Goal: Task Accomplishment & Management: Use online tool/utility

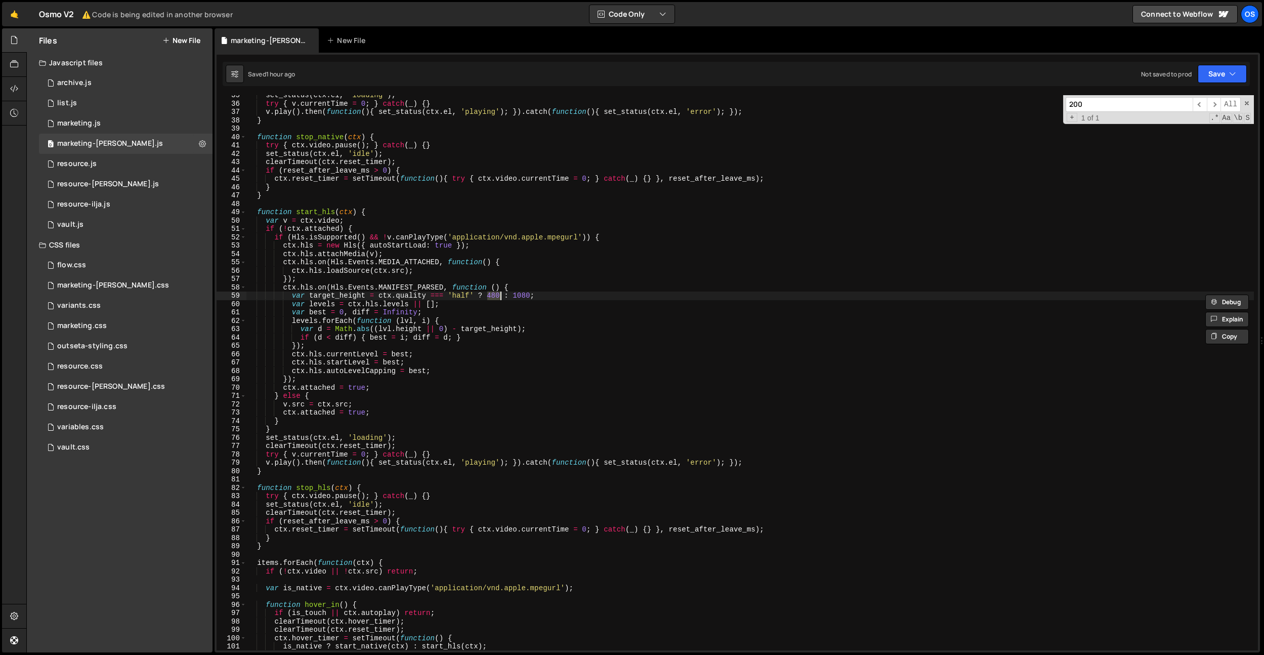
scroll to position [288, 0]
click at [121, 281] on div "marketing-[PERSON_NAME].css" at bounding box center [113, 285] width 112 height 9
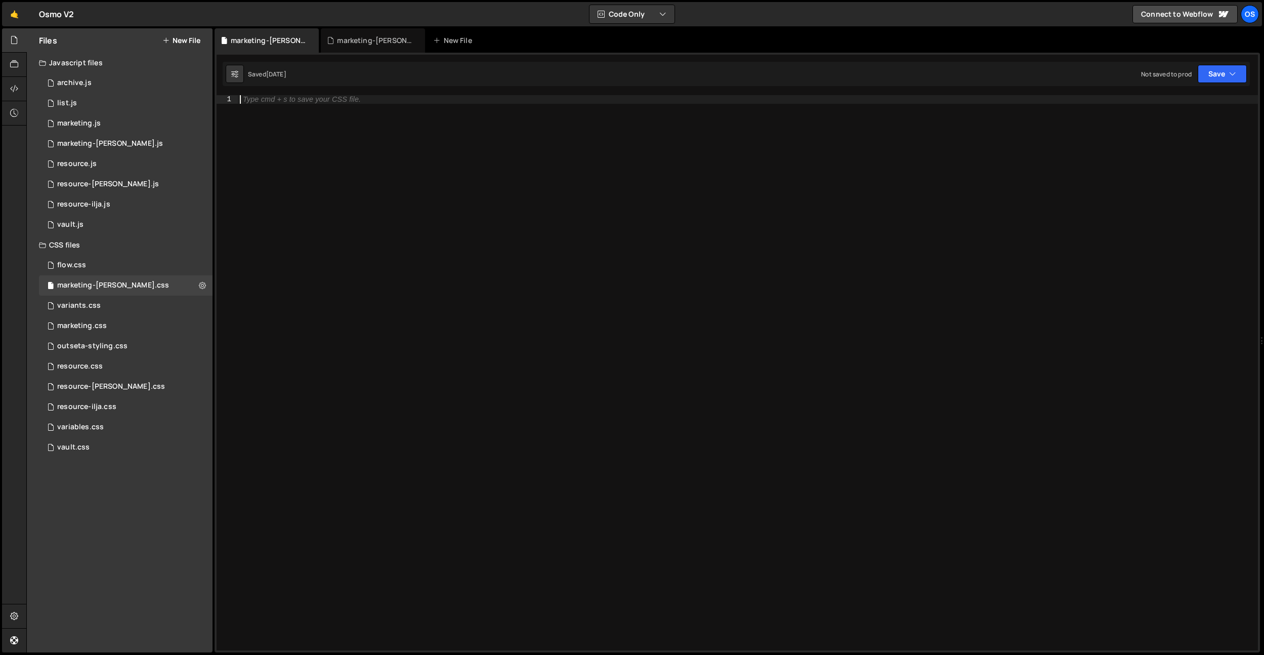
click at [335, 129] on div "Type cmd + s to save your CSS file." at bounding box center [748, 381] width 1020 height 572
click at [356, 198] on div "Type cmd + s to save your CSS file." at bounding box center [748, 381] width 1020 height 572
paste textarea "data-bunny-thumbnail-init]"
paste textarea "data-player-status]"
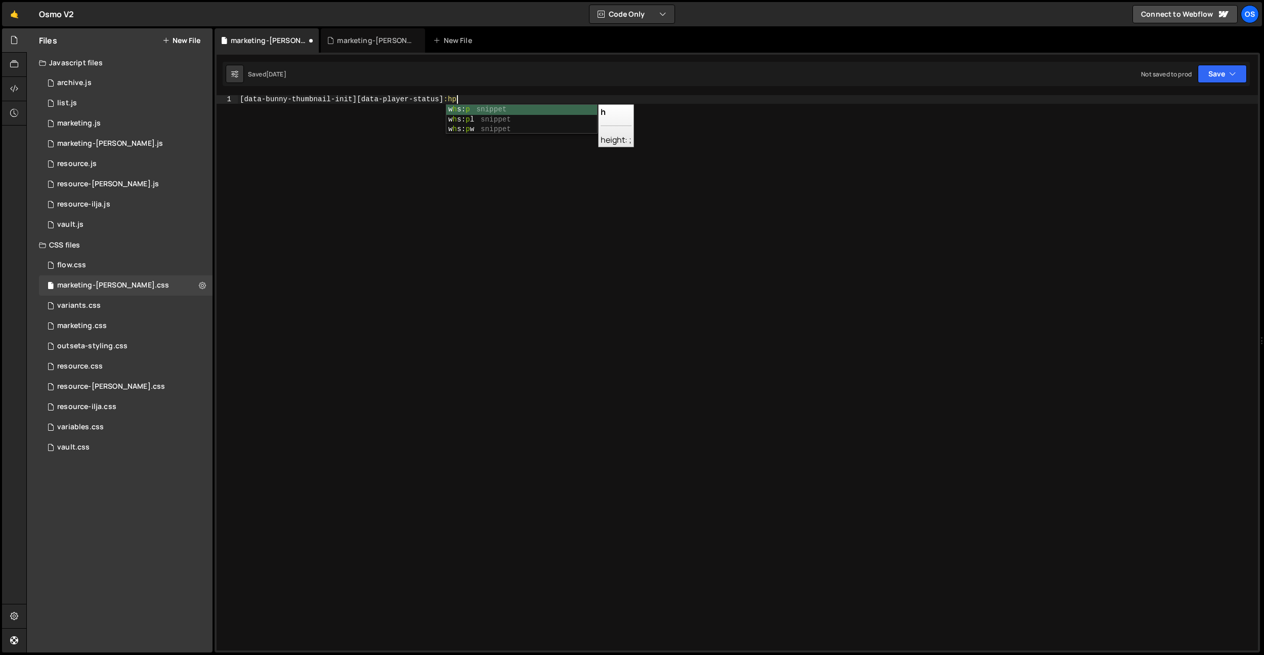
scroll to position [0, 15]
drag, startPoint x: 488, startPoint y: 103, endPoint x: 359, endPoint y: 100, distance: 129.1
click at [359, 100] on div "[ data-bunny-thumbnail-init ][ data-player-status ] :hpver" at bounding box center [748, 381] width 1020 height 572
click at [523, 110] on div "[ data-bunny-thumbnail-init ][ data-player-status ] :hover { }" at bounding box center [748, 381] width 1020 height 572
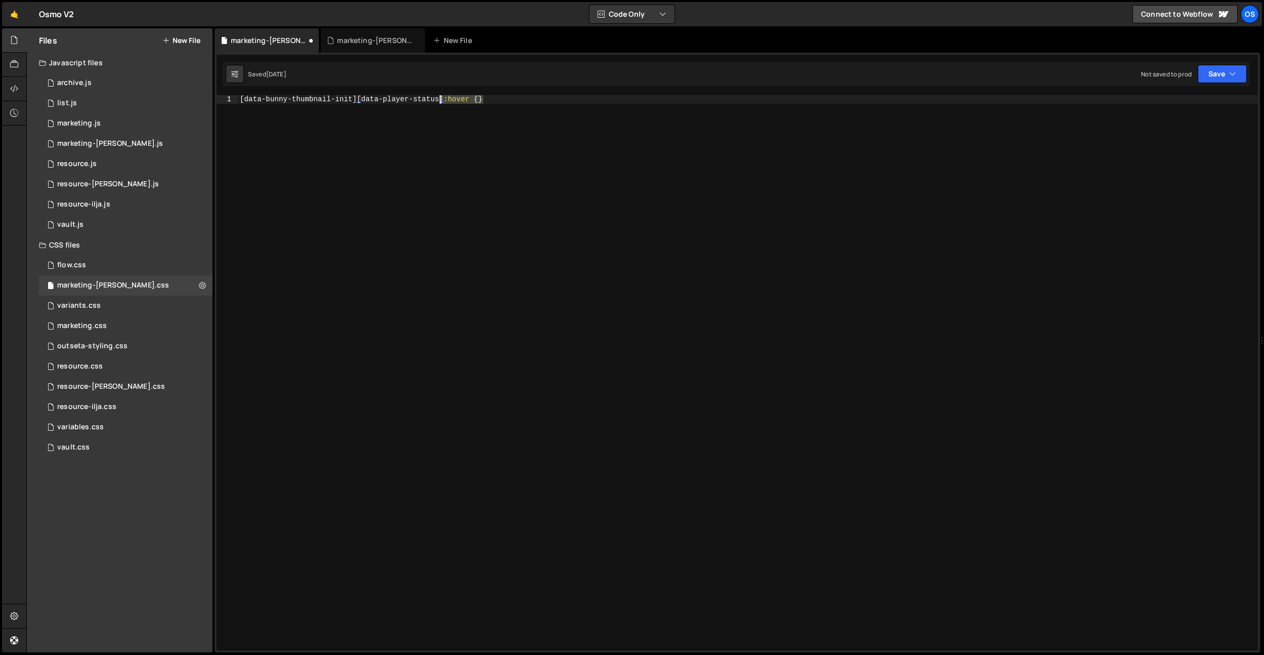
drag, startPoint x: 522, startPoint y: 103, endPoint x: 439, endPoint y: 103, distance: 83.5
click at [439, 103] on div "[ data-bunny-thumbnail-init ][ data-player-status ] :hover { }" at bounding box center [748, 381] width 1020 height 572
click at [439, 102] on div "[ data-bunny-thumbnail-init ][ data-player-status ] :hover { }" at bounding box center [748, 372] width 1020 height 555
drag, startPoint x: 544, startPoint y: 99, endPoint x: 486, endPoint y: 100, distance: 57.7
click at [486, 100] on div "[ data-bunny-thumbnail-init ][ data-player-status = " playing " ] :hover { }" at bounding box center [748, 381] width 1020 height 572
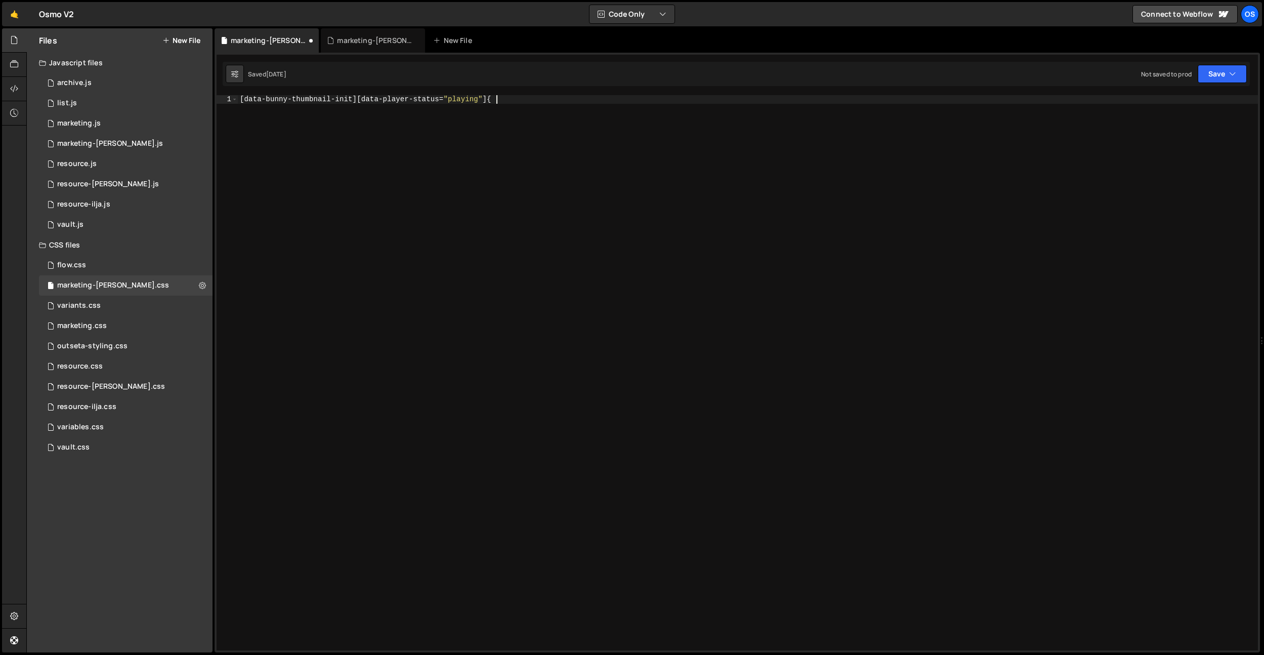
type textarea "[data-bunny-thumbnail-init][data-player-status="playing"] {}"
type textarea "opacity: 0;"
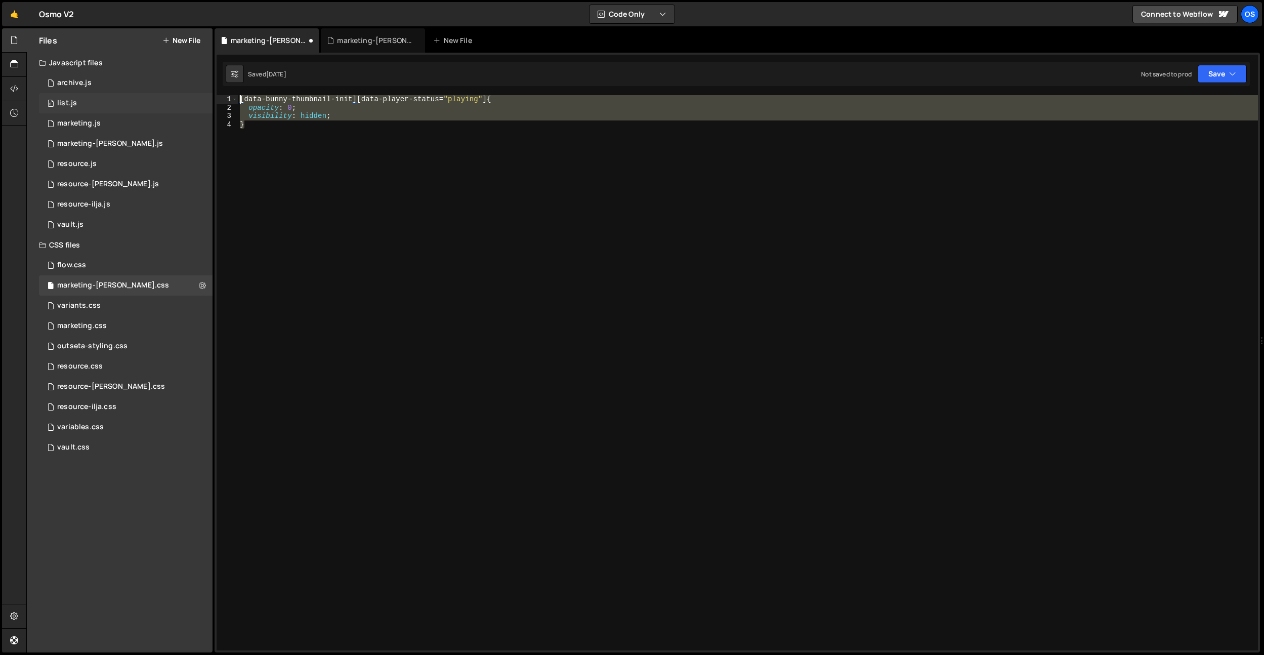
drag, startPoint x: 392, startPoint y: 138, endPoint x: 194, endPoint y: 98, distance: 201.7
click at [194, 98] on div "Files New File Javascript files 0 archive.js 0 0 list.js 0 0 marketing.js 0 0 0…" at bounding box center [645, 340] width 1238 height 624
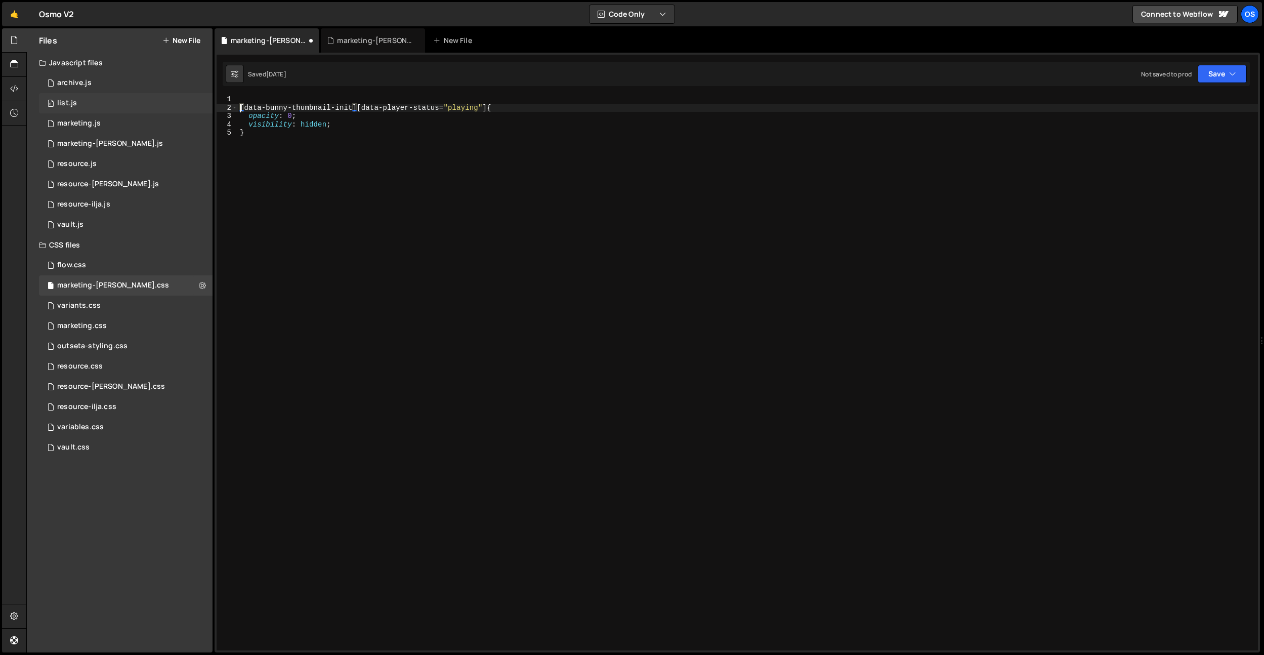
scroll to position [0, 1]
type textarea "[data-bunny-thumbnail-init][data-player-status="playing"] {"
paste textarea "}"
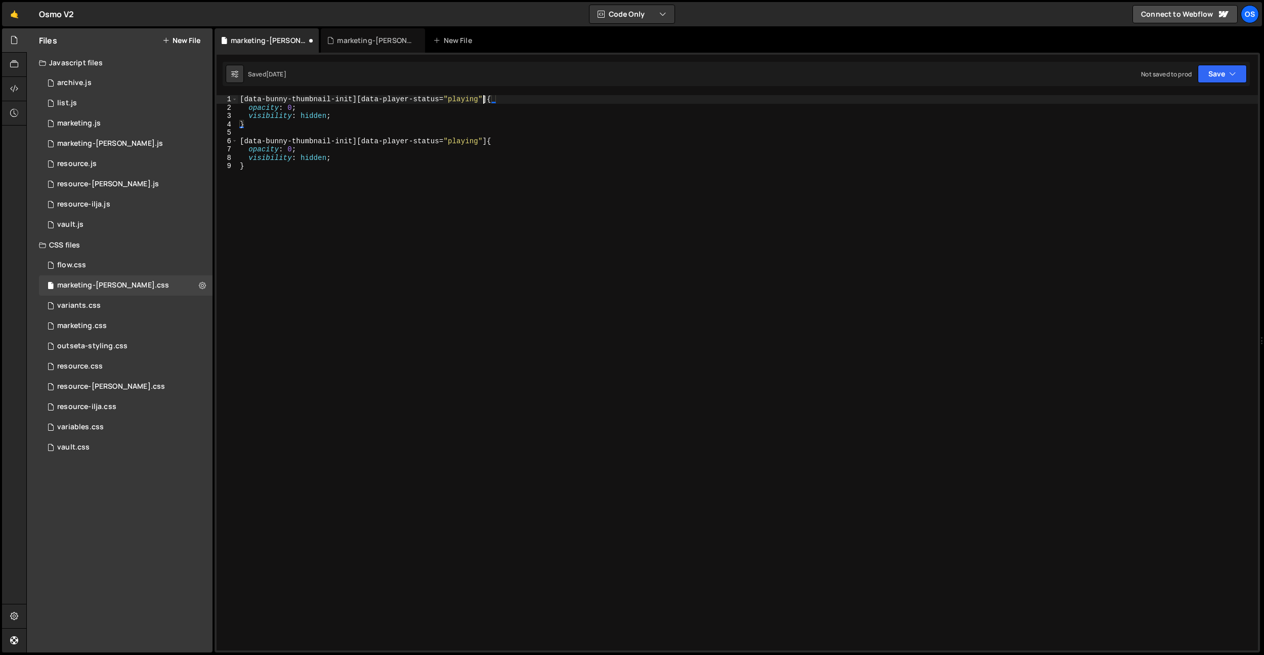
click at [483, 100] on div "[ data-bunny-thumbnail-init ][ data-player-status = " playing " ] { opacity : 0…" at bounding box center [748, 381] width 1020 height 572
drag, startPoint x: 442, startPoint y: 99, endPoint x: 359, endPoint y: 101, distance: 83.0
click at [359, 101] on div "[ data-bunny-thumbnail-init ][ data-player-status ] { opacity : 0 ; visibility …" at bounding box center [748, 381] width 1020 height 572
paste textarea "showcase-card__image"
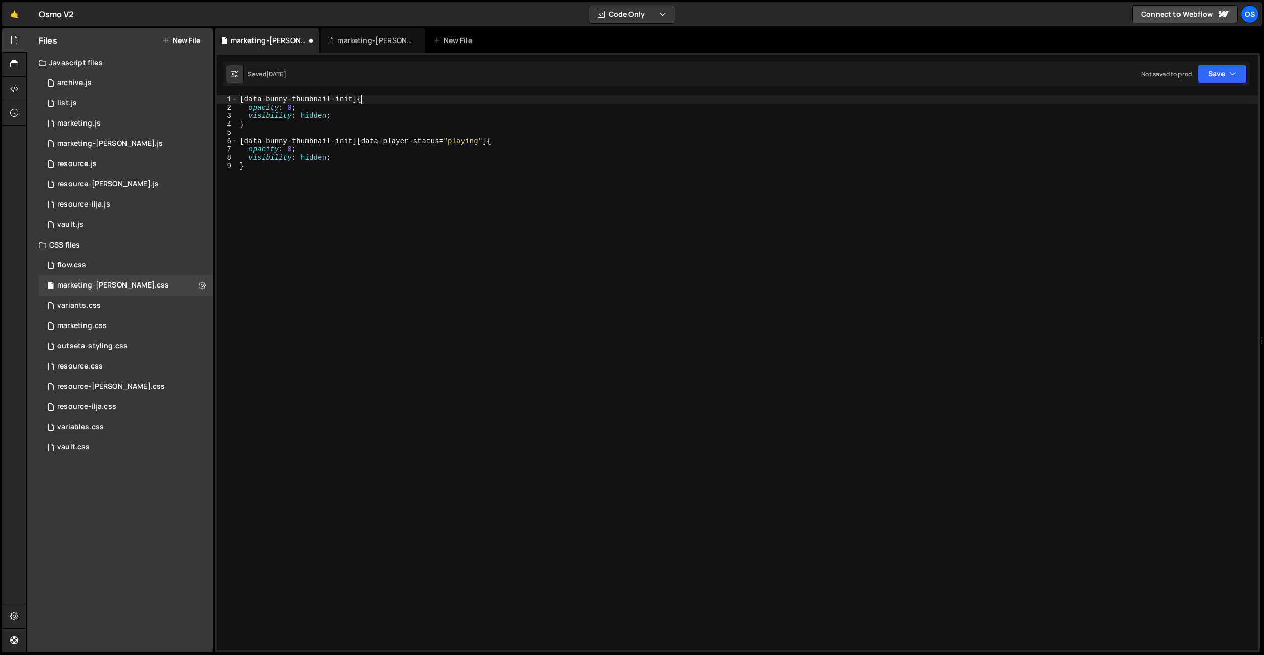
type textarea "[data-bunny-thumbnail-init] .showcase-card__image {"
click at [409, 136] on div "[ data-bunny-thumbnail-init ] .showcase-card__image { opacity : 0 ; visibility …" at bounding box center [748, 381] width 1020 height 572
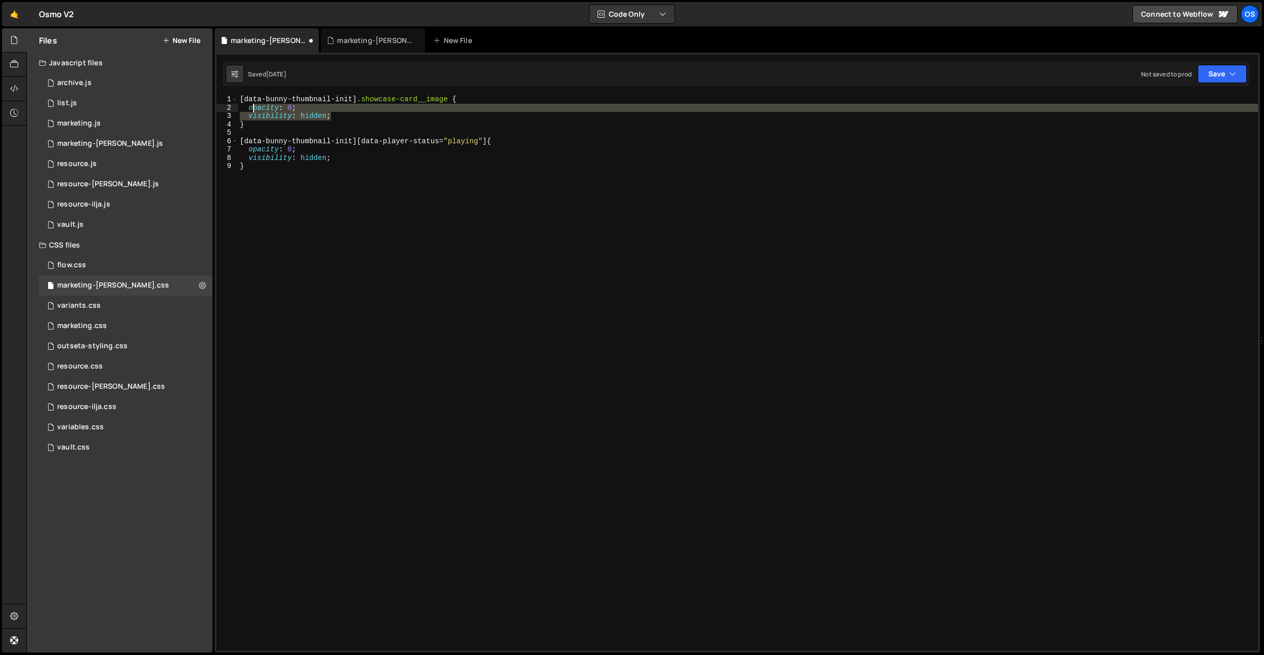
drag, startPoint x: 340, startPoint y: 114, endPoint x: 251, endPoint y: 106, distance: 88.9
click at [251, 106] on div "[ data-bunny-thumbnail-init ] .showcase-card__image { opacity : 0 ; visibility …" at bounding box center [748, 381] width 1020 height 572
type textarea "o"
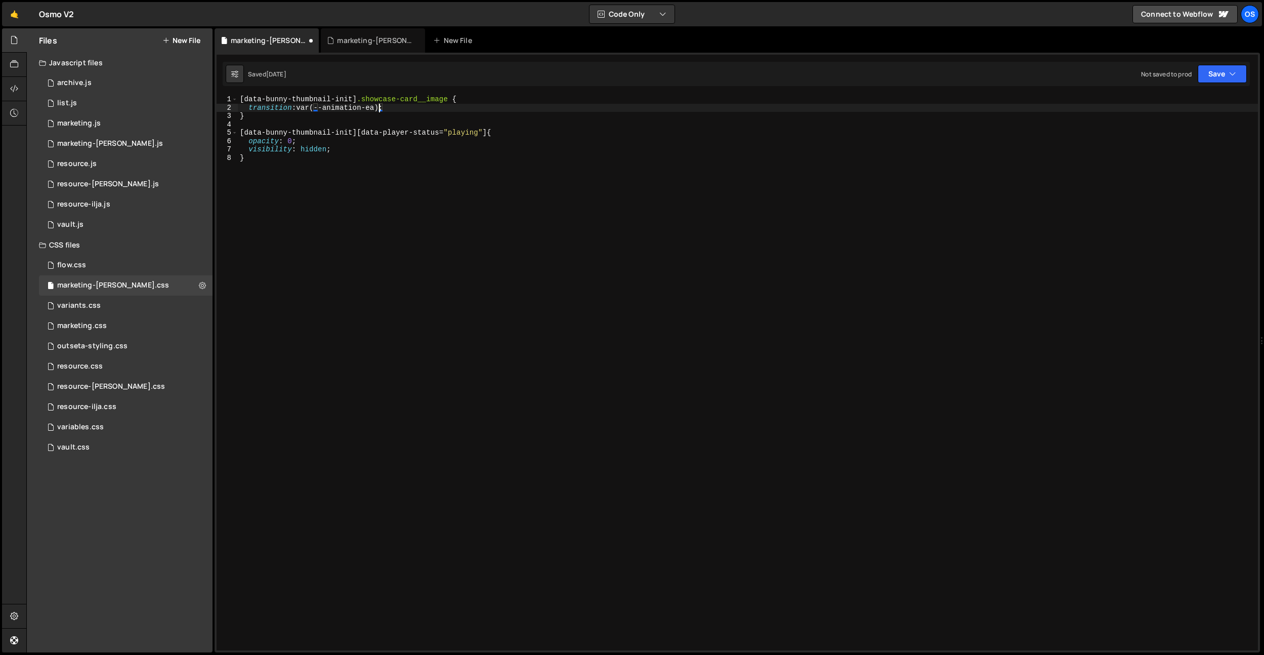
scroll to position [0, 10]
click at [299, 106] on div "[ data-bunny-thumbnail-init ] .showcase-card__image { transition : var(--animat…" at bounding box center [748, 381] width 1020 height 572
click at [427, 110] on div "[ data-bunny-thumbnail-init ] .showcase-card__image { transition : opacity var(…" at bounding box center [748, 381] width 1020 height 572
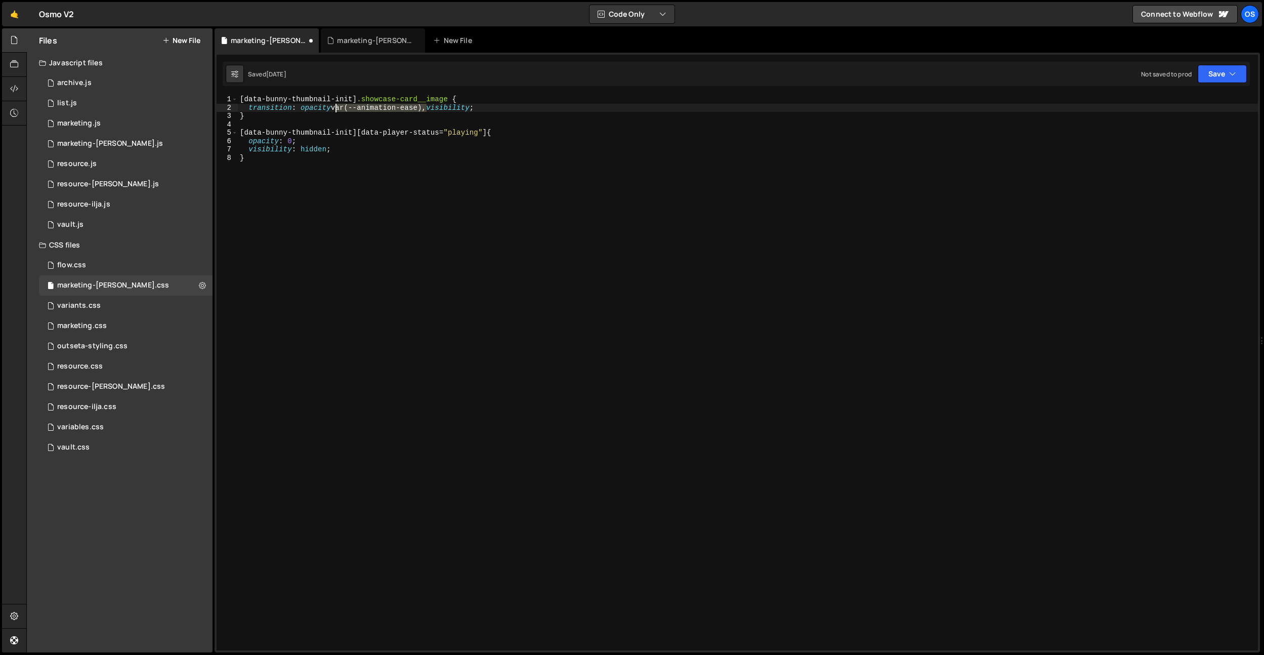
drag, startPoint x: 427, startPoint y: 107, endPoint x: 389, endPoint y: 112, distance: 37.9
click at [335, 106] on div "[ data-bunny-thumbnail-init ] .showcase-card__image { transition : opacity var(…" at bounding box center [748, 381] width 1020 height 572
click at [480, 108] on div "[ data-bunny-thumbnail-init ] .showcase-card__image { transition : opacity var(…" at bounding box center [748, 381] width 1020 height 572
paste textarea "var(--animation-ease)"
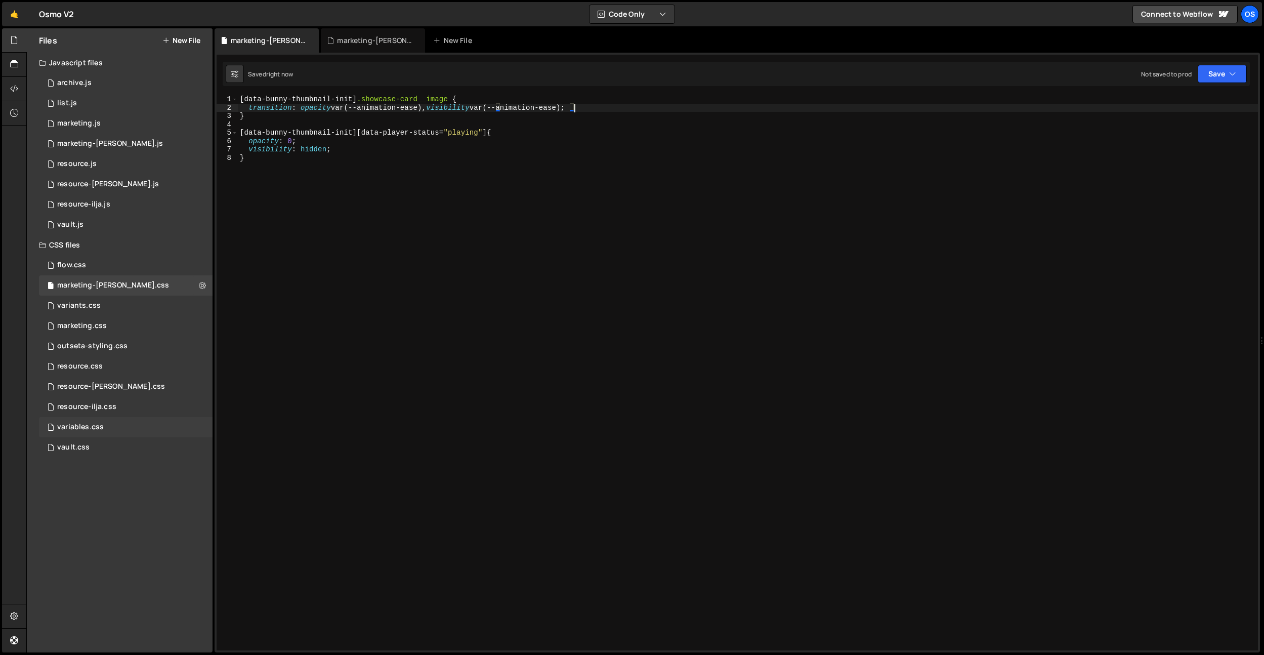
click at [119, 427] on div "variables.css 0" at bounding box center [126, 427] width 174 height 20
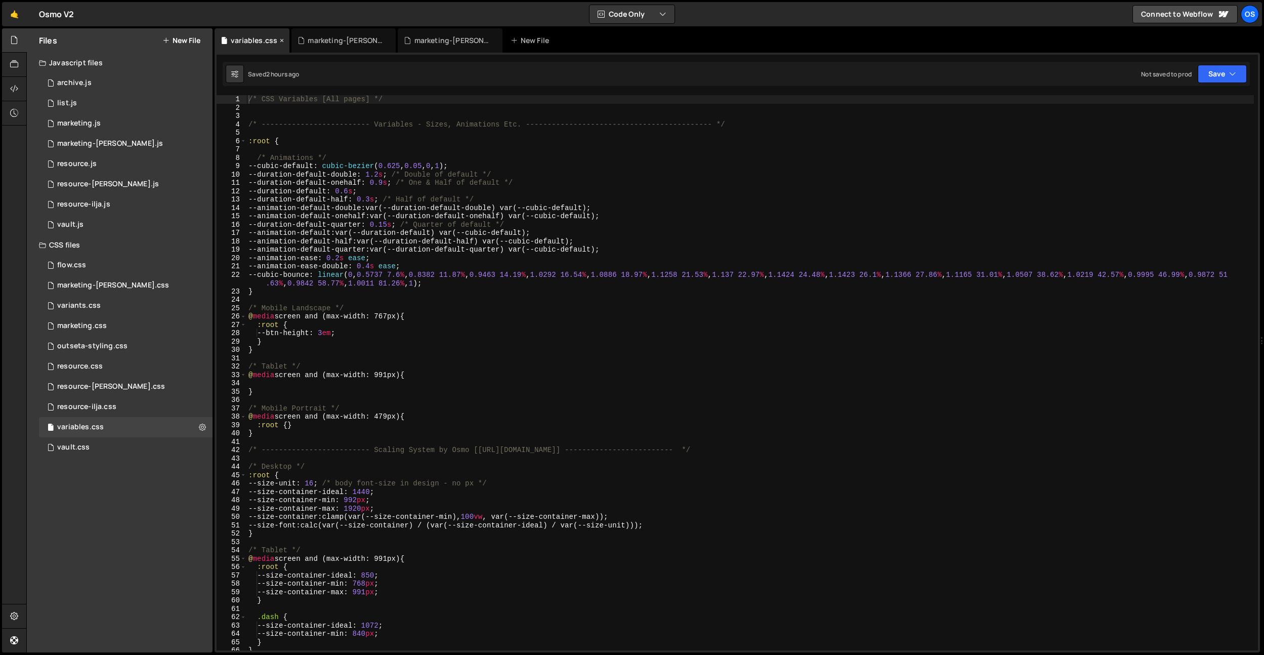
click at [281, 41] on icon at bounding box center [281, 40] width 7 height 10
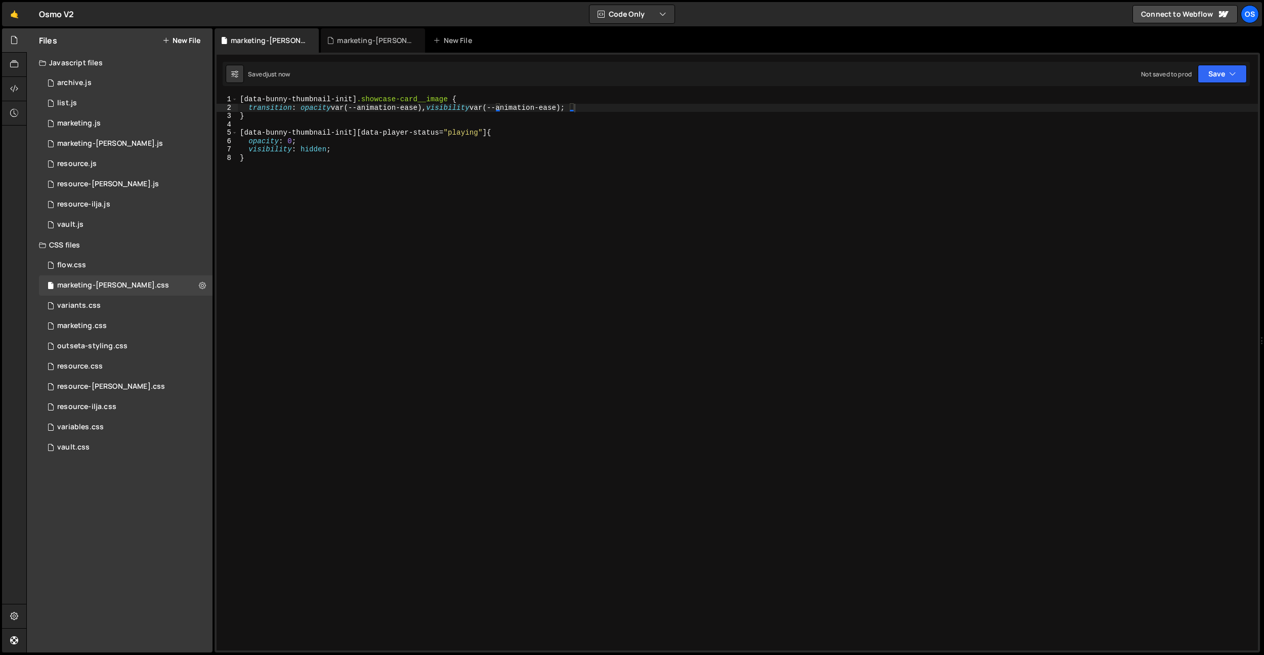
type textarea "}"
click at [456, 235] on div "[ data-bunny-thumbnail-init ] .showcase-card__image { transition : opacity var(…" at bounding box center [748, 381] width 1020 height 572
click at [439, 235] on div "[ data-bunny-thumbnail-init ] .showcase-card__image { transition : opacity var(…" at bounding box center [748, 381] width 1020 height 572
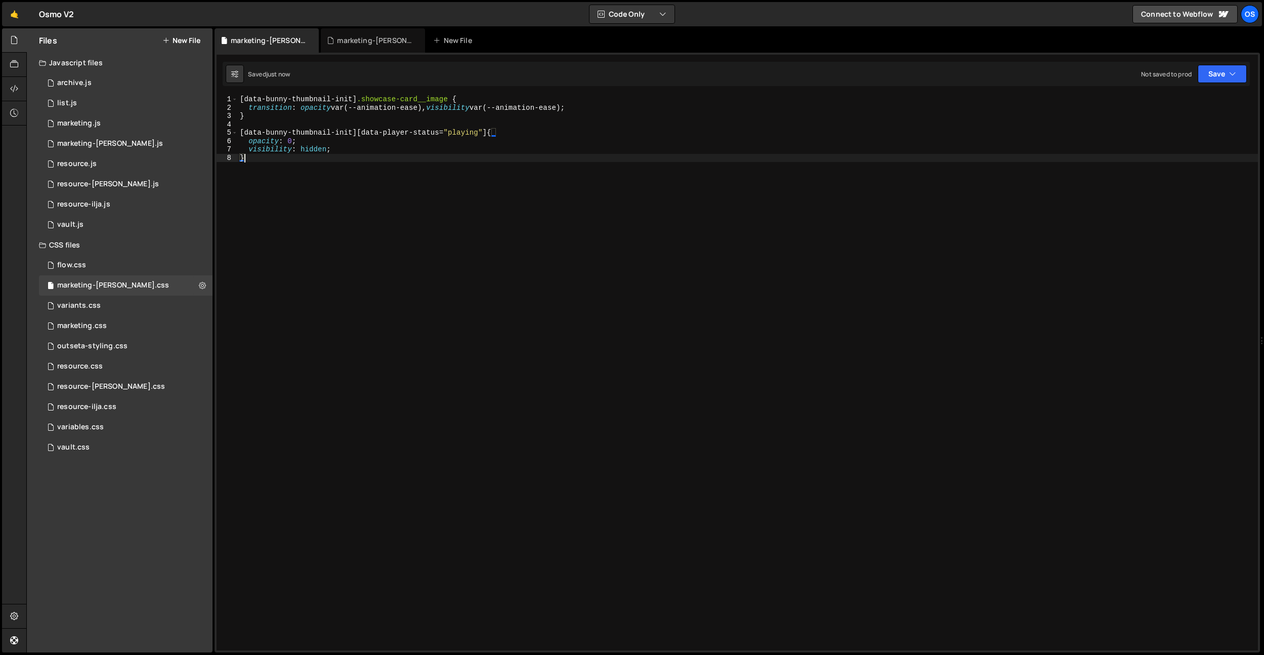
click at [438, 233] on div "[ data-bunny-thumbnail-init ] .showcase-card__image { transition : opacity var(…" at bounding box center [748, 381] width 1020 height 572
click at [396, 38] on div "marketing-[PERSON_NAME].js" at bounding box center [375, 40] width 76 height 10
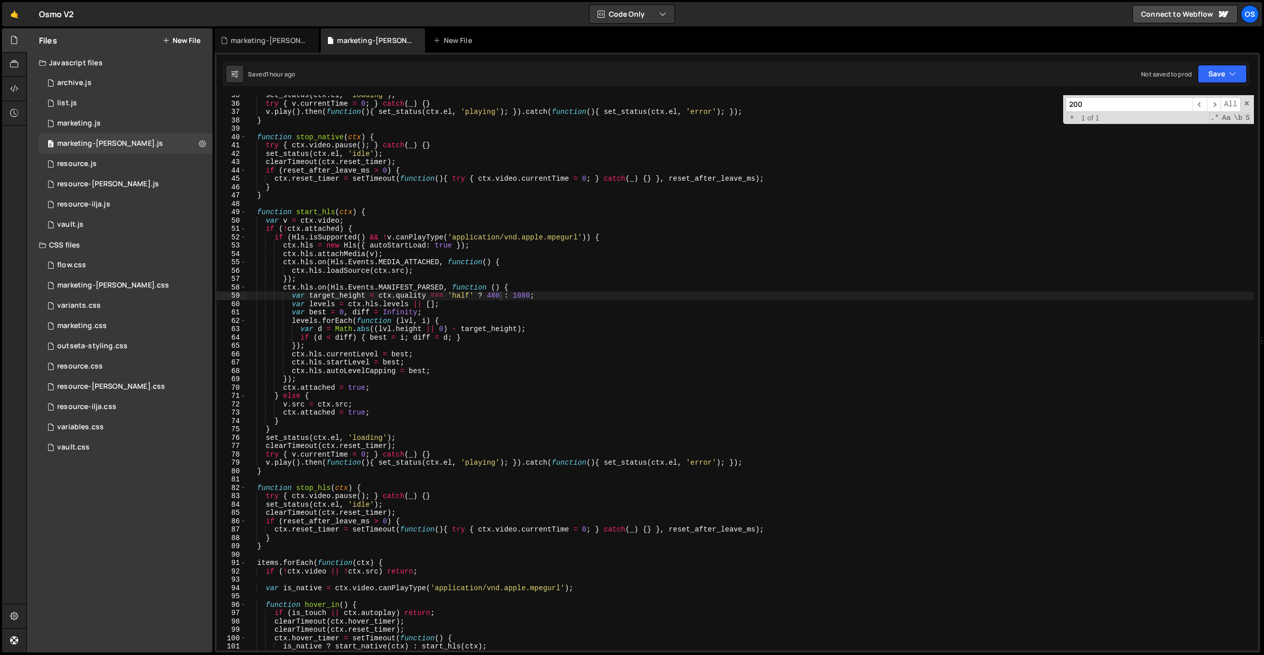
click at [444, 182] on div "set_status ( ctx . el , 'loading' ) ; try { v . currentTime = 0 ; } catch ( _ )…" at bounding box center [749, 377] width 1007 height 572
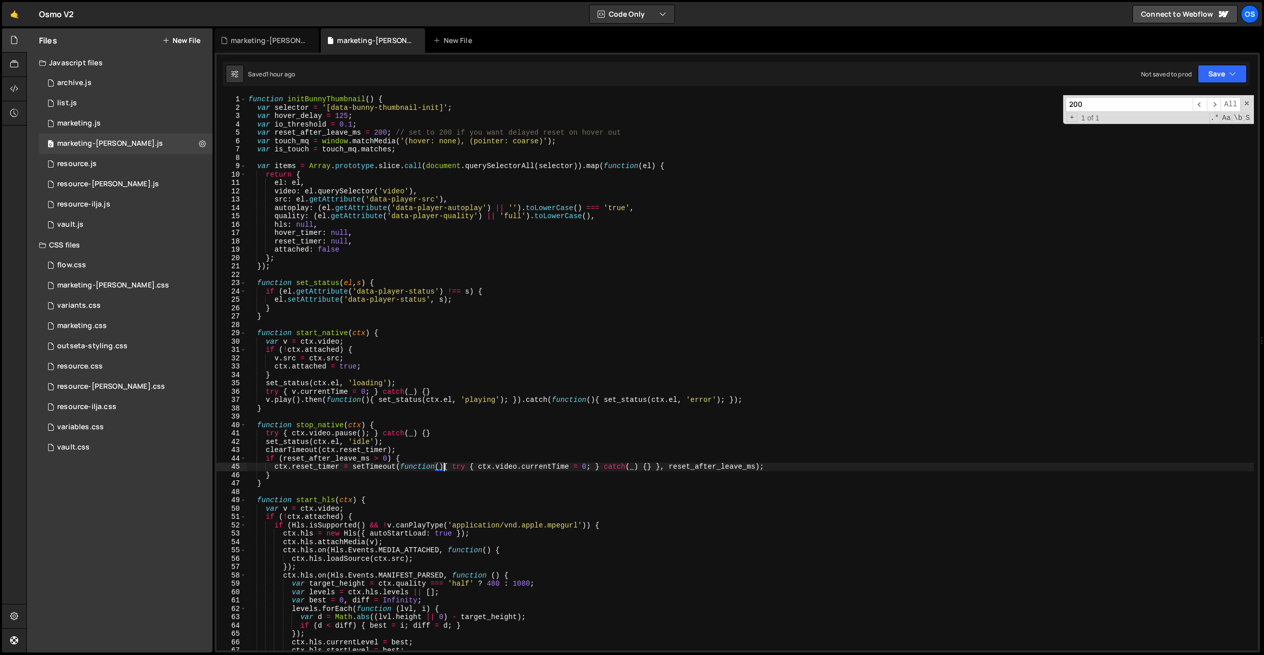
click at [444, 181] on div "function initBunnyThumbnail ( ) { var selector = '[data-bunny-thumbnail-init]' …" at bounding box center [749, 381] width 1007 height 572
type textarea "el: el,"
type input "video"
click at [441, 149] on div "function initBunnyThumbnail ( ) { var selector = '[data-bunny-thumbnail-init]' …" at bounding box center [749, 381] width 1007 height 572
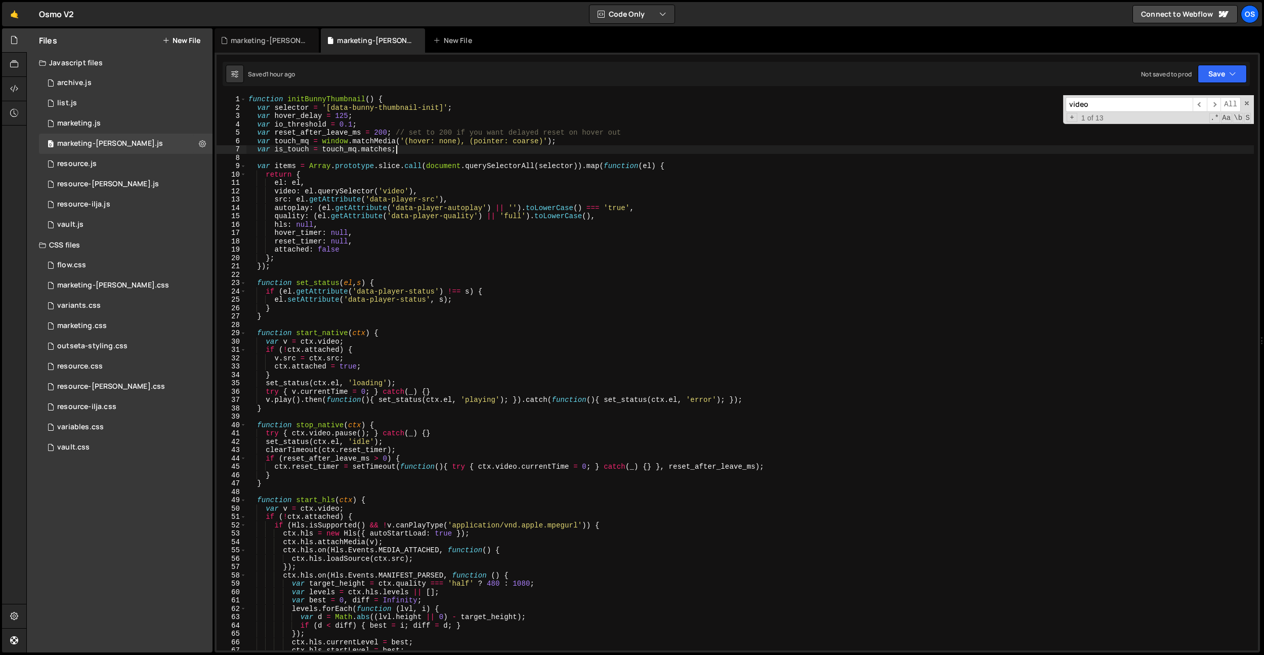
click at [531, 203] on div "function initBunnyThumbnail ( ) { var selector = '[data-bunny-thumbnail-init]' …" at bounding box center [749, 381] width 1007 height 572
click at [357, 230] on div "function initBunnyThumbnail ( ) { var selector = '[data-bunny-thumbnail-init]' …" at bounding box center [749, 381] width 1007 height 572
type textarea "initBunnyThumbnail(); });"
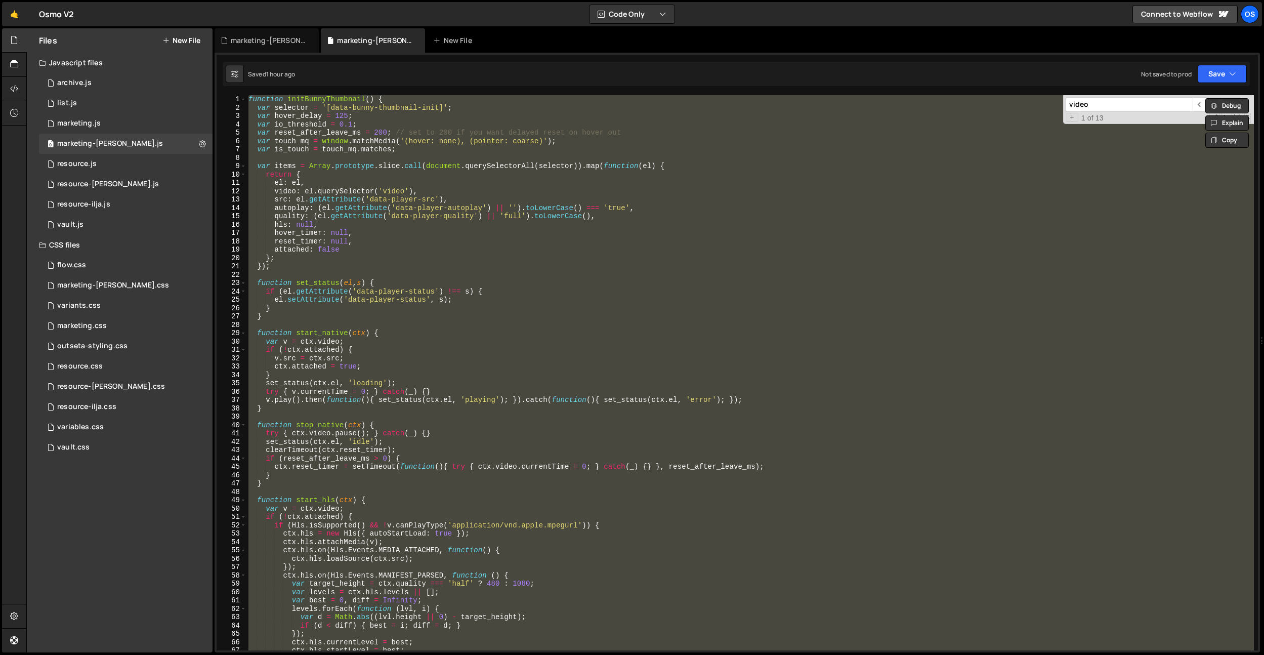
click at [559, 278] on div "function initBunnyThumbnail ( ) { var selector = '[data-bunny-thumbnail-init]' …" at bounding box center [749, 372] width 1007 height 555
paste textarea
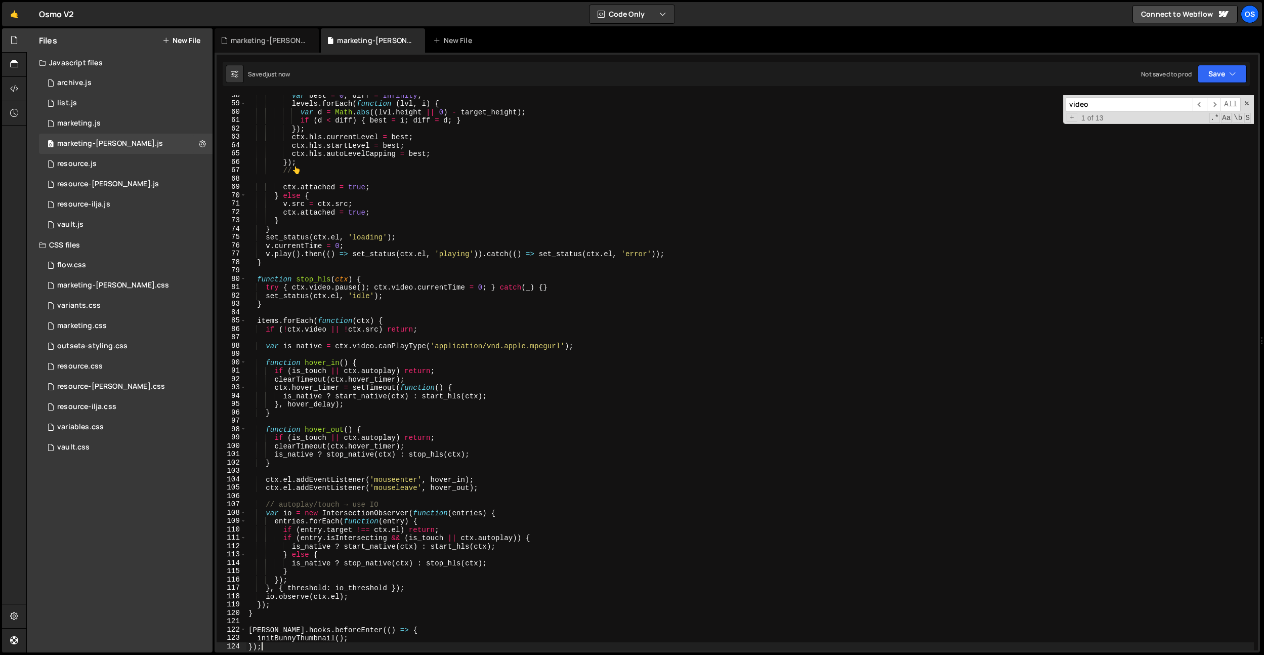
click at [461, 264] on div "var best = 0 , diff = Infinity ; levels . forEach ( function ( lvl , i ) { var …" at bounding box center [749, 377] width 1007 height 572
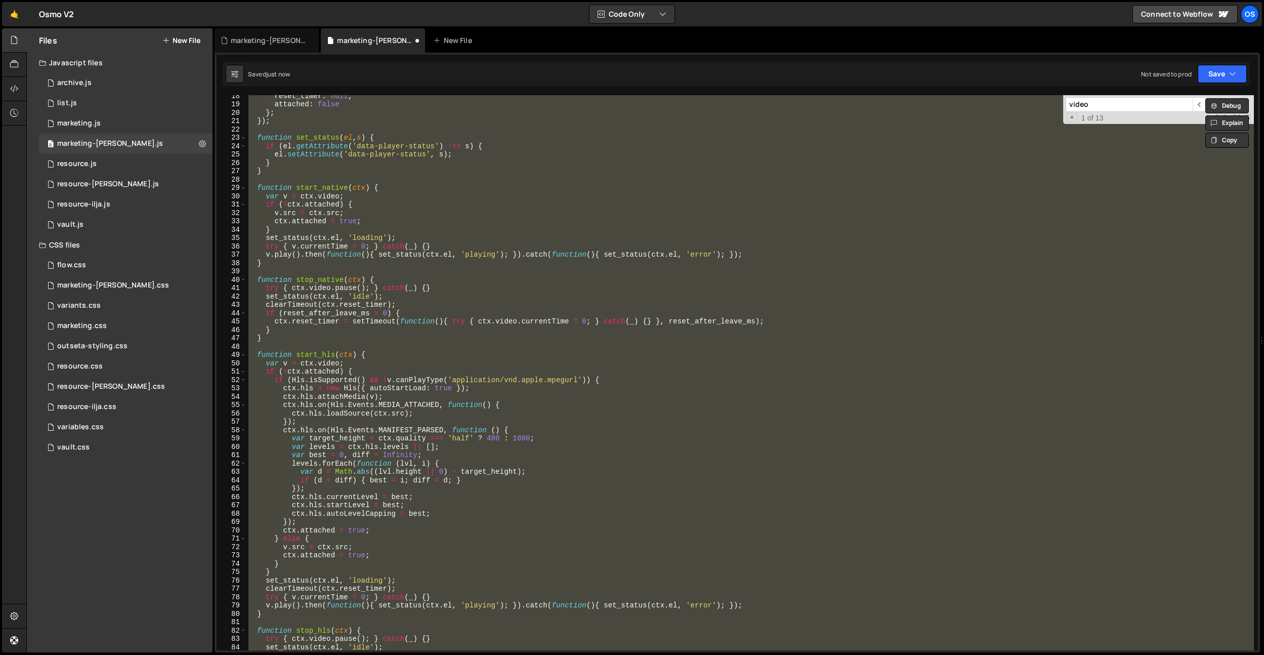
scroll to position [0, 0]
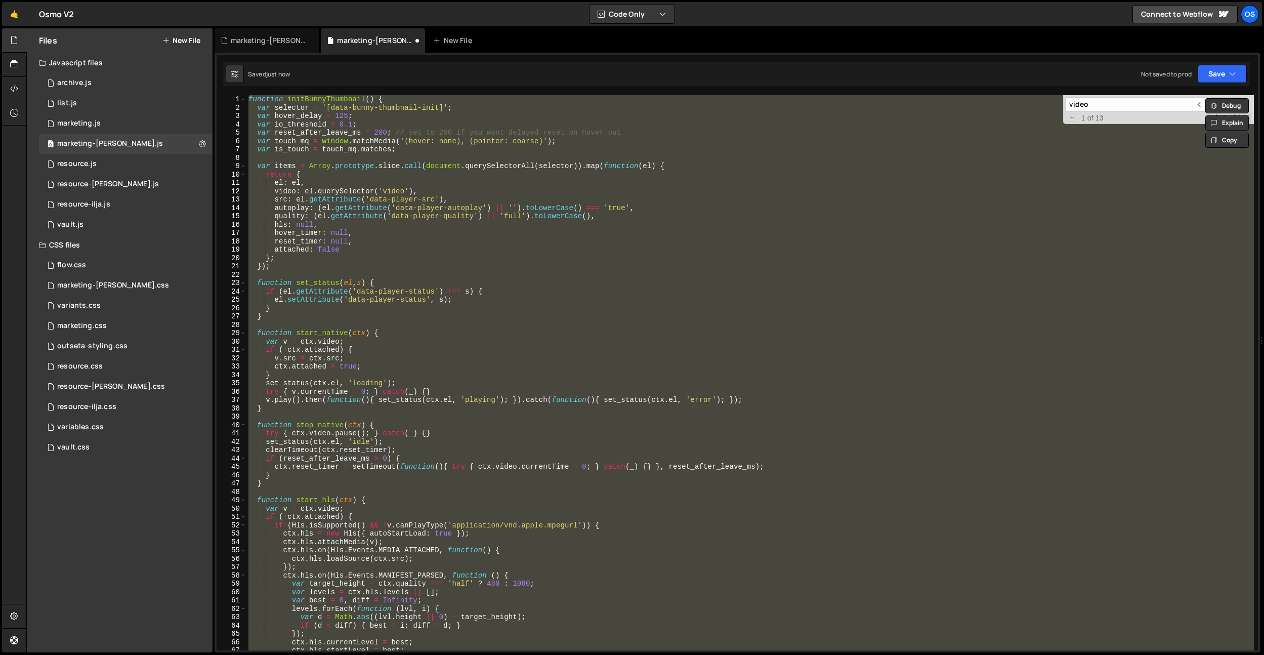
click at [522, 236] on div "function initBunnyThumbnail ( ) { var selector = '[data-bunny-thumbnail-init]' …" at bounding box center [749, 372] width 1007 height 555
type textarea "initBunnyThumbnail(); });"
click at [519, 275] on div "function initBunnyThumbnail ( ) { var selector = '[data-bunny-thumbnail-init]' …" at bounding box center [749, 372] width 1007 height 555
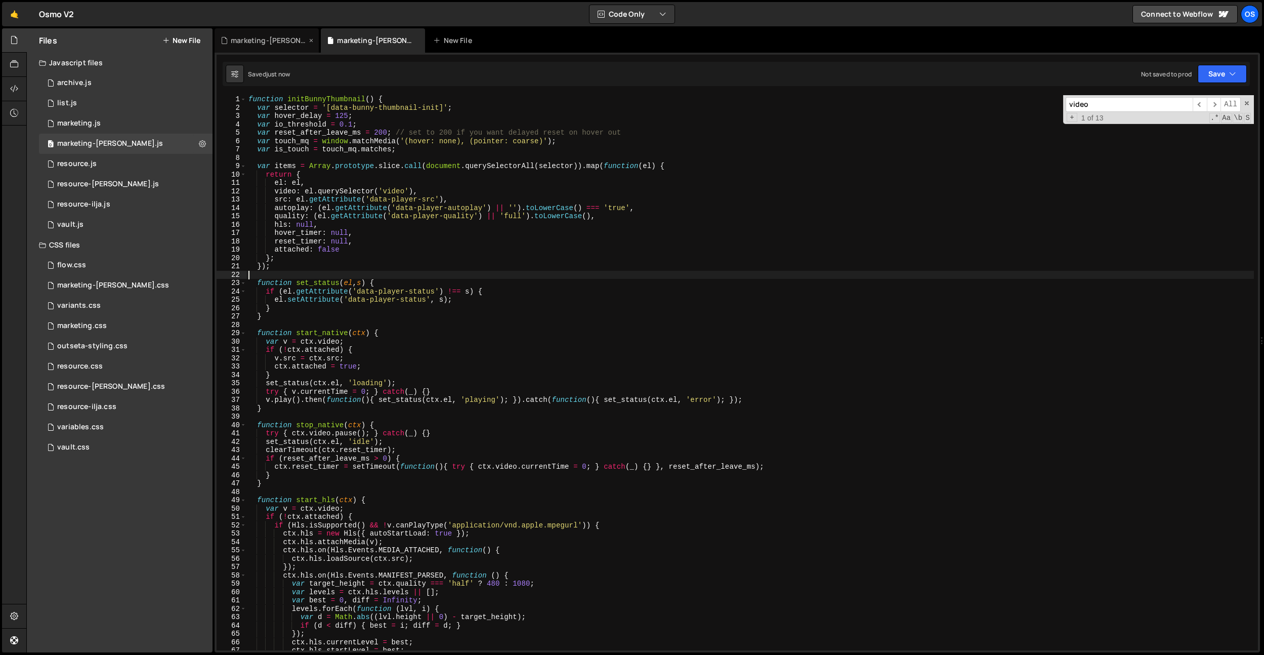
click at [267, 41] on div "marketing-[PERSON_NAME].css" at bounding box center [269, 40] width 76 height 10
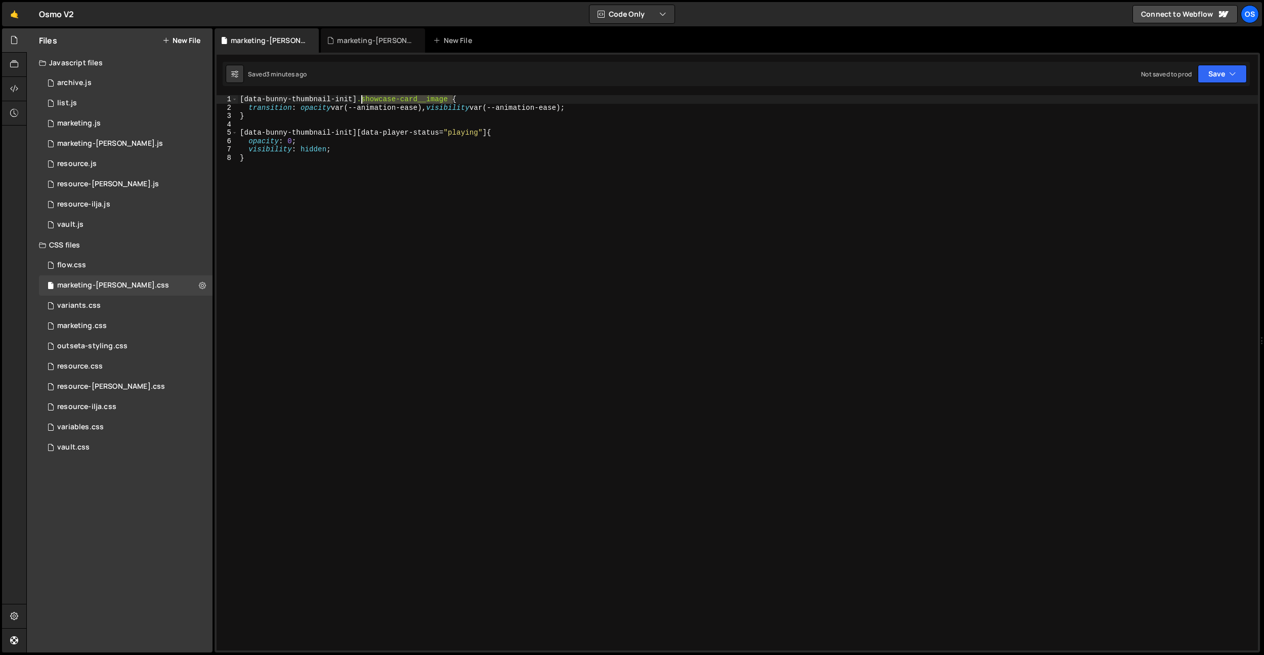
drag, startPoint x: 452, startPoint y: 101, endPoint x: 363, endPoint y: 102, distance: 89.6
click at [363, 102] on div "[ data-bunny-thumbnail-init ] .showcase-card__image { transition : opacity var(…" at bounding box center [748, 381] width 1020 height 572
click at [489, 135] on div "[ data-bunny-thumbnail-init ] .showcase-card__image { transition : opacity var(…" at bounding box center [748, 381] width 1020 height 572
paste textarea ".showcase-card__image"
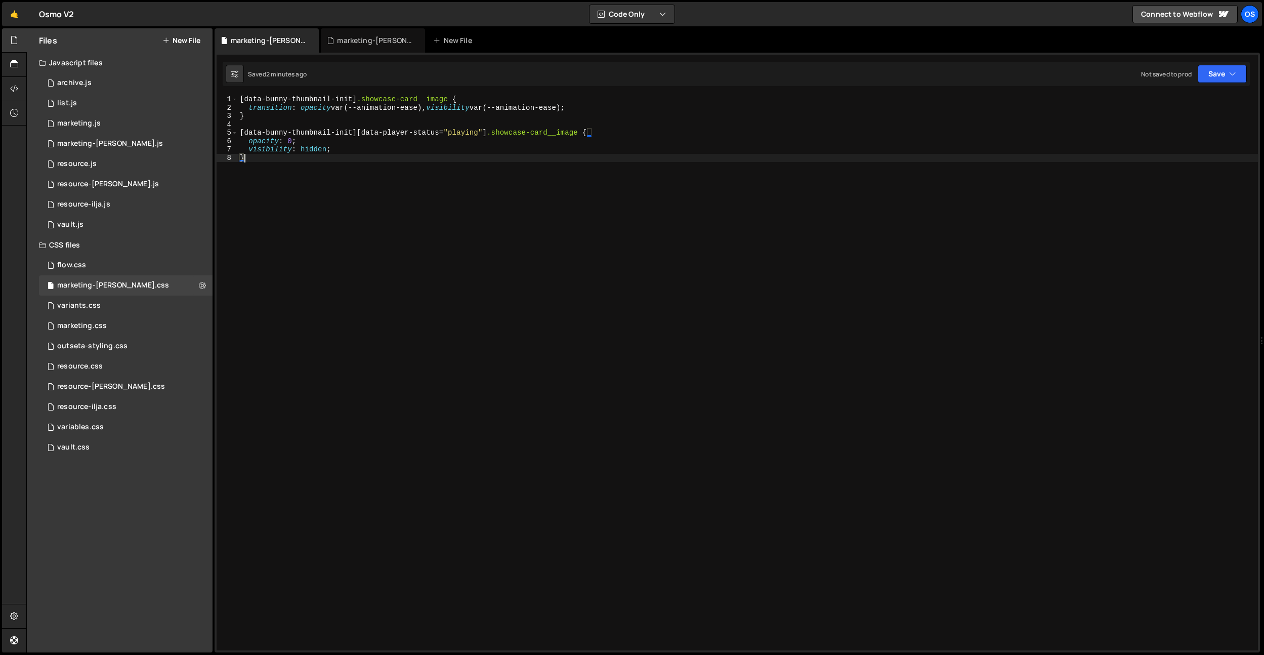
click at [457, 189] on div "[ data-bunny-thumbnail-init ] .showcase-card__image { transition : opacity var(…" at bounding box center [748, 381] width 1020 height 572
type textarea "}"
click at [366, 228] on div "[ data-bunny-thumbnail-init ] .showcase-card__image { transition : opacity var(…" at bounding box center [748, 381] width 1020 height 572
paste textarea "showcase-card__loading"
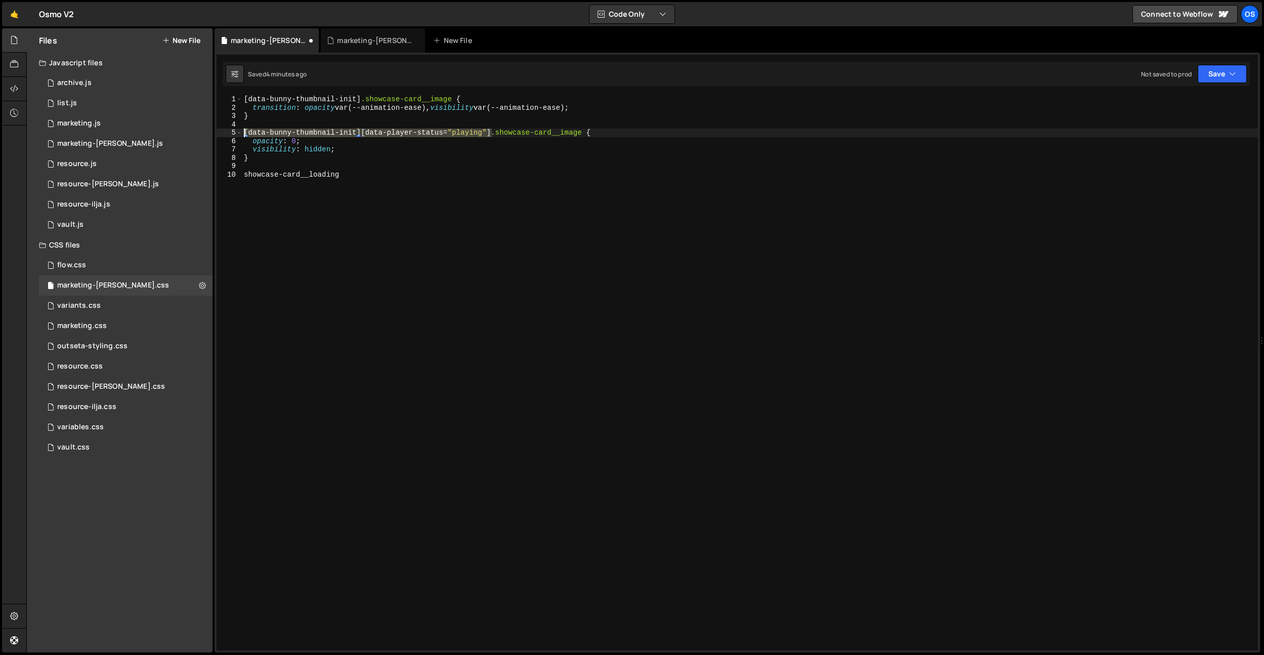
drag, startPoint x: 490, startPoint y: 131, endPoint x: 232, endPoint y: 134, distance: 258.6
click at [229, 131] on div "showcase-card__loading 1 2 3 4 5 6 7 8 9 10 [ data-bunny-thumbnail-init ] .show…" at bounding box center [737, 372] width 1041 height 555
click at [253, 159] on div "[ data-bunny-thumbnail-init ] .showcase-card__image { transition : opacity var(…" at bounding box center [750, 381] width 1016 height 572
type textarea "}"
paste textarea "[data-bunny-thumbnail-init][data-player-status="playing"]"
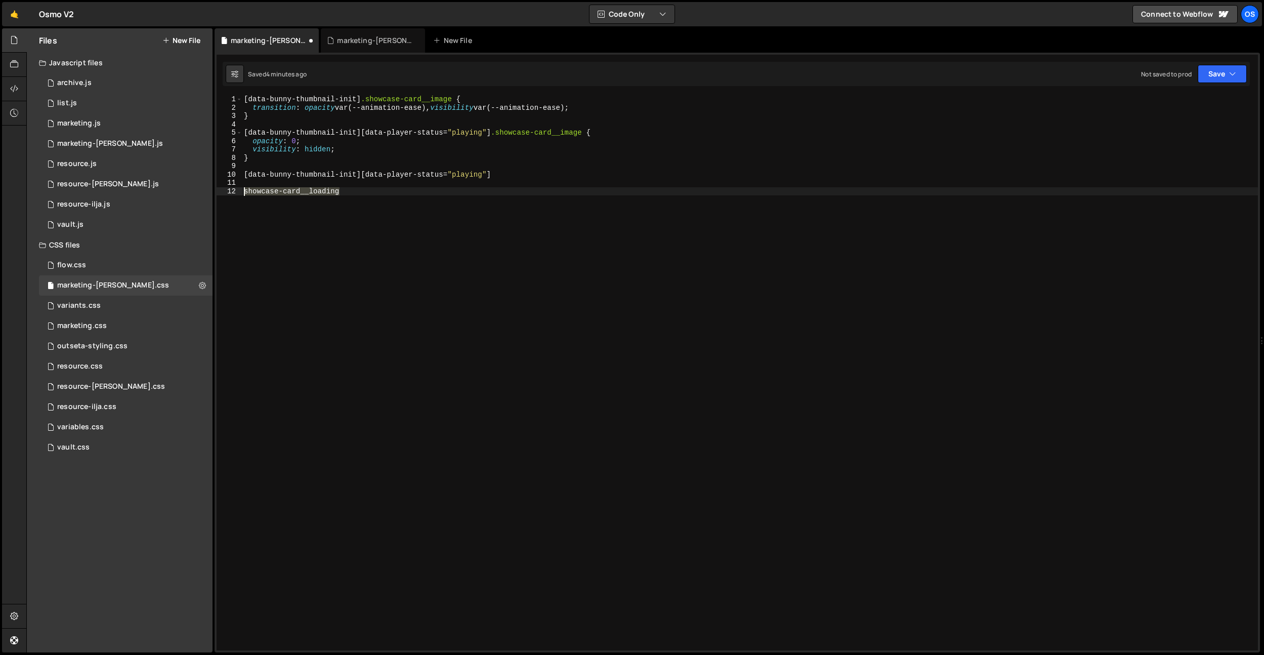
drag, startPoint x: 359, startPoint y: 190, endPoint x: 225, endPoint y: 191, distance: 134.1
click at [225, 191] on div "[data-bunny-thumbnail-init][data-player-status="playing"] 1 2 3 4 5 6 7 8 9 10 …" at bounding box center [737, 372] width 1041 height 555
type textarea "showcase-card__loading"
click at [543, 179] on div "[ data-bunny-thumbnail-init ] .showcase-card__image { transition : opacity var(…" at bounding box center [750, 381] width 1016 height 572
click at [540, 178] on div "[ data-bunny-thumbnail-init ] .showcase-card__image { transition : opacity var(…" at bounding box center [750, 381] width 1016 height 572
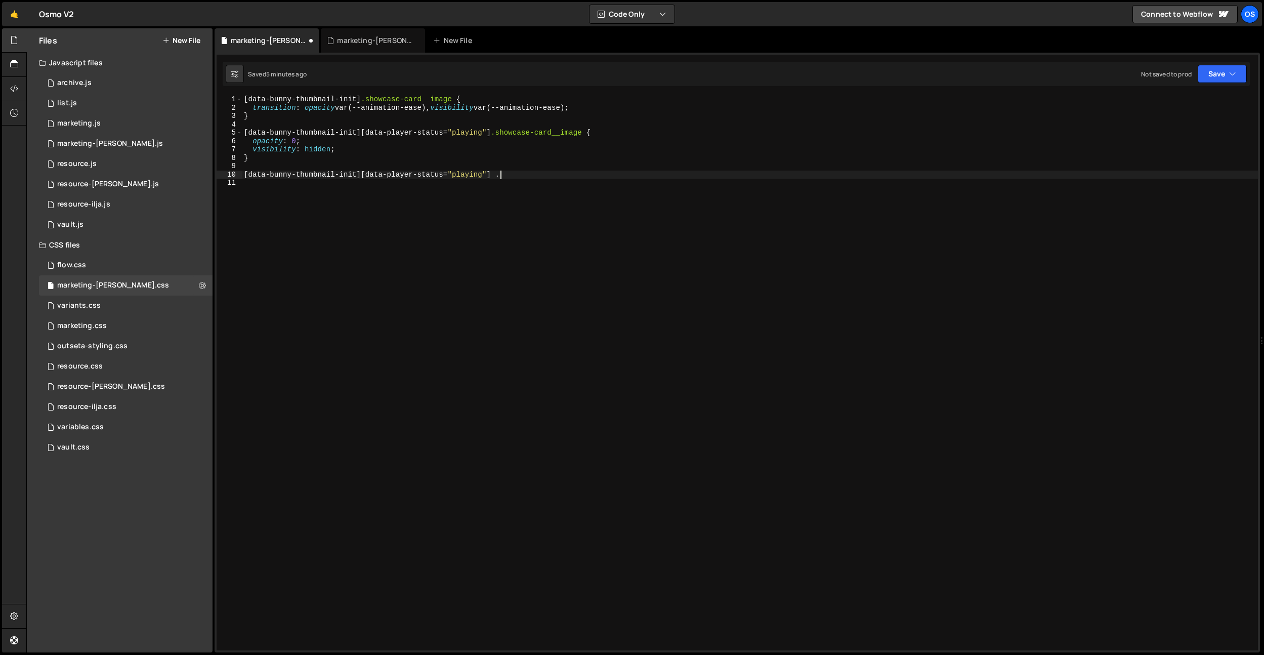
paste textarea "showcase-card__loading"
type textarea "[data-bunny-thumbnail-init][data-player-status="playing"] .showcase-card__loadi…"
click at [456, 175] on div "[ data-bunny-thumbnail-init ] .showcase-card__image { transition : opacity var(…" at bounding box center [750, 381] width 1016 height 572
type textarea "[data-bunny-thumbnail-init][data-player-status="loading"] .showcase-card__loadi…"
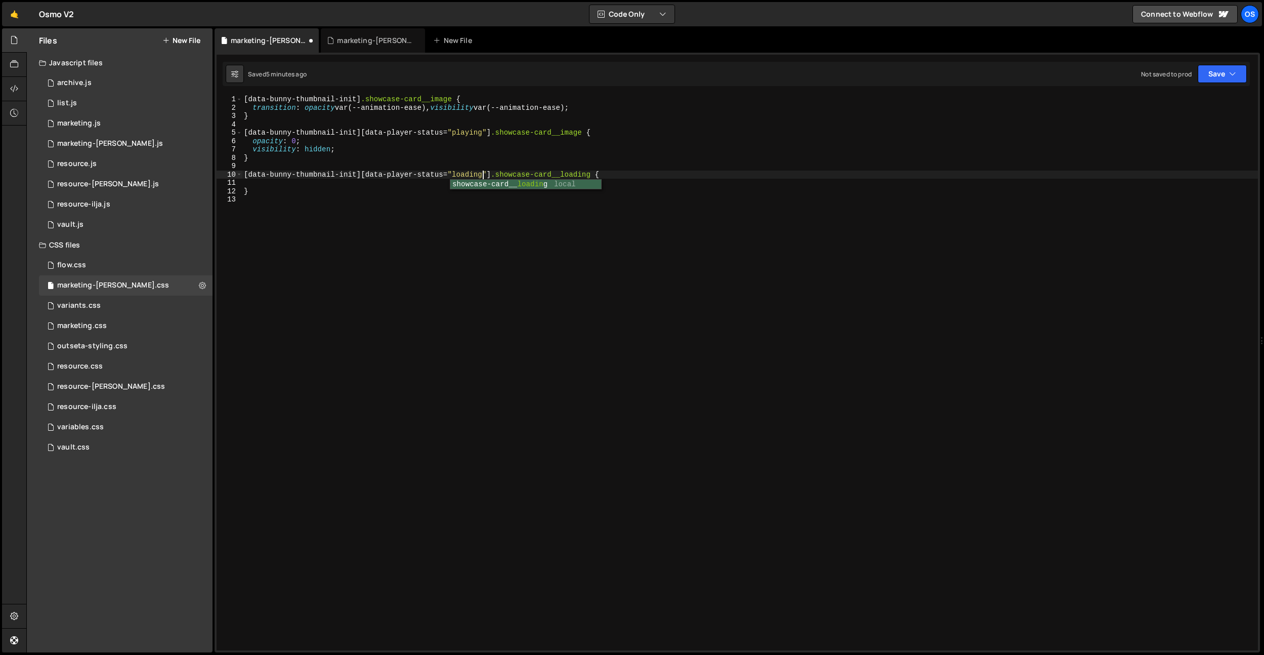
scroll to position [0, 16]
drag, startPoint x: 595, startPoint y: 173, endPoint x: 273, endPoint y: 128, distance: 325.5
click at [231, 174] on div "[data-bunny-thumbnail-init][data-player-status="loading"] .showcase-card__loadi…" at bounding box center [737, 372] width 1041 height 555
click at [274, 126] on div "[ data-bunny-thumbnail-init ] .showcase-card__image { transition : opacity var(…" at bounding box center [750, 381] width 1016 height 572
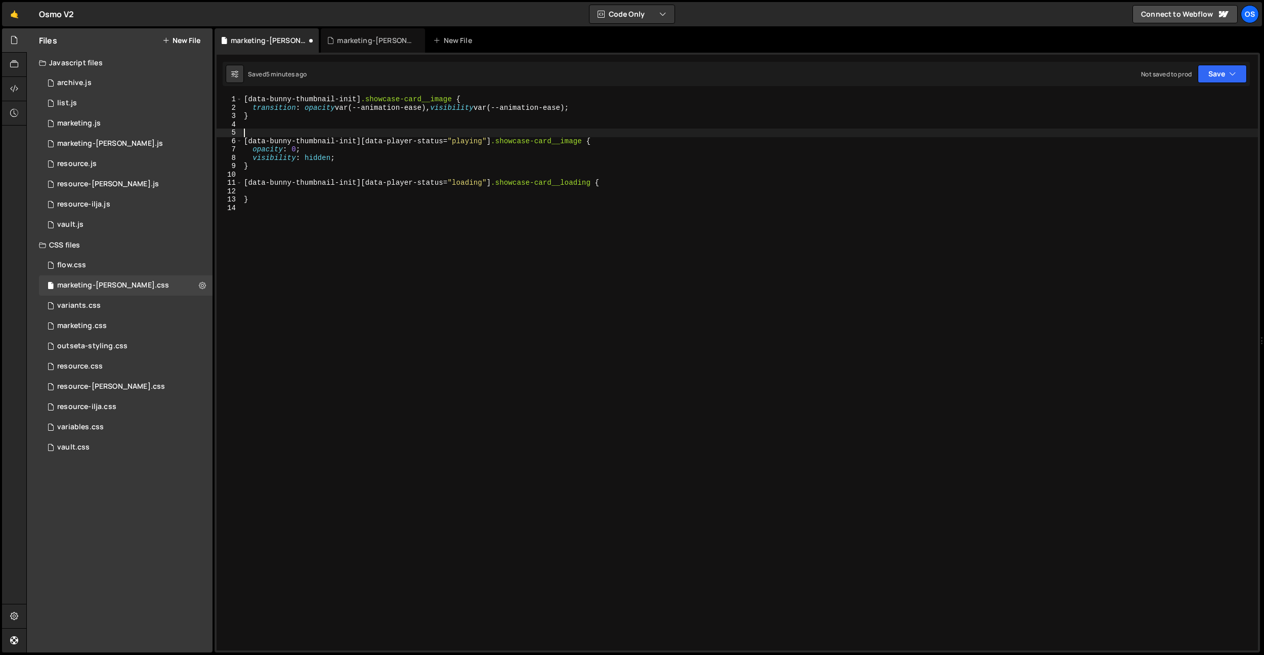
paste textarea "[data-bunny-thumbnail-init][data-player-status="loading"] .showcase-card__loadi…"
drag, startPoint x: 431, startPoint y: 97, endPoint x: 398, endPoint y: 104, distance: 33.6
click at [431, 97] on div "[ data-bunny-thumbnail-init ] .showcase-card__image { transition : opacity var(…" at bounding box center [750, 381] width 1016 height 572
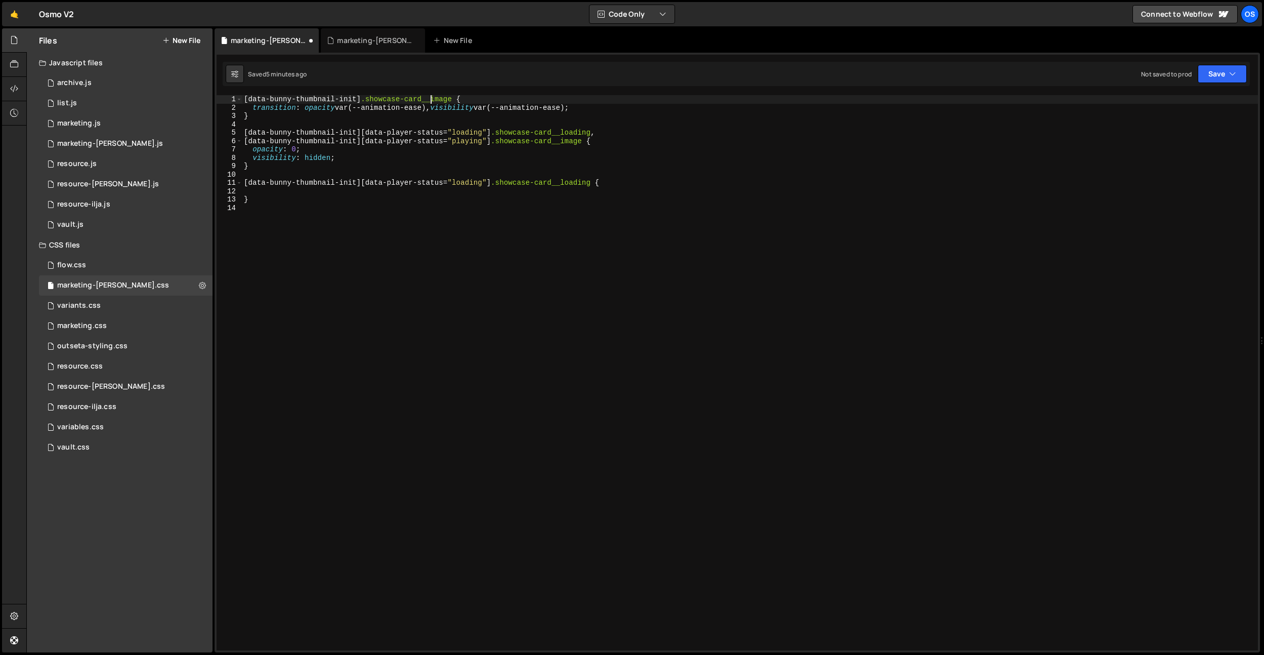
click at [457, 101] on div "[ data-bunny-thumbnail-init ] .showcase-card__image { transition : opacity var(…" at bounding box center [750, 381] width 1016 height 572
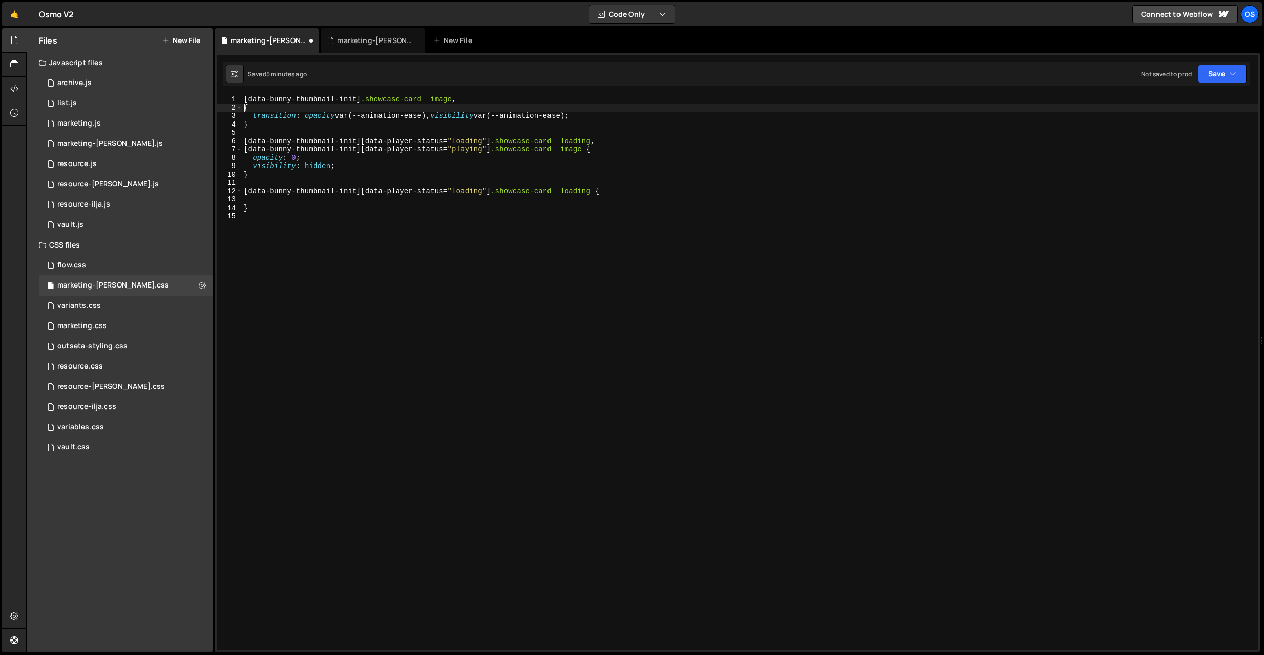
scroll to position [0, 0]
paste textarea "[data-bunny-thumbnail-init][data-player-status="loading"] .showcase-card__loadi…"
drag, startPoint x: 491, startPoint y: 107, endPoint x: 376, endPoint y: 122, distance: 115.9
click at [362, 109] on div "[ data-bunny-thumbnail-init ] .showcase-card__image , [ data-bunny-thumbnail-in…" at bounding box center [750, 381] width 1016 height 572
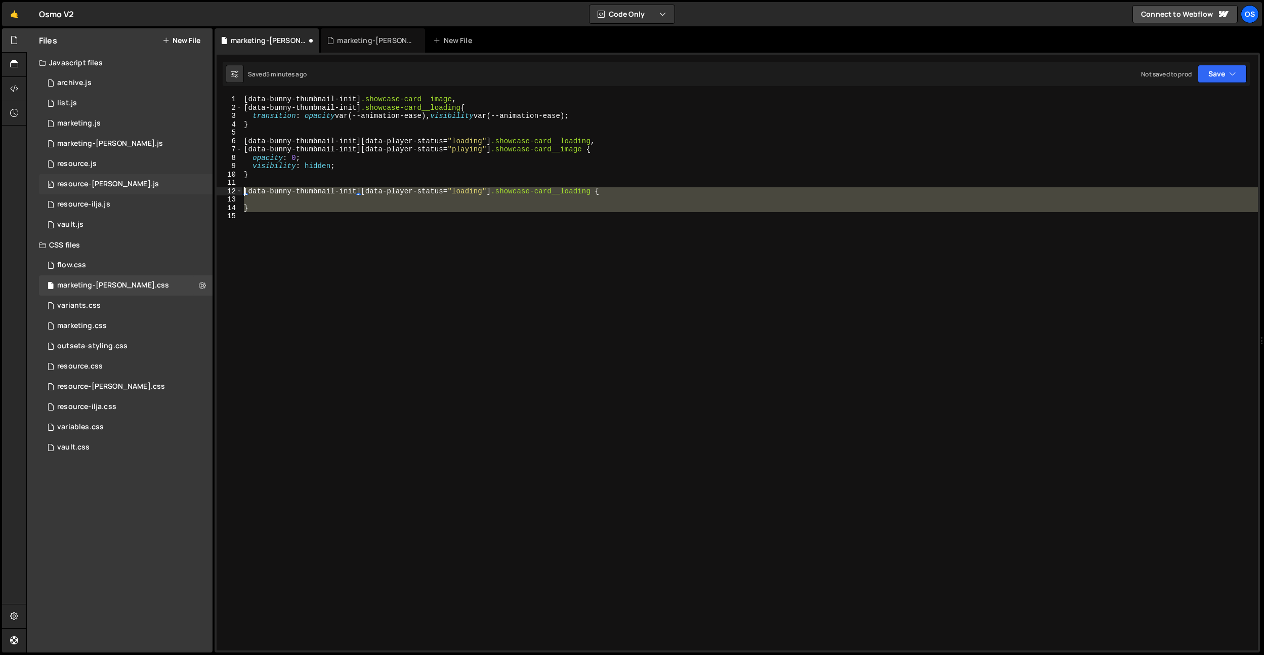
drag, startPoint x: 328, startPoint y: 238, endPoint x: 208, endPoint y: 187, distance: 129.9
click at [208, 187] on div "Files New File Javascript files 0 archive.js 0 0 list.js 0 0 marketing.js 0 0 0…" at bounding box center [645, 340] width 1238 height 624
type textarea "[data-bunny-thumbnail-init][data-player-status="loading"] .showcase-card__loadi…"
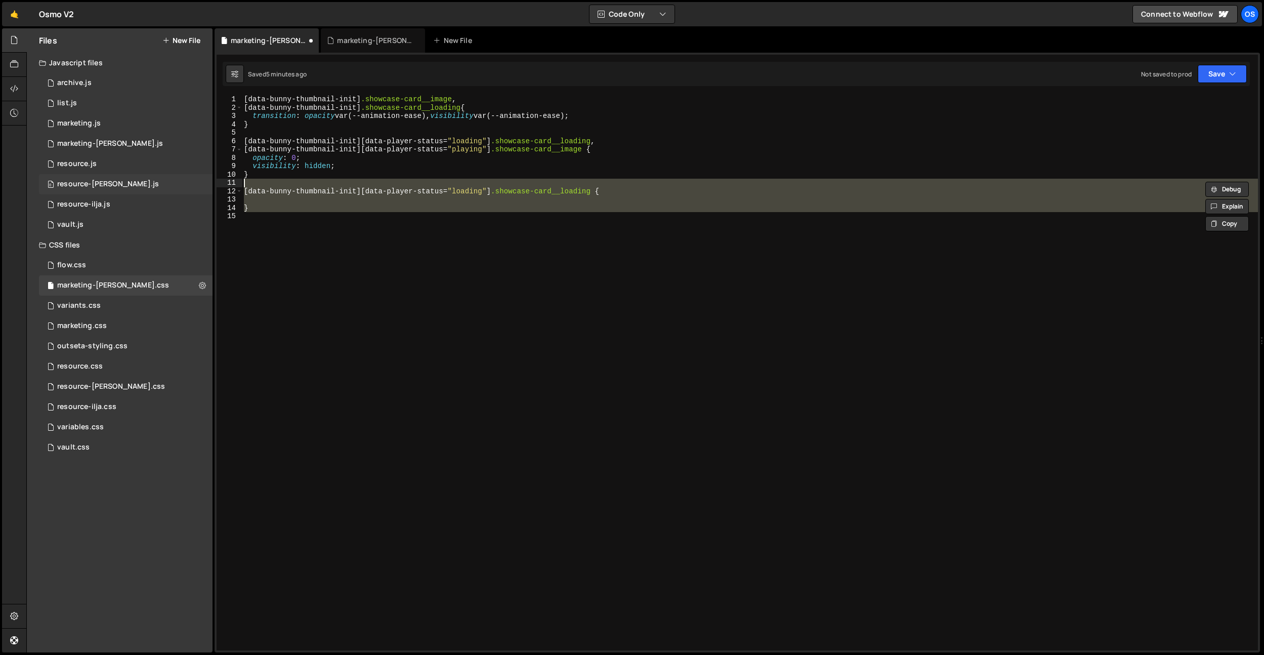
scroll to position [0, 0]
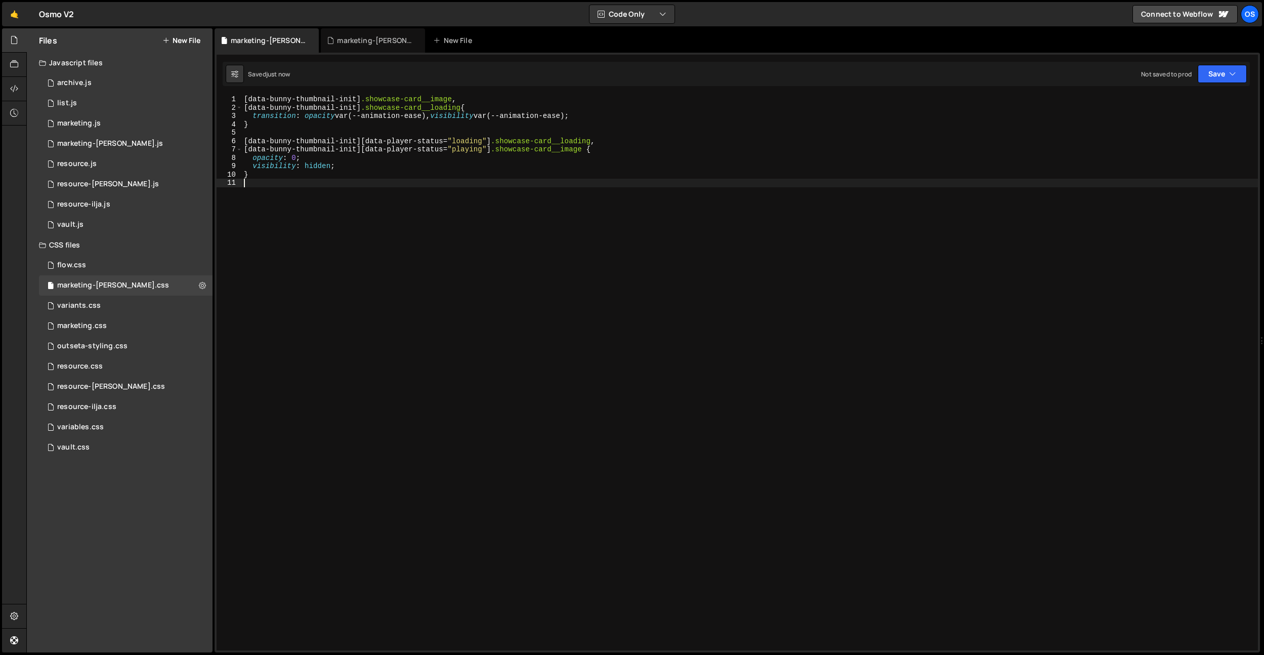
click at [405, 233] on div "[ data-bunny-thumbnail-init ] .showcase-card__image , [ data-bunny-thumbnail-in…" at bounding box center [750, 381] width 1016 height 572
click at [466, 152] on div "[ data-bunny-thumbnail-init ] .showcase-card__image , [ data-bunny-thumbnail-in…" at bounding box center [750, 381] width 1016 height 572
click at [469, 141] on div "[ data-bunny-thumbnail-init ] .showcase-card__image , [ data-bunny-thumbnail-in…" at bounding box center [750, 381] width 1016 height 572
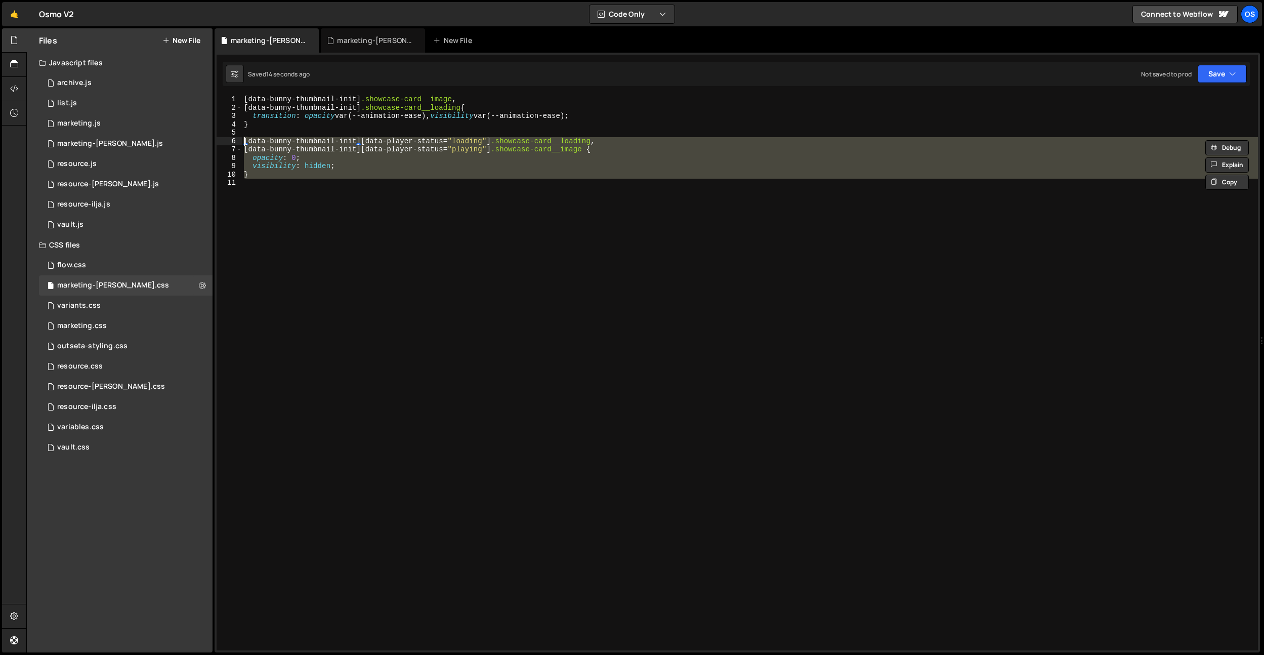
drag, startPoint x: 345, startPoint y: 183, endPoint x: 229, endPoint y: 141, distance: 122.8
click at [229, 141] on div "[data-bunny-thumbnail-init][data-player-status="loading"] .showcase-card__loadi…" at bounding box center [737, 372] width 1041 height 555
type textarea "[data-bunny-thumbnail-init][data-player-status="loading"] .showcase-card__loadi…"
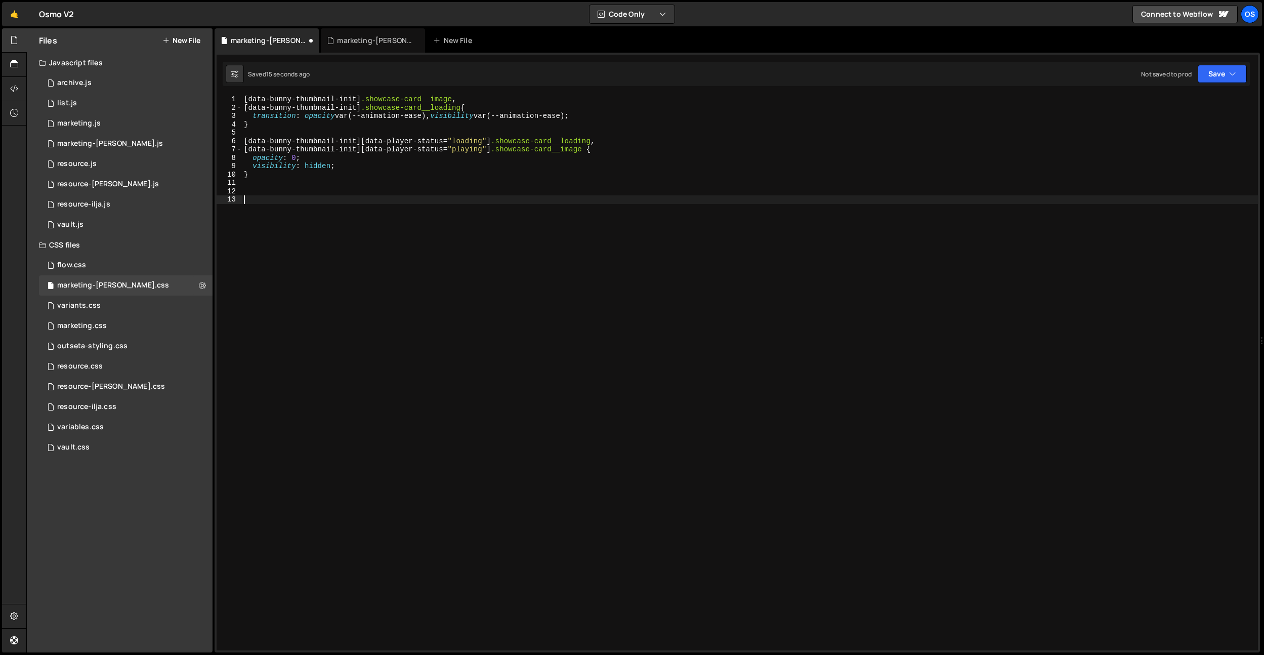
paste textarea "visibility: hidden;"
click at [365, 163] on div "[ data-bunny-thumbnail-init ] .showcase-card__image , [ data-bunny-thumbnail-in…" at bounding box center [750, 381] width 1016 height 572
click at [291, 215] on div "[ data-bunny-thumbnail-init ] .showcase-card__image , [ data-bunny-thumbnail-in…" at bounding box center [750, 381] width 1016 height 572
click at [306, 223] on div "[ data-bunny-thumbnail-init ] .showcase-card__image , [ data-bunny-thumbnail-in…" at bounding box center [750, 381] width 1016 height 572
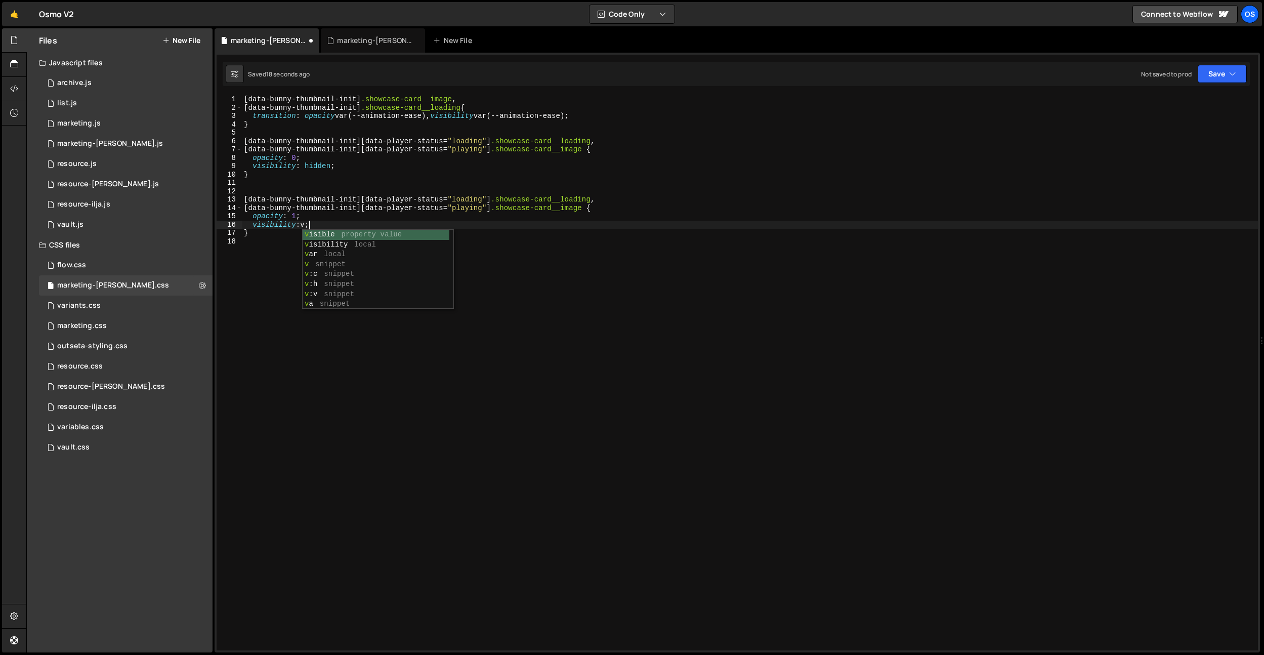
scroll to position [0, 5]
click at [667, 203] on div "[ data-bunny-thumbnail-init ] .showcase-card__image , [ data-bunny-thumbnail-in…" at bounding box center [750, 381] width 1016 height 572
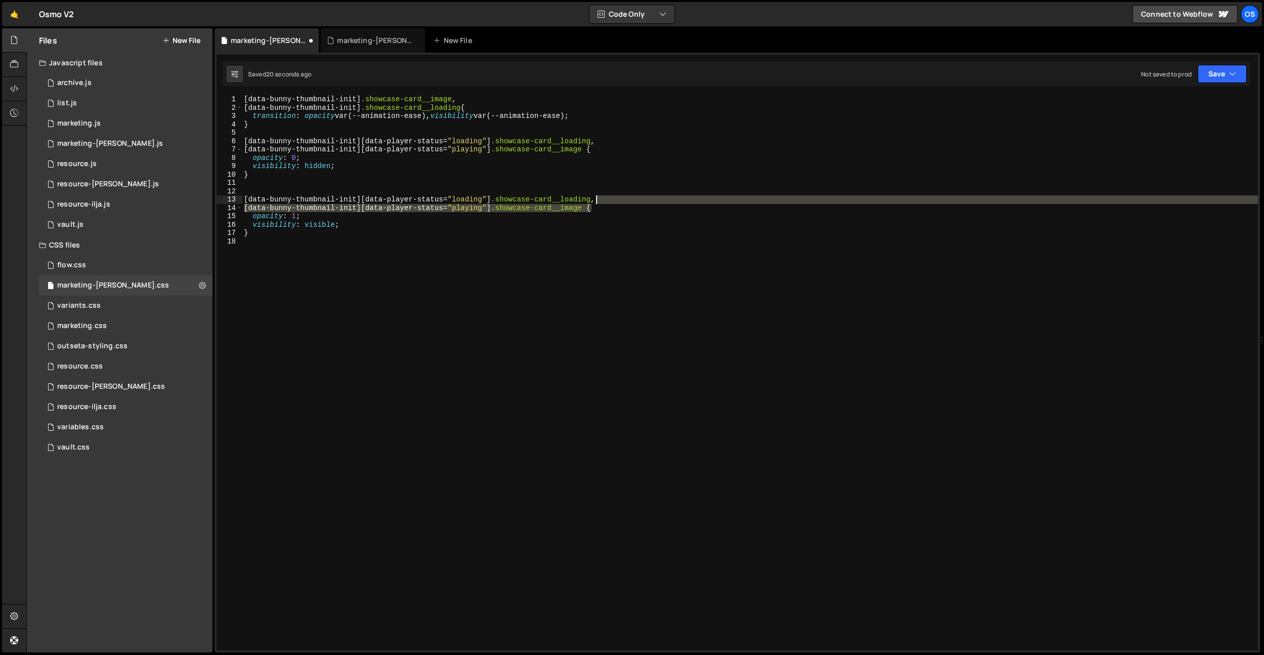
drag, startPoint x: 591, startPoint y: 206, endPoint x: 598, endPoint y: 203, distance: 7.5
click at [596, 200] on div "[ data-bunny-thumbnail-init ] .showcase-card__image , [ data-bunny-thumbnail-in…" at bounding box center [750, 381] width 1016 height 572
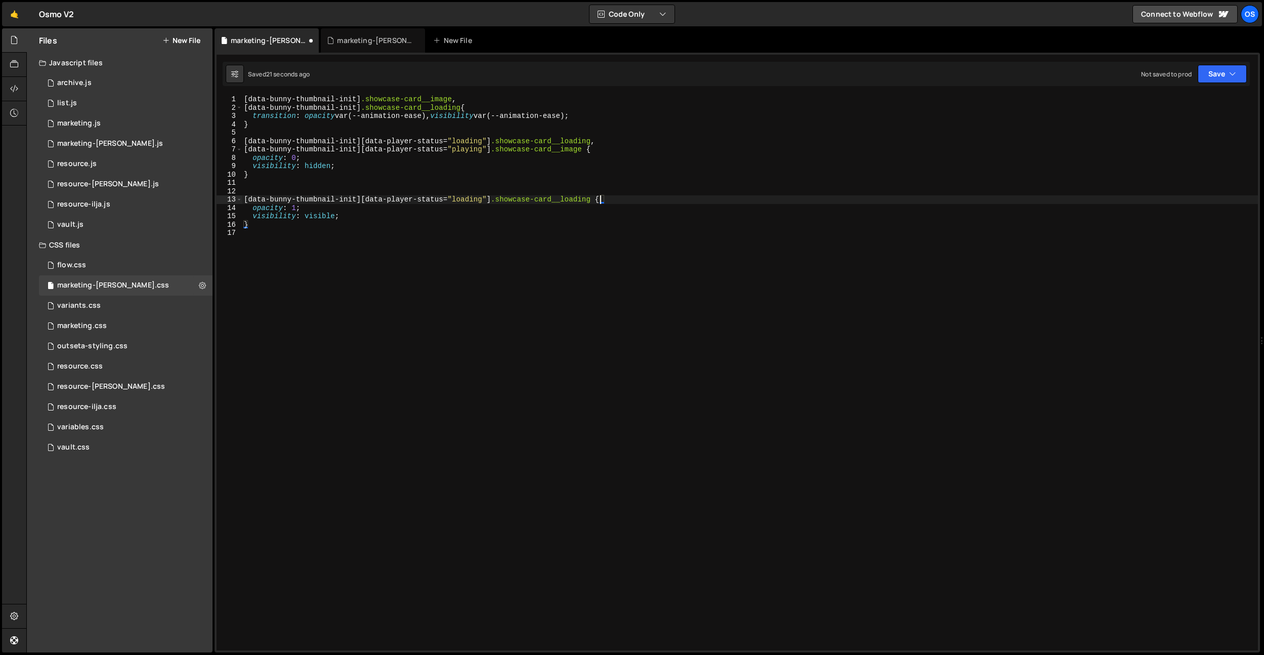
scroll to position [0, 24]
drag, startPoint x: 603, startPoint y: 141, endPoint x: 195, endPoint y: 141, distance: 408.3
click at [195, 141] on div "Files New File Javascript files 0 archive.js 0 0 list.js 0 0 marketing.js 0 0 0…" at bounding box center [645, 340] width 1238 height 624
type textarea "[data-bunny-thumbnail-init][data-player-status="loading"] .showcase-card__loadi…"
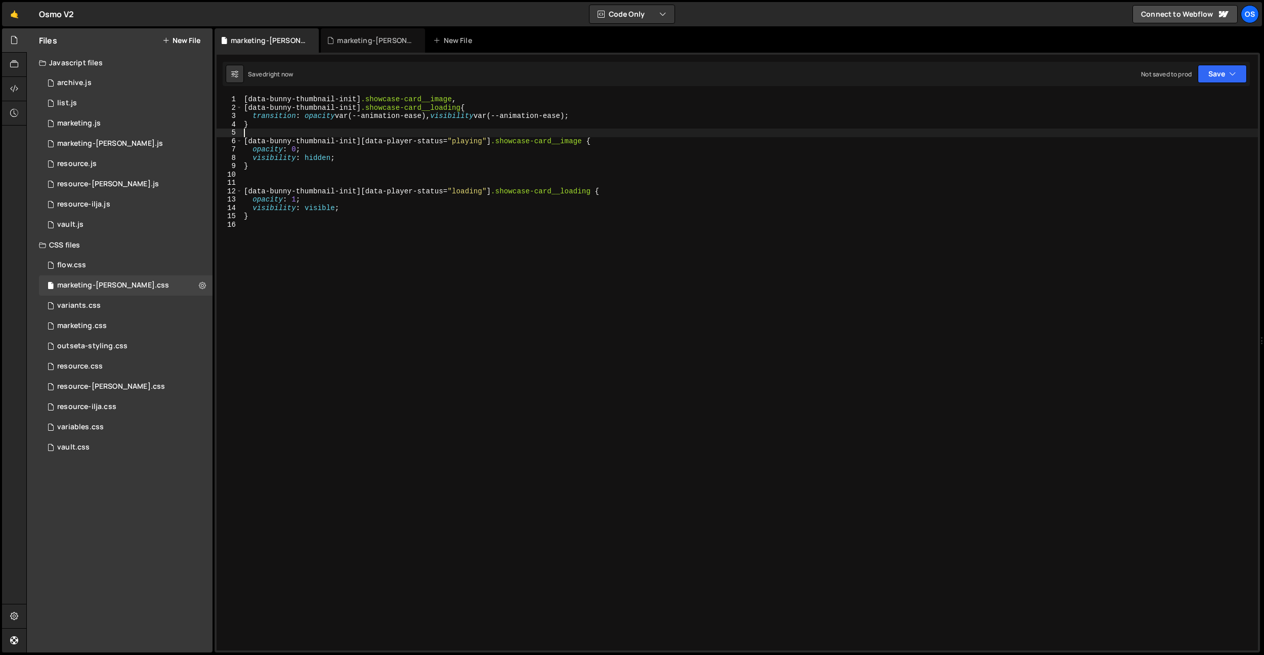
click at [255, 176] on div "[ data-bunny-thumbnail-init ] .showcase-card__image , [ data-bunny-thumbnail-in…" at bounding box center [750, 381] width 1016 height 572
click at [393, 240] on div "[ data-bunny-thumbnail-init ] .showcase-card__image , [ data-bunny-thumbnail-in…" at bounding box center [750, 381] width 1016 height 572
type textarea ".showcase-card__fade {}"
paste textarea "linear-gradient(-152.5deg, rgba(0, 0, 0, 1) 0%, rgba(0, 0, 0, 0.3) 25%, rgba(0,…"
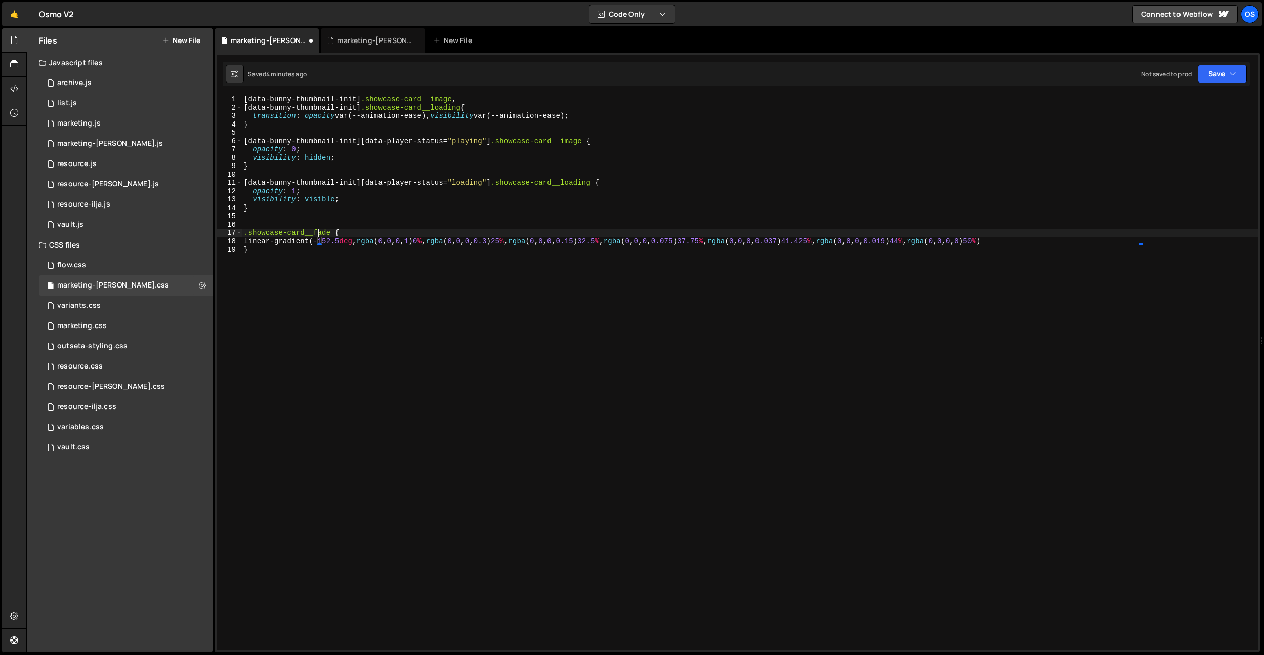
click at [317, 231] on div "[ data-bunny-thumbnail-init ] .showcase-card__image , [ data-bunny-thumbnail-in…" at bounding box center [750, 381] width 1016 height 572
click at [257, 240] on div "[ data-bunny-thumbnail-init ] .showcase-card__image , [ data-bunny-thumbnail-in…" at bounding box center [750, 381] width 1016 height 572
click at [920, 244] on div "[ data-bunny-thumbnail-init ] .showcase-card__image , [ data-bunny-thumbnail-in…" at bounding box center [750, 381] width 1016 height 572
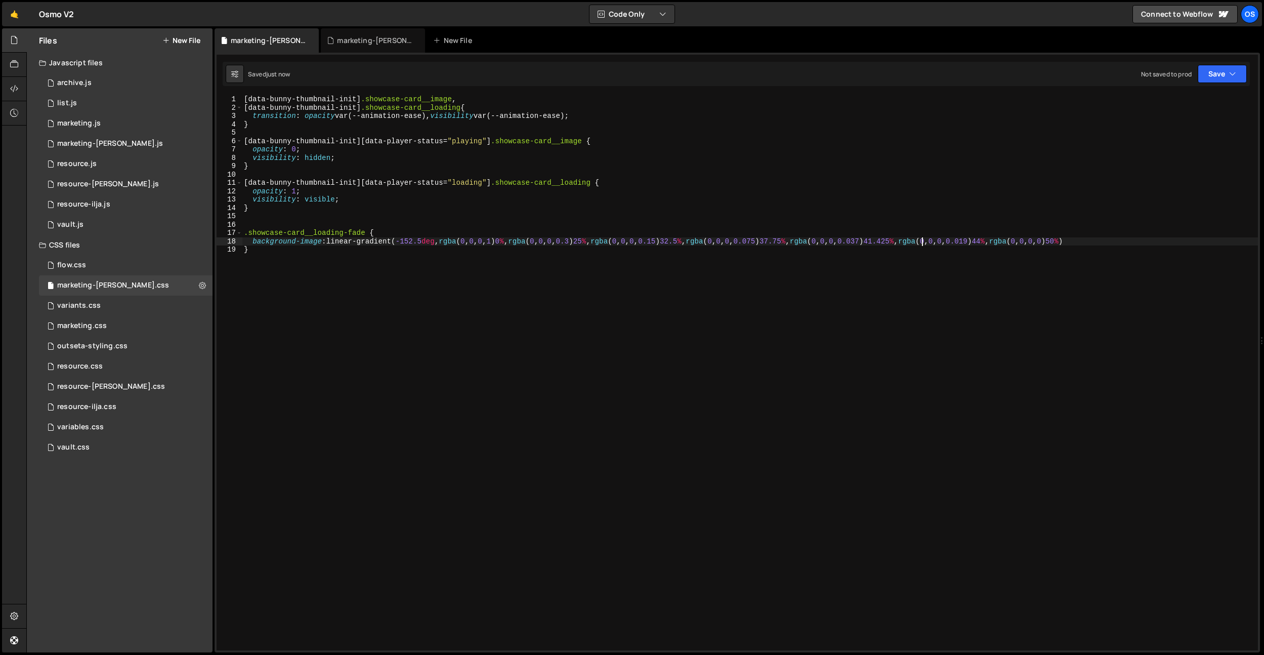
click at [1247, 241] on div "[ data-bunny-thumbnail-init ] .showcase-card__image , [ data-bunny-thumbnail-in…" at bounding box center [750, 381] width 1016 height 572
type textarea "background-image: linear-gradient(-152.5deg, rgba(0, 0, 0, 1) 0%, rgba(0, 0, 0,…"
type textarea "opacity: 0.1;"
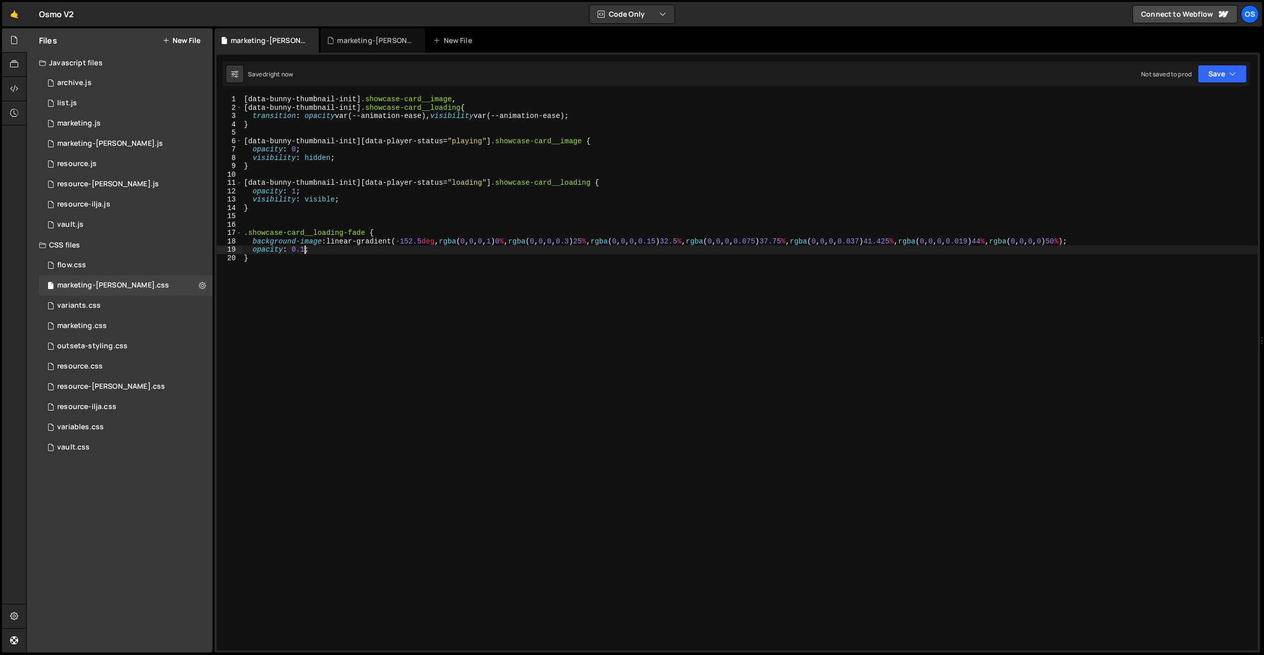
click at [291, 214] on div "[ data-bunny-thumbnail-init ] .showcase-card__image , [ data-bunny-thumbnail-in…" at bounding box center [750, 381] width 1016 height 572
click at [285, 223] on div "[ data-bunny-thumbnail-init ] .showcase-card__image , [ data-bunny-thumbnail-in…" at bounding box center [750, 381] width 1016 height 572
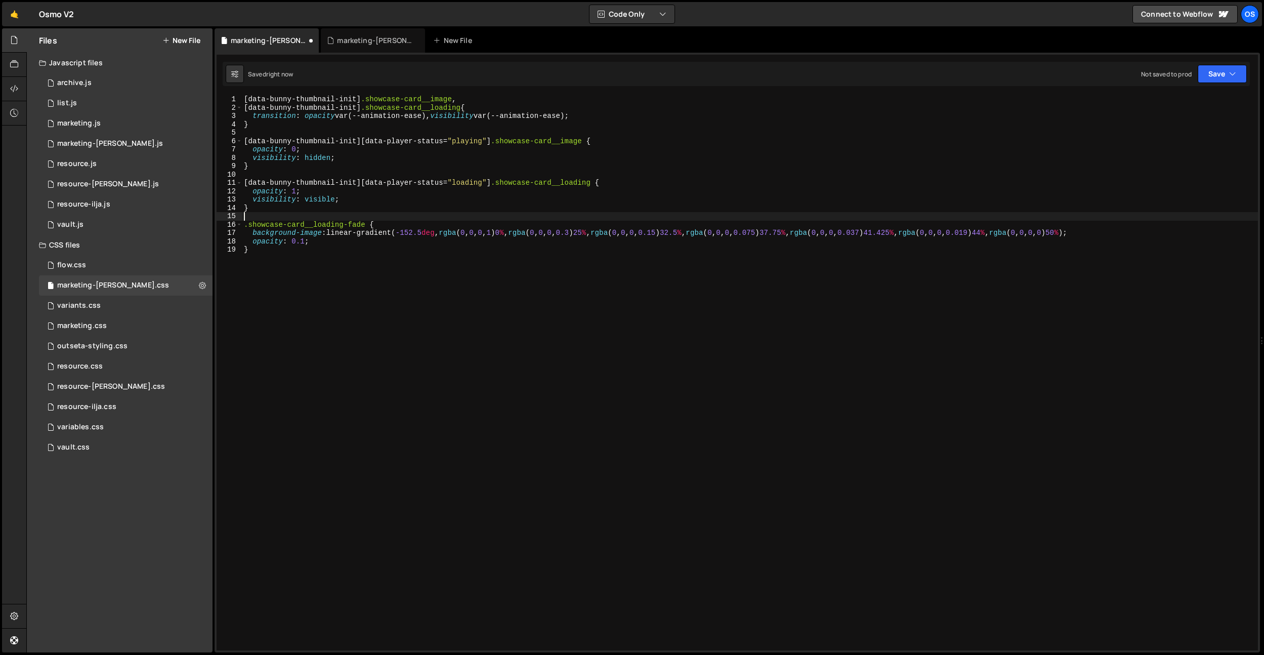
click at [314, 245] on div "[ data-bunny-thumbnail-init ] .showcase-card__image , [ data-bunny-thumbnail-in…" at bounding box center [750, 381] width 1016 height 572
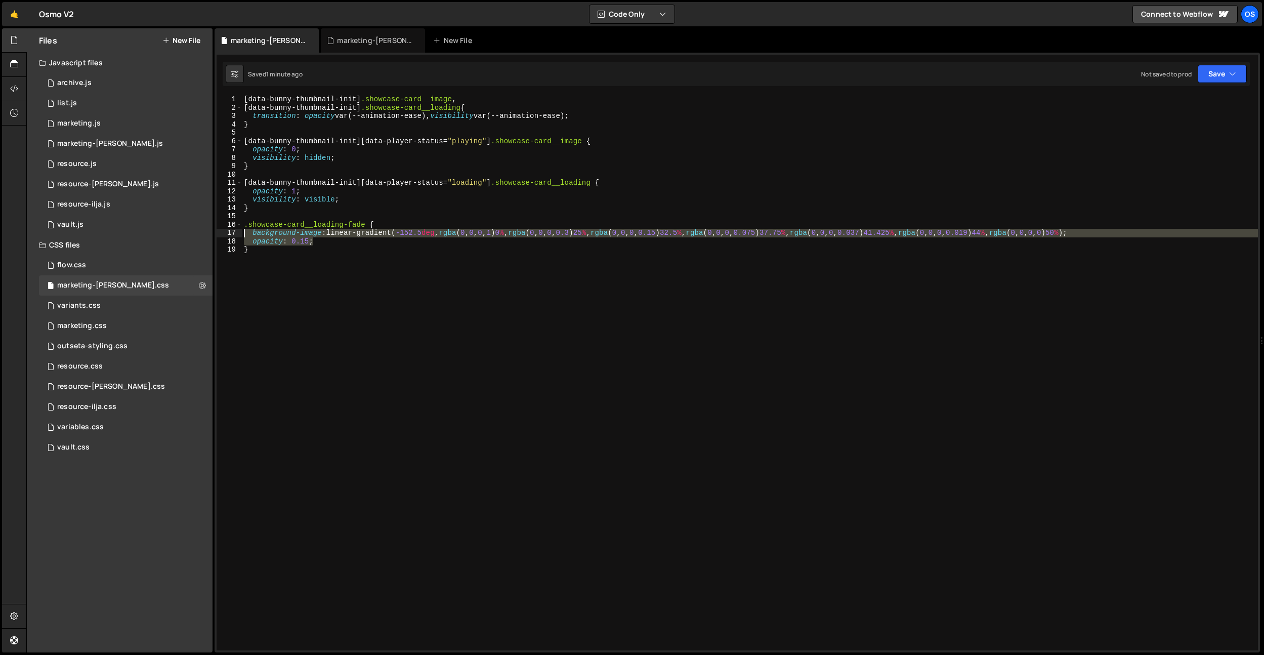
drag, startPoint x: 324, startPoint y: 241, endPoint x: 222, endPoint y: 237, distance: 102.8
click at [222, 237] on div "opacity: 0.15; 1 2 3 4 5 6 7 8 9 10 11 12 13 14 15 16 17 18 19 [ data-bunny-thu…" at bounding box center [737, 372] width 1041 height 555
type textarea "background-image: linear-gradient(-152.5deg, rgba(0, 0, 0, 1) 0%, rgba(0, 0, 0,…"
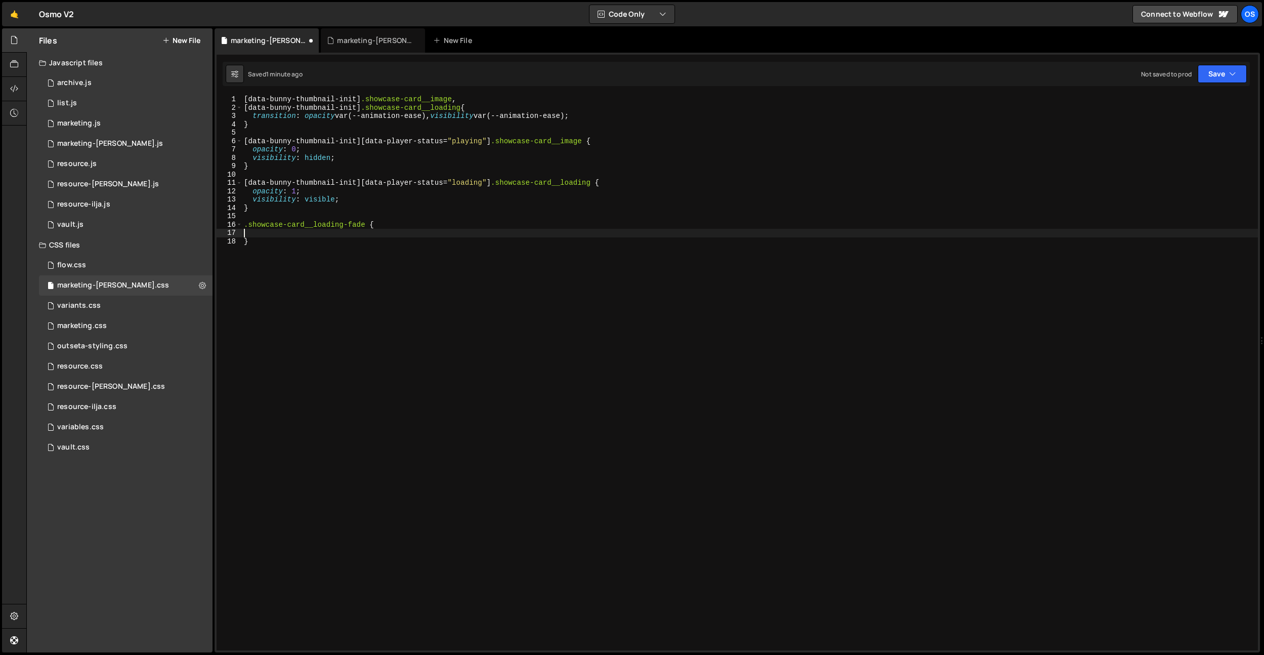
scroll to position [0, 0]
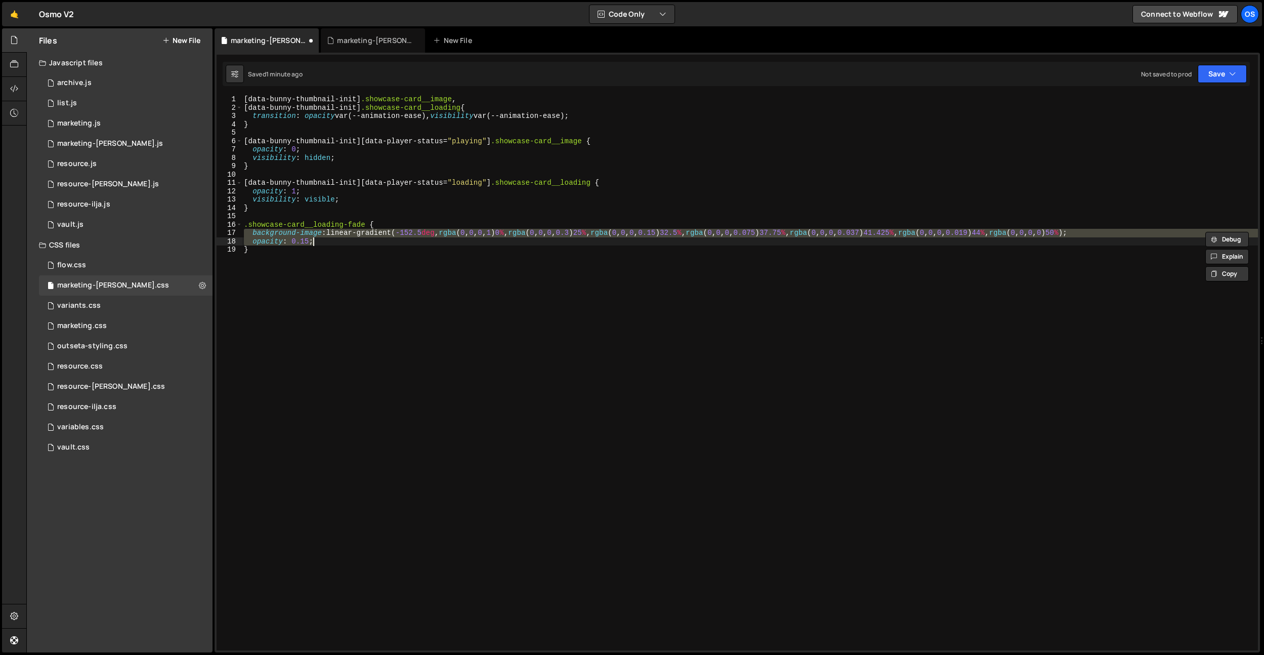
click at [341, 255] on div "[ data-bunny-thumbnail-init ] .showcase-card__image , [ data-bunny-thumbnail-in…" at bounding box center [750, 381] width 1016 height 572
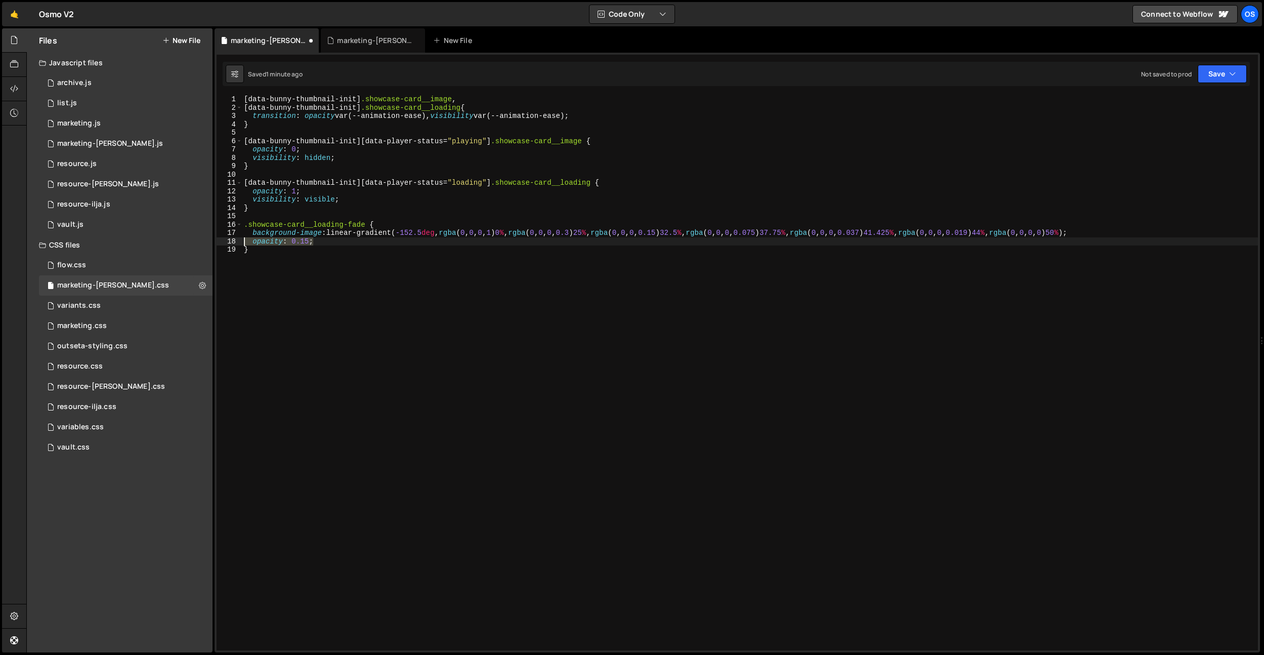
drag, startPoint x: 342, startPoint y: 244, endPoint x: 221, endPoint y: 241, distance: 121.0
click at [221, 241] on div "} 1 2 3 4 5 6 7 8 9 10 11 12 13 14 15 16 17 18 19 [ data-bunny-thumbnail-init ]…" at bounding box center [737, 372] width 1041 height 555
type textarea "opacity: 0.15;"
click at [313, 259] on div "[ data-bunny-thumbnail-init ] .showcase-card__image , [ data-bunny-thumbnail-in…" at bounding box center [750, 381] width 1016 height 572
type textarea "}"
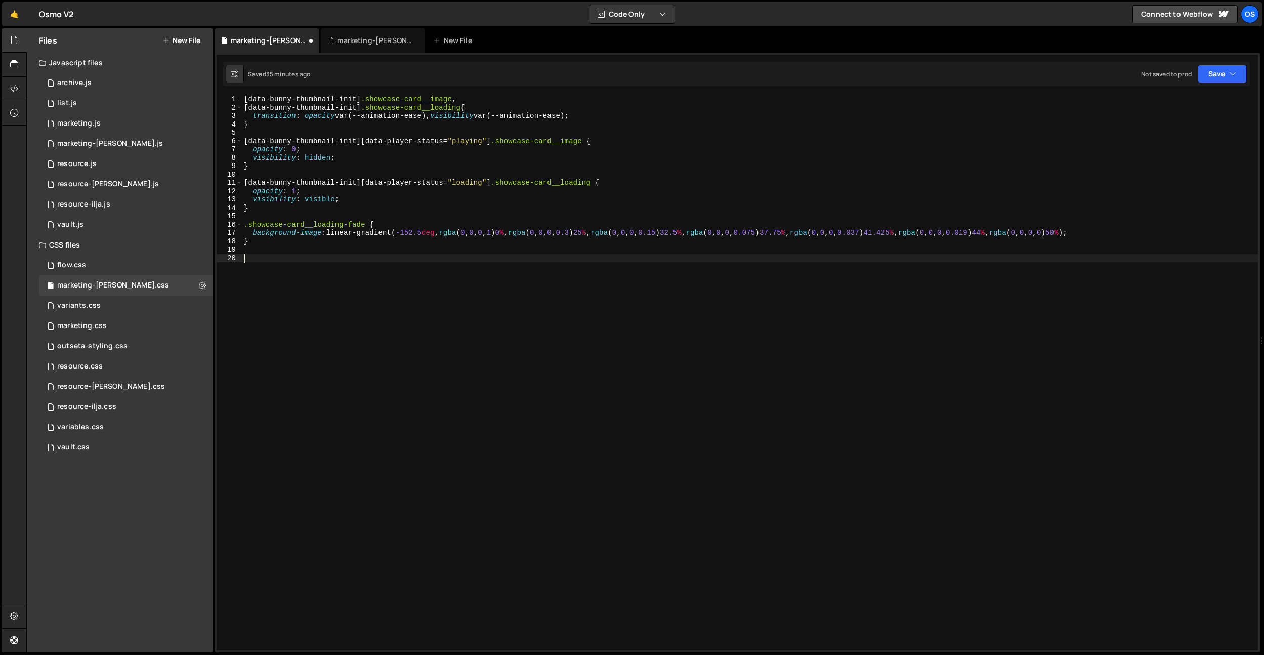
type textarea "["
type textarea ".profile-picture svg {}"
type textarea "}"
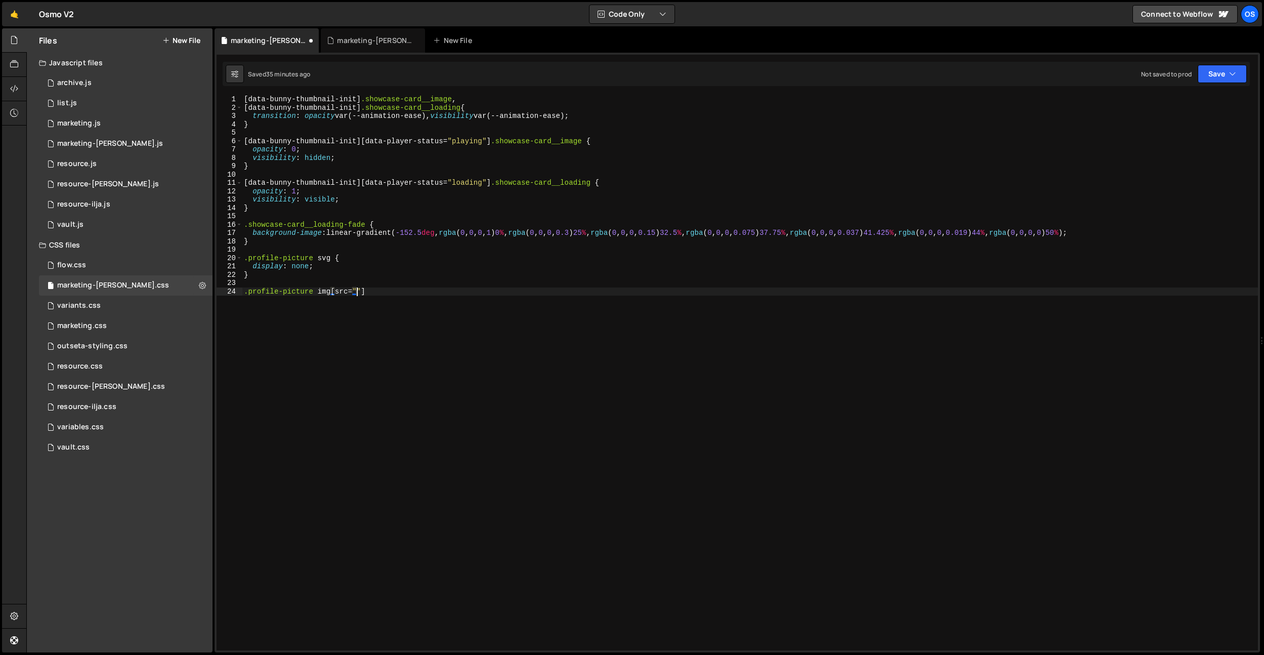
scroll to position [0, 8]
paste textarea "[URL][DOMAIN_NAME]"
type textarea ".profile-picture img[src="[URL][DOMAIN_NAME]"] {}"
click at [374, 272] on div "[ data-bunny-thumbnail-init ] .showcase-card__image , [ data-bunny-thumbnail-in…" at bounding box center [750, 381] width 1016 height 572
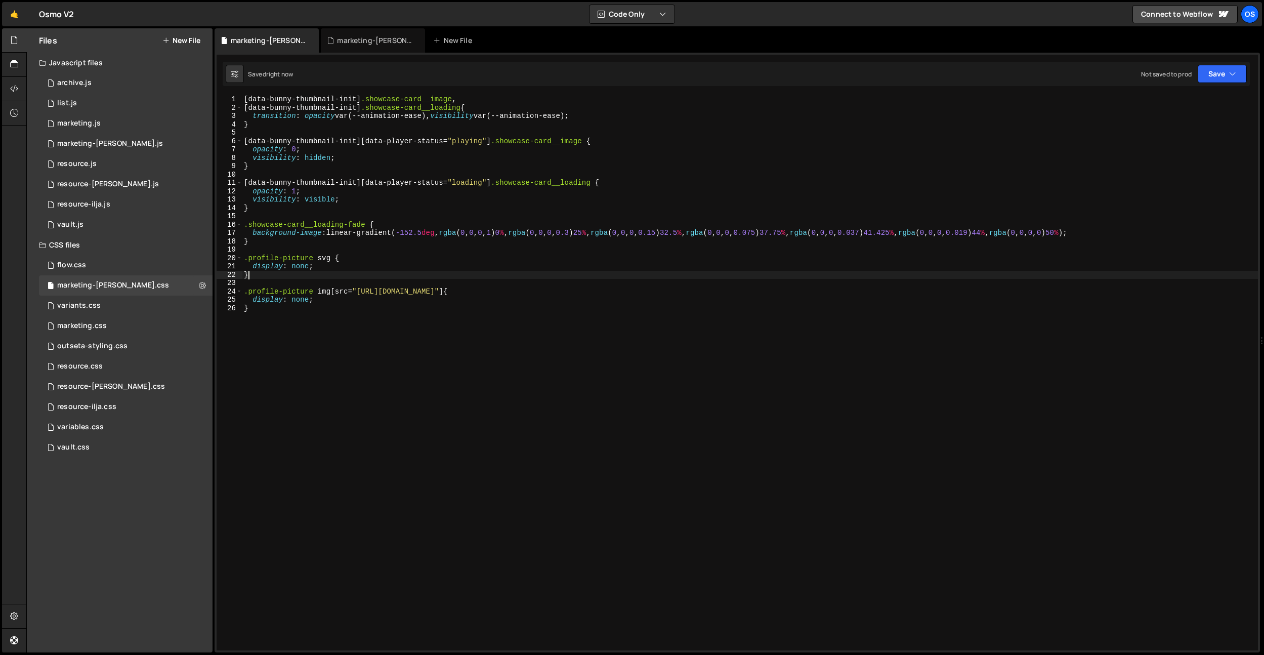
scroll to position [0, 0]
click at [360, 264] on div "[ data-bunny-thumbnail-init ] .showcase-card__image , [ data-bunny-thumbnail-in…" at bounding box center [750, 381] width 1016 height 572
drag, startPoint x: 313, startPoint y: 290, endPoint x: 237, endPoint y: 284, distance: 76.1
click at [225, 292] on div "display: none; 1 2 3 4 5 6 7 8 9 10 11 12 13 14 15 16 17 18 19 20 21 22 23 24 2…" at bounding box center [737, 372] width 1041 height 555
click at [322, 258] on div "[ data-bunny-thumbnail-init ] .showcase-card__image , [ data-bunny-thumbnail-in…" at bounding box center [750, 381] width 1016 height 572
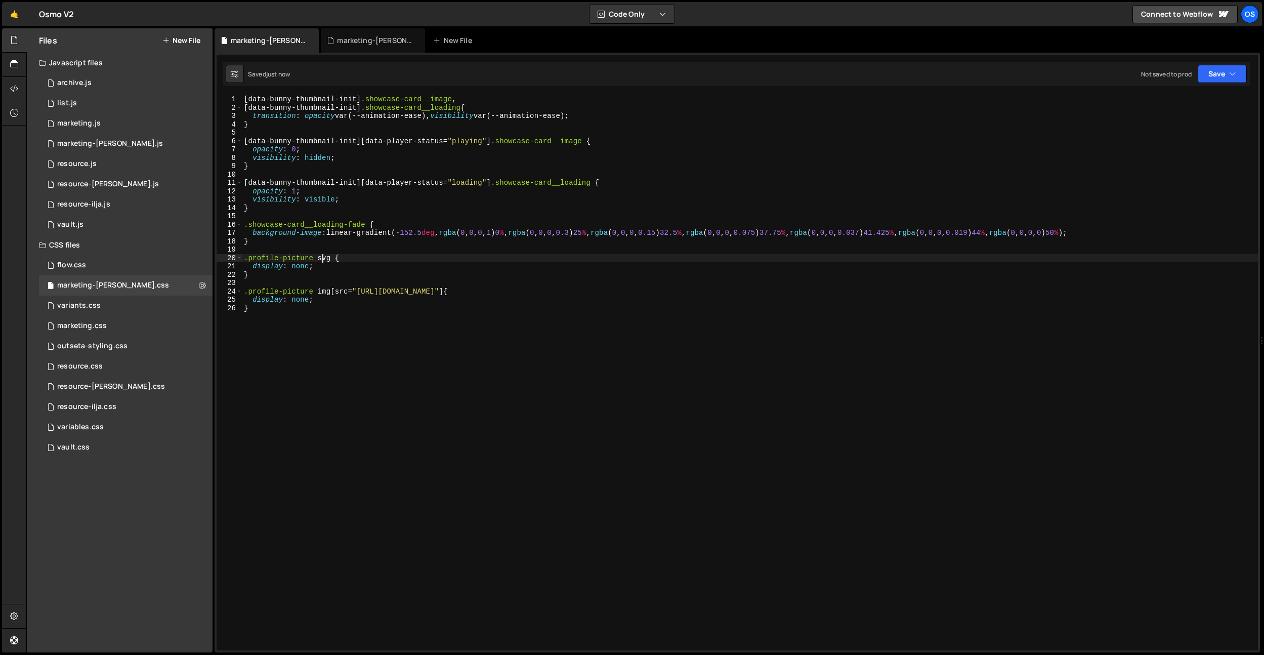
click at [312, 259] on div "[ data-bunny-thumbnail-init ] .showcase-card__image , [ data-bunny-thumbnail-in…" at bounding box center [750, 381] width 1016 height 572
drag, startPoint x: 317, startPoint y: 291, endPoint x: 722, endPoint y: 292, distance: 404.8
click at [722, 292] on div "[ data-bunny-thumbnail-init ] .showcase-card__image , [ data-bunny-thumbnail-in…" at bounding box center [750, 381] width 1016 height 572
drag, startPoint x: 340, startPoint y: 259, endPoint x: 331, endPoint y: 258, distance: 8.1
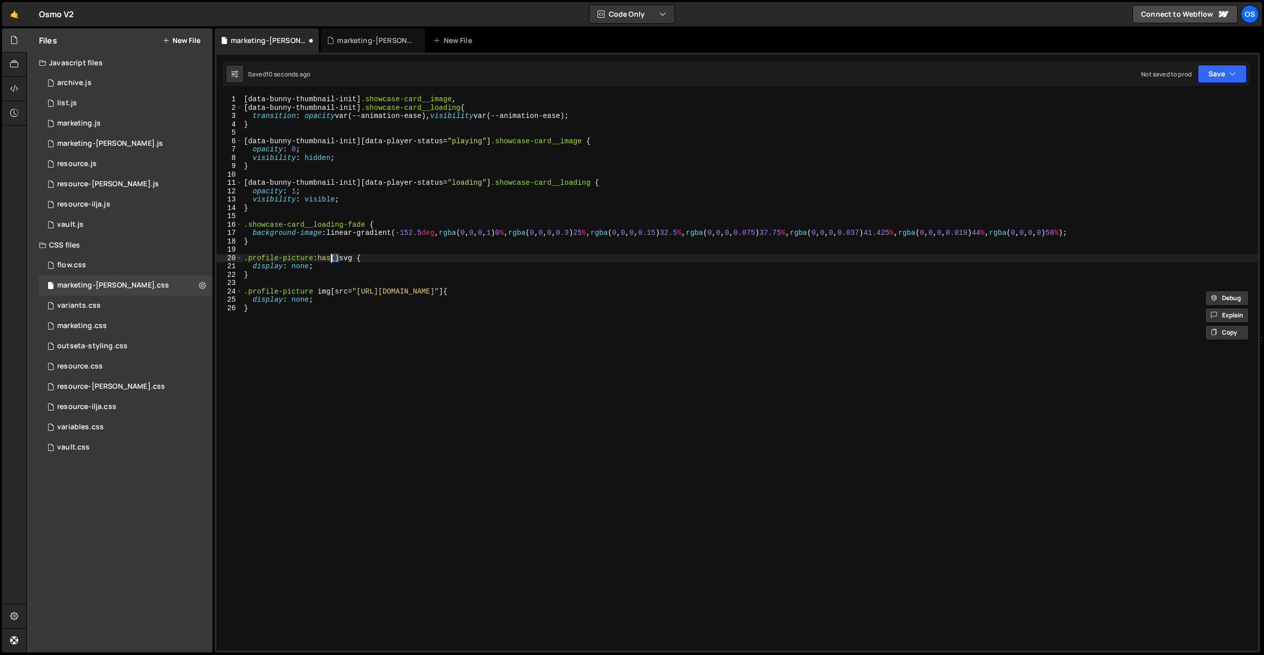
click at [331, 258] on div "[ data-bunny-thumbnail-init ] .showcase-card__image , [ data-bunny-thumbnail-in…" at bounding box center [750, 381] width 1016 height 572
paste textarea "img[src="[URL][DOMAIN_NAME]"]"
drag, startPoint x: 350, startPoint y: 258, endPoint x: 367, endPoint y: 266, distance: 18.6
click at [350, 258] on div "[ data-bunny-thumbnail-init ] .showcase-card__image , [ data-bunny-thumbnail-in…" at bounding box center [750, 381] width 1016 height 572
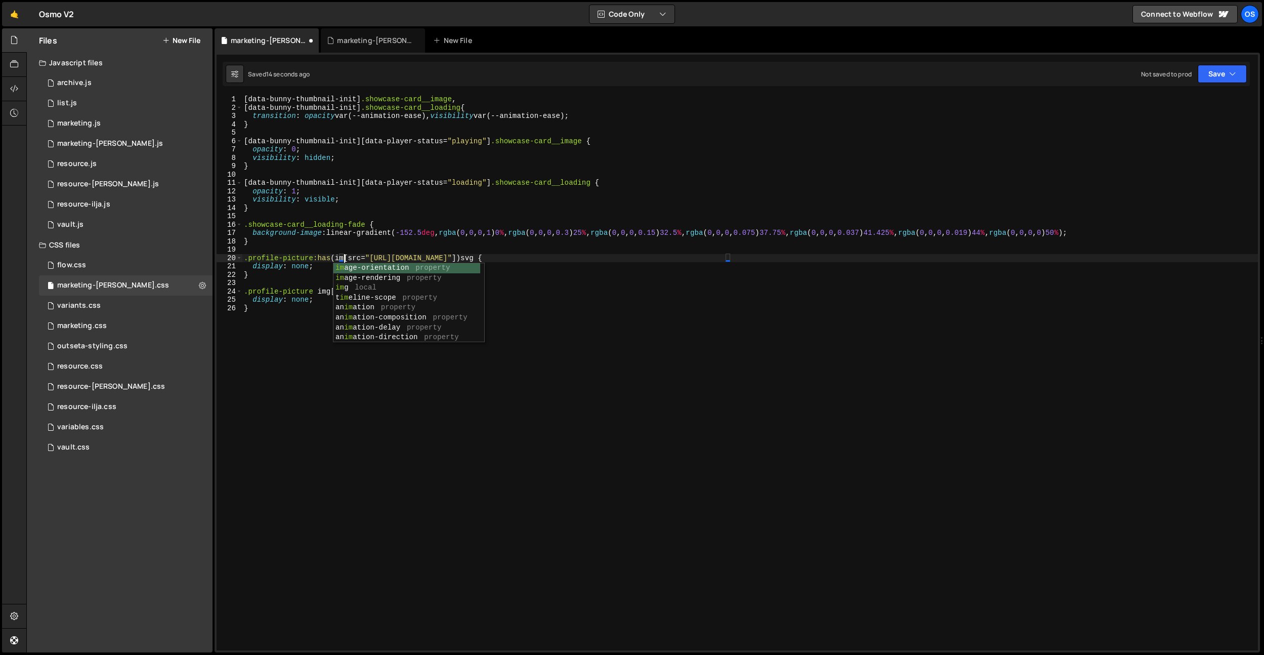
scroll to position [0, 7]
click at [699, 243] on div "[ data-bunny-thumbnail-init ] .showcase-card__image , [ data-bunny-thumbnail-in…" at bounding box center [750, 381] width 1016 height 572
click at [763, 258] on div "[ data-bunny-thumbnail-init ] .showcase-card__image , [ data-bunny-thumbnail-in…" at bounding box center [750, 381] width 1016 height 572
click at [753, 260] on div "[ data-bunny-thumbnail-init ] .showcase-card__image , [ data-bunny-thumbnail-in…" at bounding box center [750, 381] width 1016 height 572
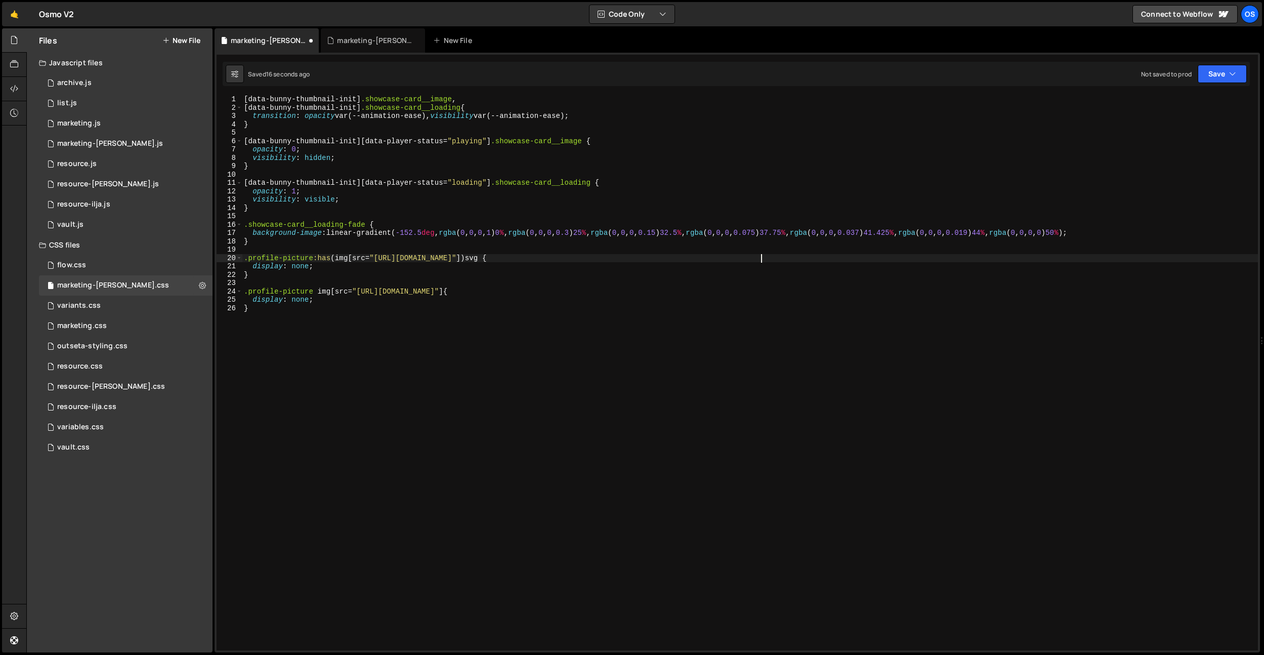
click at [753, 260] on div "[ data-bunny-thumbnail-init ] .showcase-card__image , [ data-bunny-thumbnail-in…" at bounding box center [750, 381] width 1016 height 572
drag, startPoint x: 329, startPoint y: 270, endPoint x: 309, endPoint y: 268, distance: 20.8
click at [329, 270] on div "[ data-bunny-thumbnail-init ] .showcase-card__image , [ data-bunny-thumbnail-in…" at bounding box center [750, 381] width 1016 height 572
click at [301, 266] on div "[ data-bunny-thumbnail-init ] .showcase-card__image , [ data-bunny-thumbnail-in…" at bounding box center [750, 381] width 1016 height 572
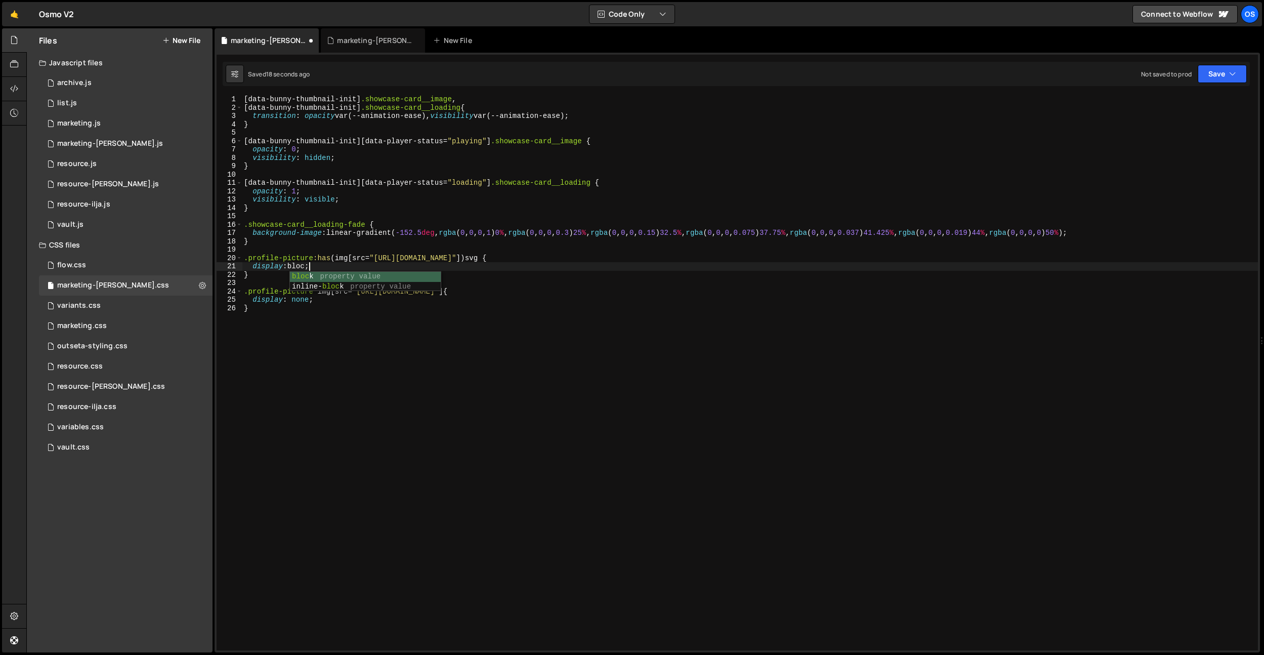
scroll to position [0, 5]
click at [428, 356] on div "[ data-bunny-thumbnail-init ] .showcase-card__image , [ data-bunny-thumbnail-in…" at bounding box center [750, 381] width 1016 height 572
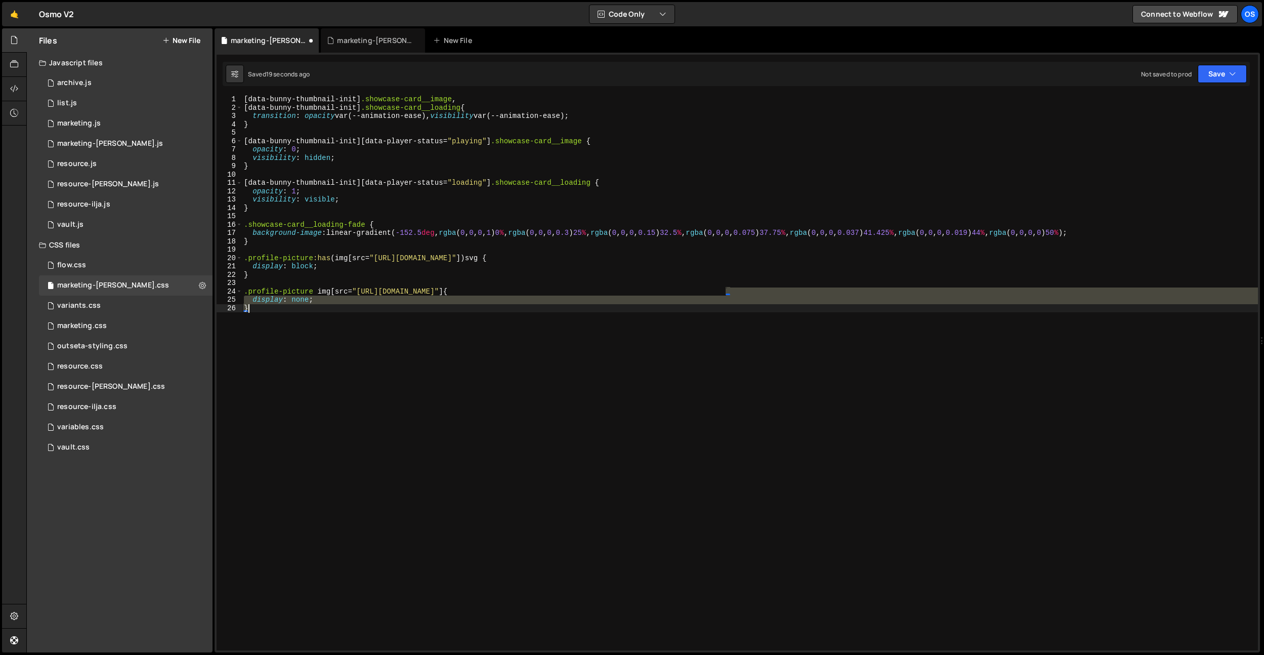
click at [428, 356] on div "[ data-bunny-thumbnail-init ] .showcase-card__image , [ data-bunny-thumbnail-in…" at bounding box center [750, 381] width 1016 height 572
click at [427, 357] on div "[ data-bunny-thumbnail-init ] .showcase-card__image , [ data-bunny-thumbnail-in…" at bounding box center [750, 372] width 1016 height 555
type textarea "}"
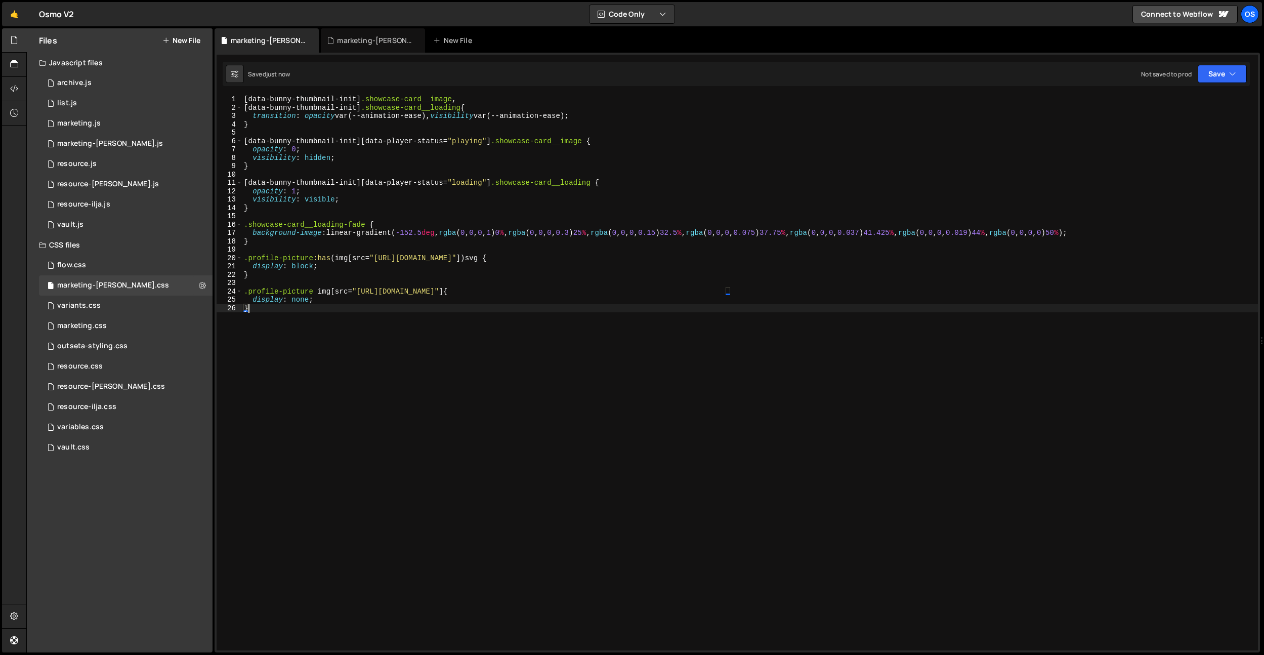
click at [765, 305] on div "[ data-bunny-thumbnail-init ] .showcase-card__image , [ data-bunny-thumbnail-in…" at bounding box center [750, 381] width 1016 height 572
click at [429, 307] on div "[ data-bunny-thumbnail-init ] .showcase-card__image , [ data-bunny-thumbnail-in…" at bounding box center [750, 381] width 1016 height 572
click at [244, 325] on div "[ data-bunny-thumbnail-init ] .showcase-card__image , [ data-bunny-thumbnail-in…" at bounding box center [750, 381] width 1016 height 572
paste textarea "showcase-card"
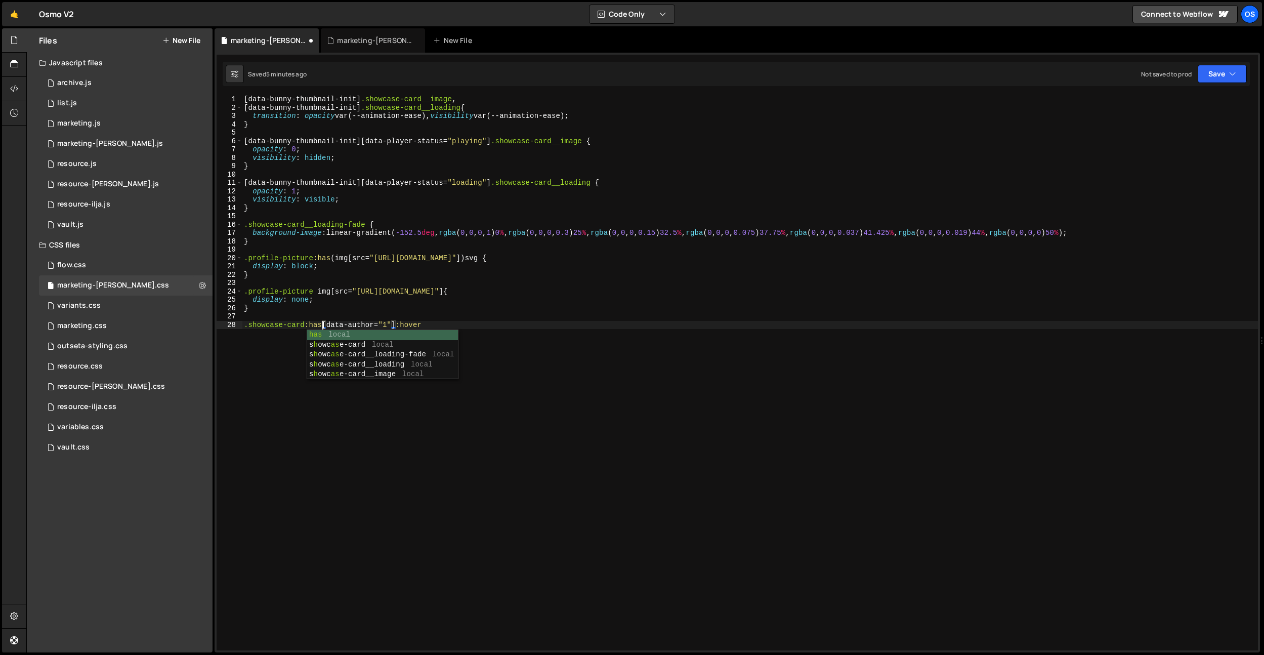
scroll to position [0, 6]
click at [438, 324] on div "[ data-bunny-thumbnail-init ] .showcase-card__image , [ data-bunny-thumbnail-in…" at bounding box center [750, 381] width 1016 height 572
type textarea ".showcase-card:has([data-author="1"]:hover) {}"
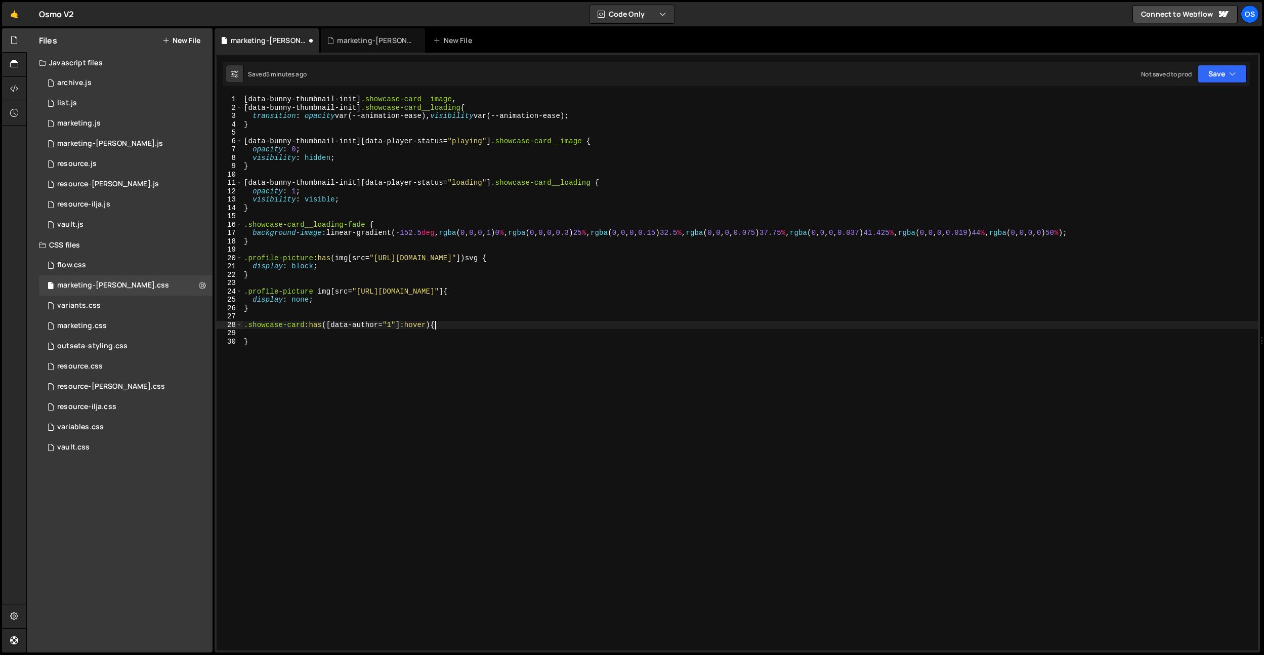
click at [434, 324] on div "[ data-bunny-thumbnail-init ] .showcase-card__image , [ data-bunny-thumbnail-in…" at bounding box center [750, 381] width 1016 height 572
type textarea ".showcase-card:has([data-author="1"]:hover) .profile-picture{"
drag, startPoint x: 504, startPoint y: 324, endPoint x: 436, endPoint y: 327, distance: 68.9
click at [436, 327] on div "[ data-bunny-thumbnail-init ] .showcase-card__image , [ data-bunny-thumbnail-in…" at bounding box center [750, 381] width 1016 height 572
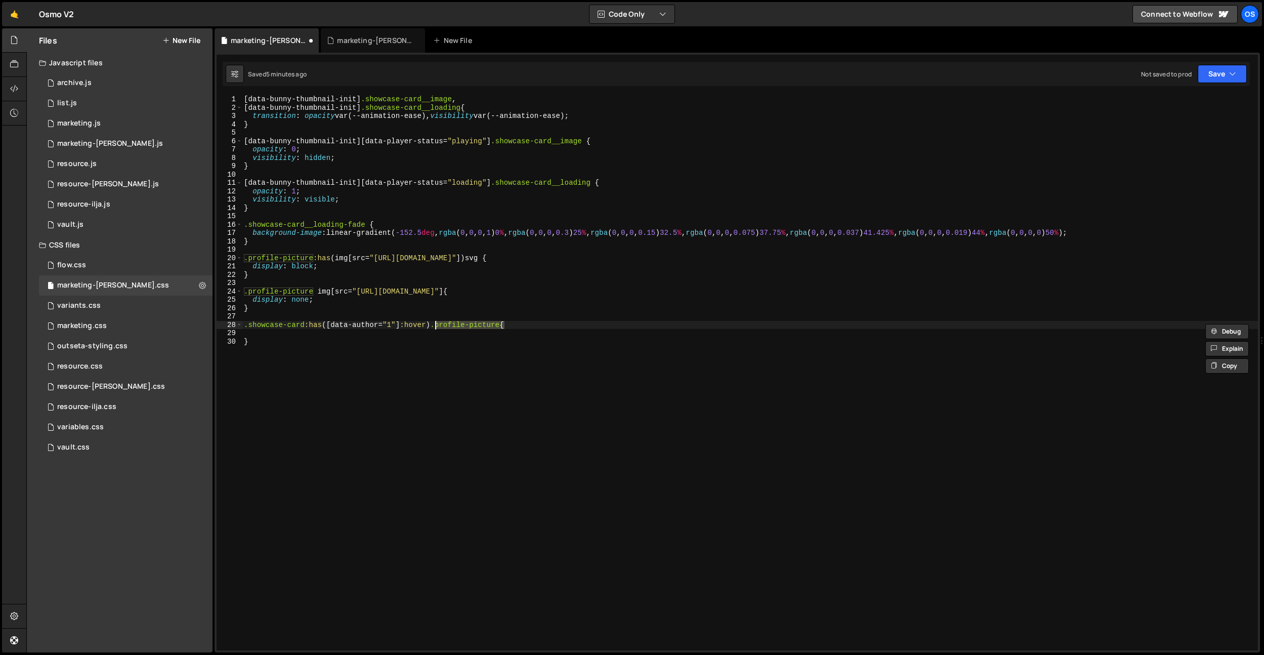
click at [333, 313] on div "[ data-bunny-thumbnail-init ] .showcase-card__image , [ data-bunny-thumbnail-in…" at bounding box center [750, 381] width 1016 height 572
paste textarea ".profile-picture"
drag, startPoint x: 320, startPoint y: 323, endPoint x: 244, endPoint y: 322, distance: 75.9
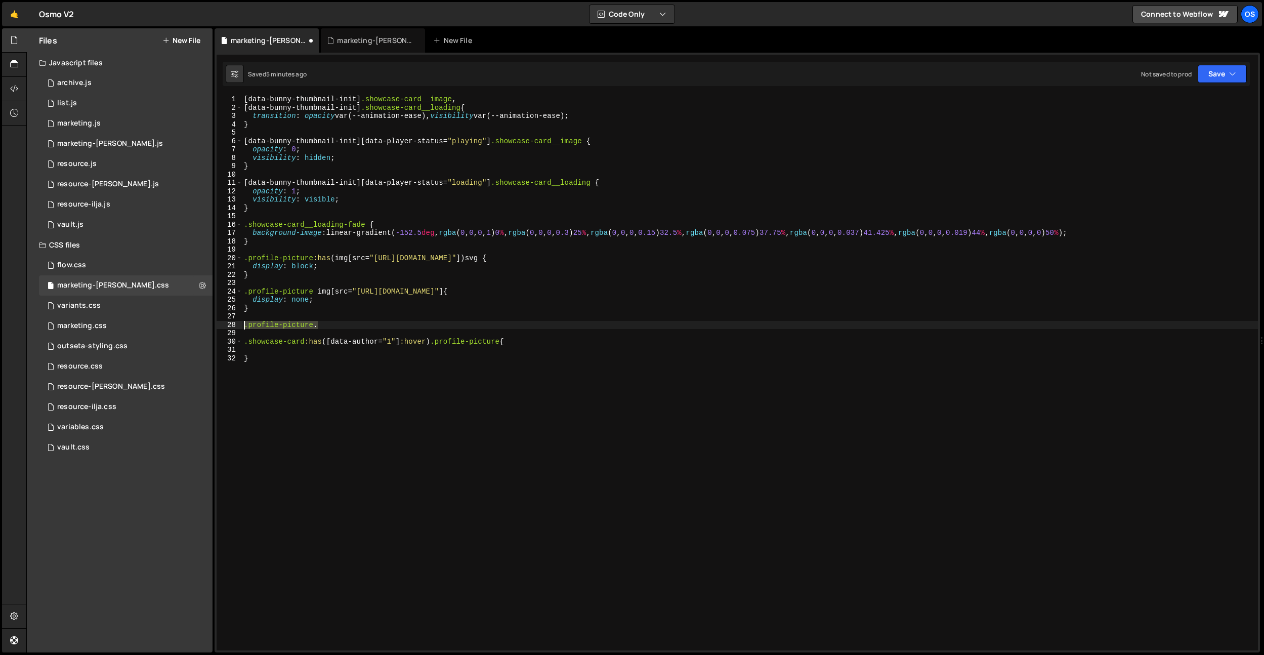
click at [244, 322] on div "[ data-bunny-thumbnail-init ] .showcase-card__image , [ data-bunny-thumbnail-in…" at bounding box center [750, 381] width 1016 height 572
paste textarea "profile-picture__link"
click at [244, 322] on div "[ data-bunny-thumbnail-init ] .showcase-card__image , [ data-bunny-thumbnail-in…" at bounding box center [750, 381] width 1016 height 572
click at [355, 326] on div "[ data-bunny-thumbnail-init ] .showcase-card__image , [ data-bunny-thumbnail-in…" at bounding box center [750, 381] width 1016 height 572
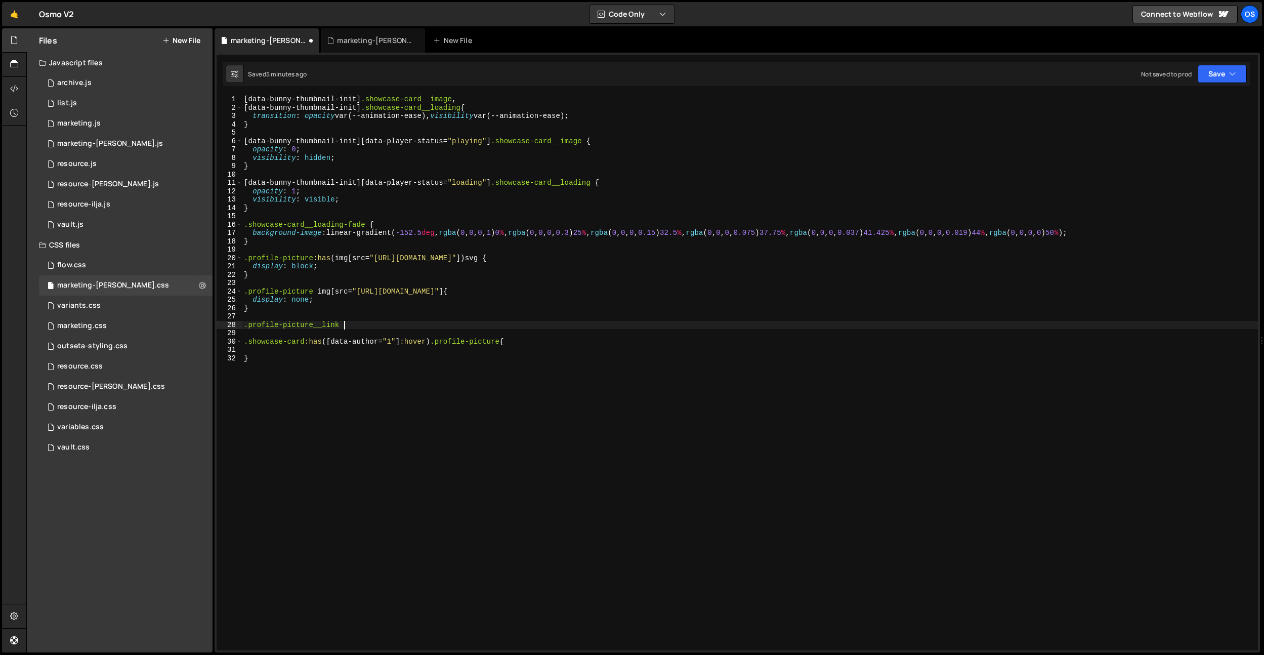
type textarea ".profile-picture__link {}"
click at [305, 333] on div "[ data-bunny-thumbnail-init ] .showcase-card__image , [ data-bunny-thumbnail-in…" at bounding box center [750, 381] width 1016 height 572
type textarea "transition: transform var(--animation-default-half);"
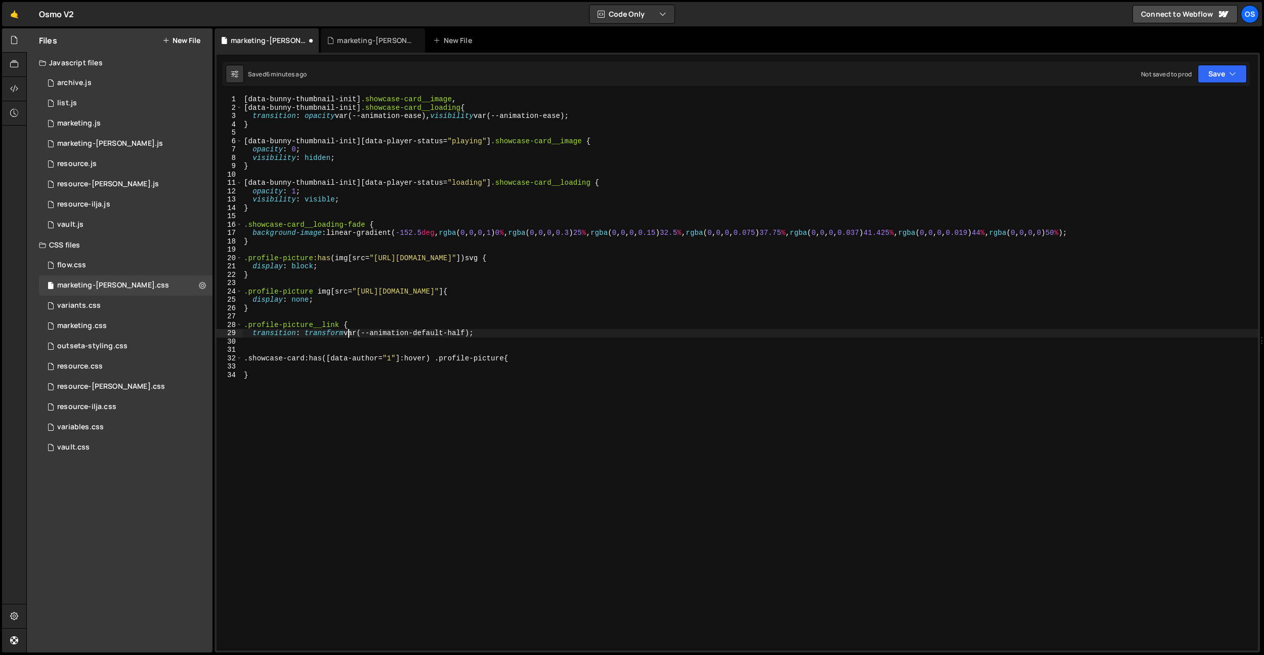
click at [485, 332] on div "[ data-bunny-thumbnail-init ] .showcase-card__image , [ data-bunny-thumbnail-in…" at bounding box center [750, 381] width 1016 height 572
click at [507, 334] on div "[ data-bunny-thumbnail-init ] .showcase-card__image , [ data-bunny-thumbnail-in…" at bounding box center [750, 381] width 1016 height 572
type textarea "transition: transform var(--animation-default-half);"
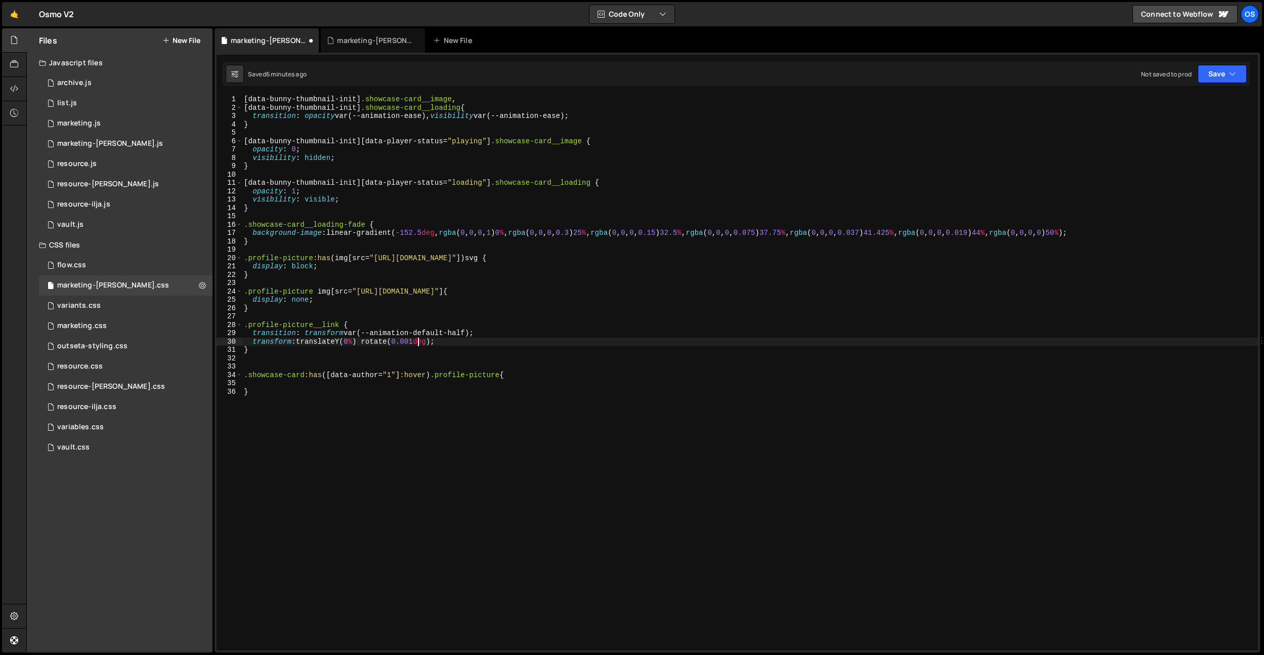
drag, startPoint x: 495, startPoint y: 324, endPoint x: 490, endPoint y: 331, distance: 8.3
click at [494, 324] on div "[ data-bunny-thumbnail-init ] .showcase-card__image , [ data-bunny-thumbnail-in…" at bounding box center [750, 381] width 1016 height 572
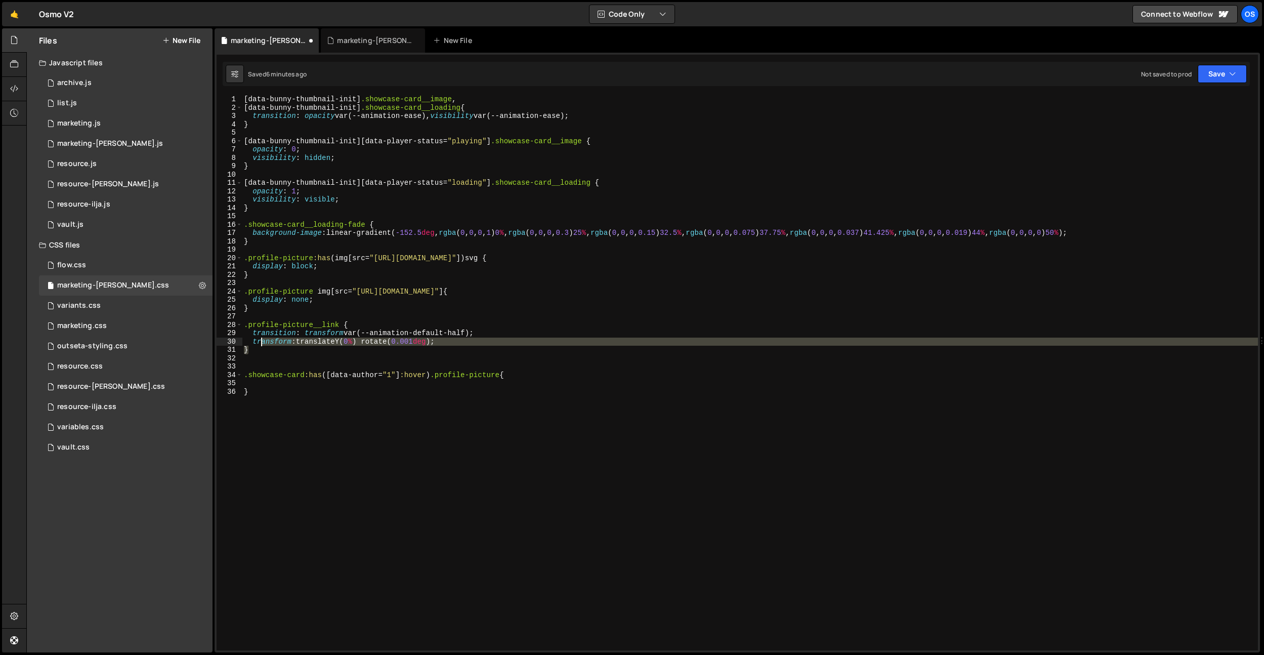
drag, startPoint x: 457, startPoint y: 345, endPoint x: 251, endPoint y: 342, distance: 206.0
click at [260, 341] on div "[ data-bunny-thumbnail-init ] .showcase-card__image , [ data-bunny-thumbnail-in…" at bounding box center [750, 381] width 1016 height 572
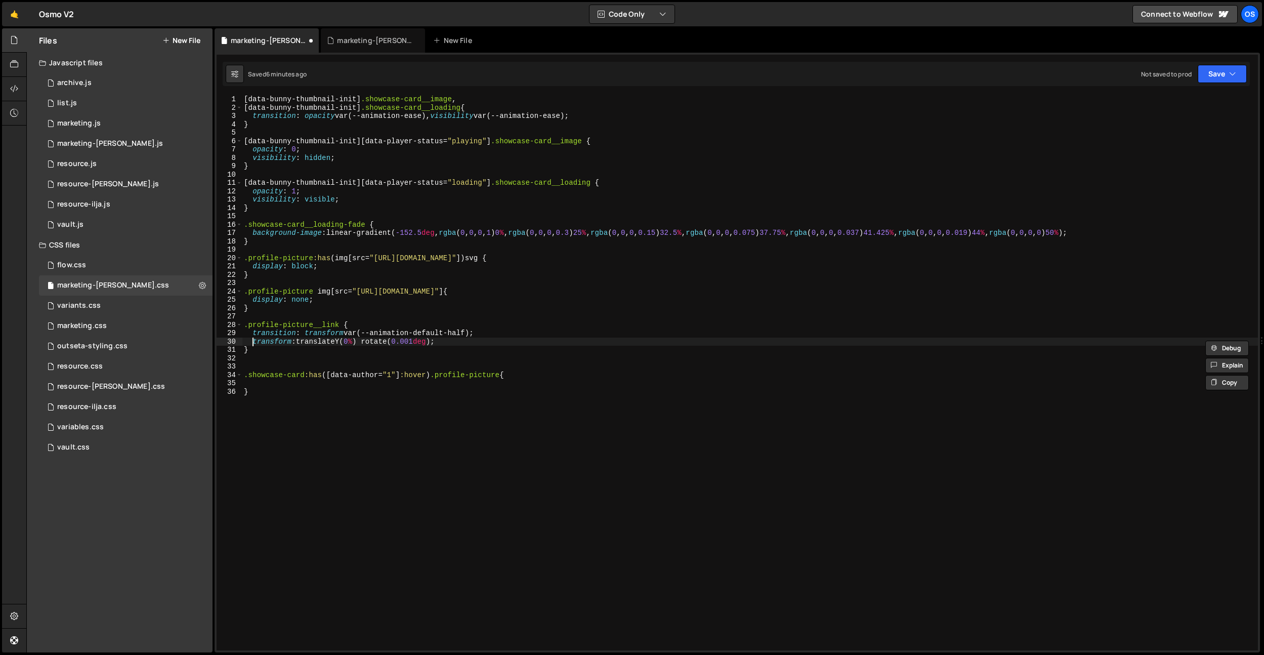
click at [251, 342] on div "[ data-bunny-thumbnail-init ] .showcase-card__image , [ data-bunny-thumbnail-in…" at bounding box center [750, 381] width 1016 height 572
type textarea "transform: translateY(0%) rotate(0.001deg);"
drag, startPoint x: 252, startPoint y: 342, endPoint x: 476, endPoint y: 345, distance: 223.7
click at [476, 345] on div "[ data-bunny-thumbnail-init ] .showcase-card__image , [ data-bunny-thumbnail-in…" at bounding box center [750, 381] width 1016 height 572
click at [366, 379] on div "[ data-bunny-thumbnail-init ] .showcase-card__image , [ data-bunny-thumbnail-in…" at bounding box center [750, 381] width 1016 height 572
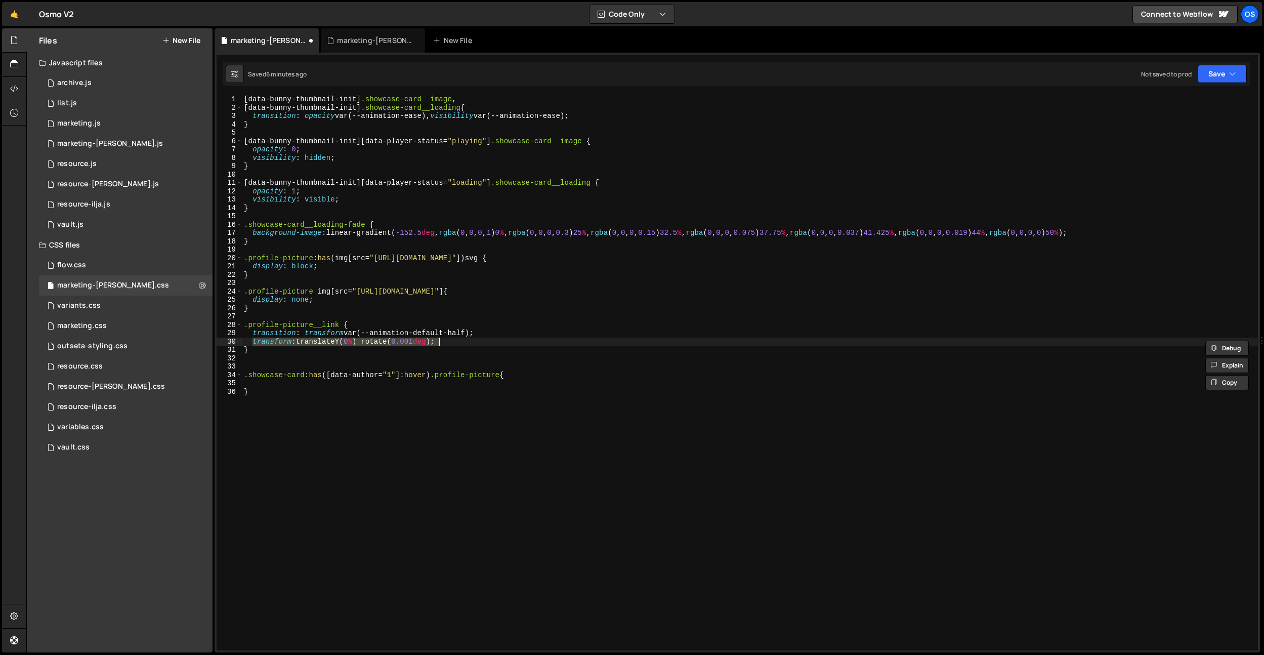
scroll to position [0, 0]
paste textarea "transform: translateY(0%) rotate(0.001deg);"
click at [504, 381] on div "[ data-bunny-thumbnail-init ] .showcase-card__image , [ data-bunny-thumbnail-in…" at bounding box center [750, 381] width 1016 height 572
click at [503, 376] on div "[ data-bunny-thumbnail-init ] .showcase-card__image , [ data-bunny-thumbnail-in…" at bounding box center [750, 381] width 1016 height 572
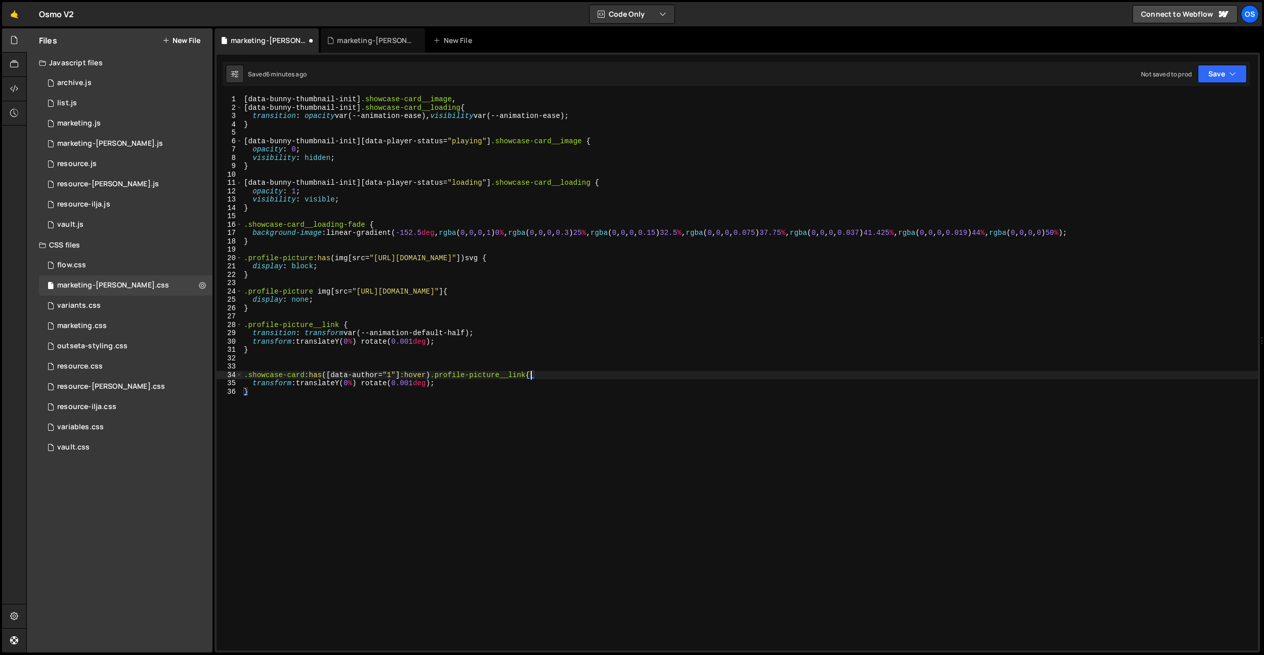
scroll to position [0, 20]
drag, startPoint x: 507, startPoint y: 412, endPoint x: 404, endPoint y: 405, distance: 103.0
click at [505, 411] on div "[ data-bunny-thumbnail-init ] .showcase-card__image , [ data-bunny-thumbnail-in…" at bounding box center [750, 381] width 1016 height 572
click at [349, 381] on div "[ data-bunny-thumbnail-init ] .showcase-card__image , [ data-bunny-thumbnail-in…" at bounding box center [750, 381] width 1016 height 572
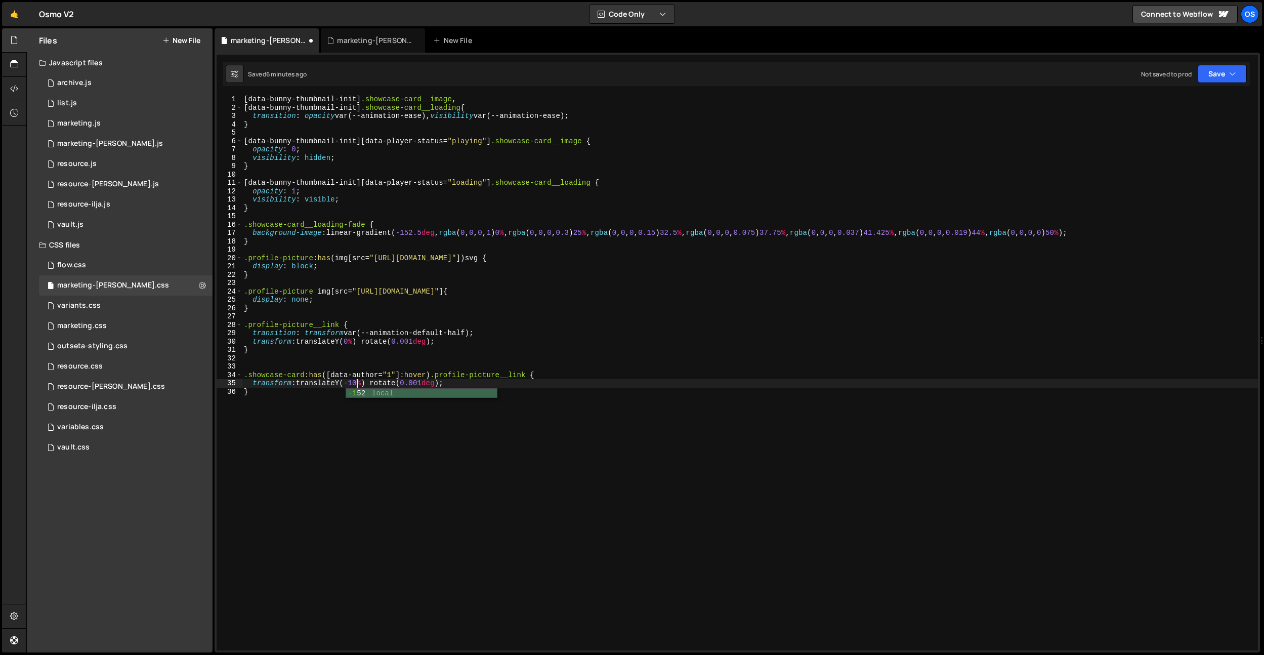
scroll to position [0, 8]
drag, startPoint x: 401, startPoint y: 374, endPoint x: 331, endPoint y: 375, distance: 69.8
click at [328, 375] on div "[ data-bunny-thumbnail-init ] .showcase-card__image , [ data-bunny-thumbnail-in…" at bounding box center [750, 381] width 1016 height 572
drag, startPoint x: 531, startPoint y: 376, endPoint x: 624, endPoint y: 461, distance: 126.0
click at [531, 376] on div "[ data-bunny-thumbnail-init ] .showcase-card__image , [ data-bunny-thumbnail-in…" at bounding box center [750, 381] width 1016 height 572
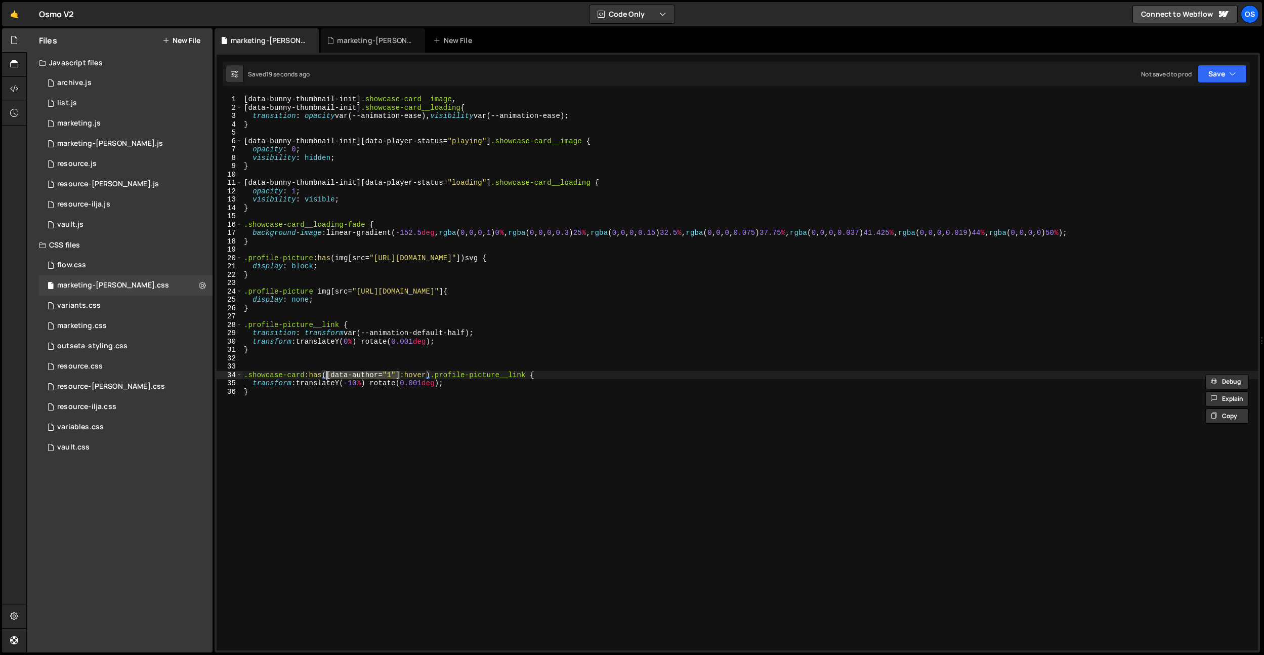
paste textarea "[data-author="1"]"
type textarea ".showcase-card:has([data-author="1"]:hover) .profile-picture__link[data-author=…"
drag, startPoint x: 603, startPoint y: 374, endPoint x: 245, endPoint y: 374, distance: 357.2
click at [245, 374] on div "[ data-bunny-thumbnail-init ] .showcase-card__image , [ data-bunny-thumbnail-in…" at bounding box center [750, 381] width 1016 height 572
click at [257, 367] on div "[ data-bunny-thumbnail-init ] .showcase-card__image , [ data-bunny-thumbnail-in…" at bounding box center [750, 381] width 1016 height 572
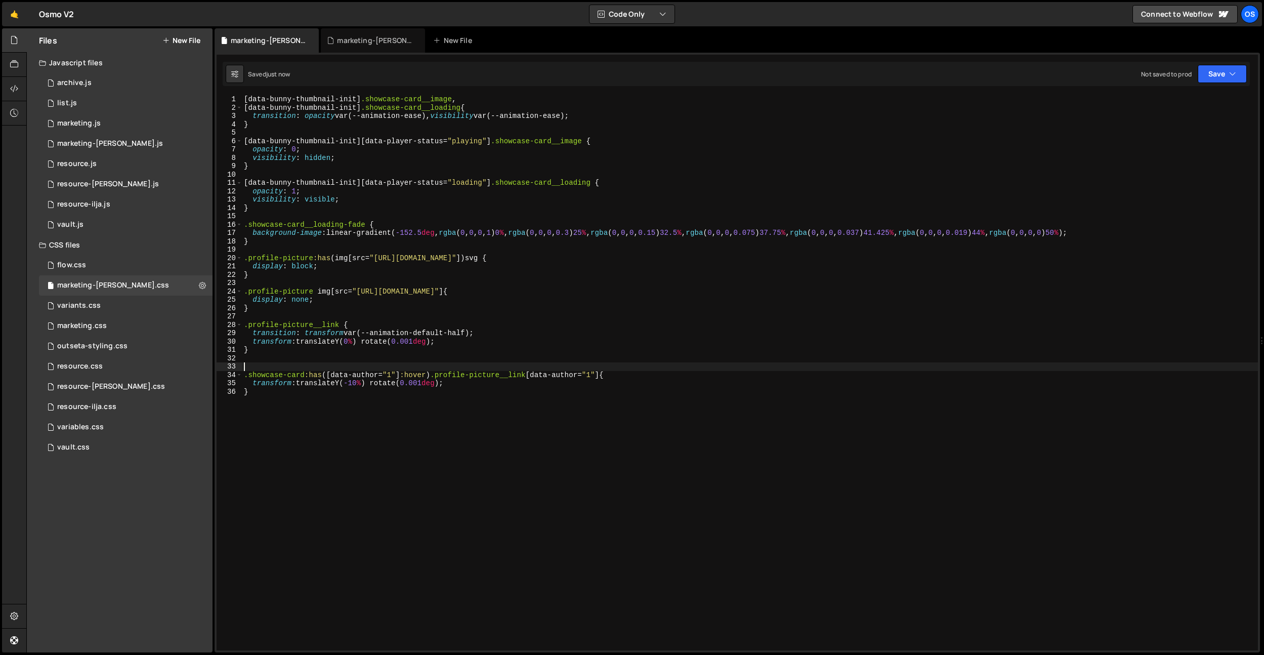
scroll to position [0, 0]
paste textarea ".showcase-card:has([data-author="1"]:hover) .profile-picture__link[data-author=…"
click at [596, 375] on div "[ data-bunny-thumbnail-init ] .showcase-card__image , [ data-bunny-thumbnail-in…" at bounding box center [750, 381] width 1016 height 572
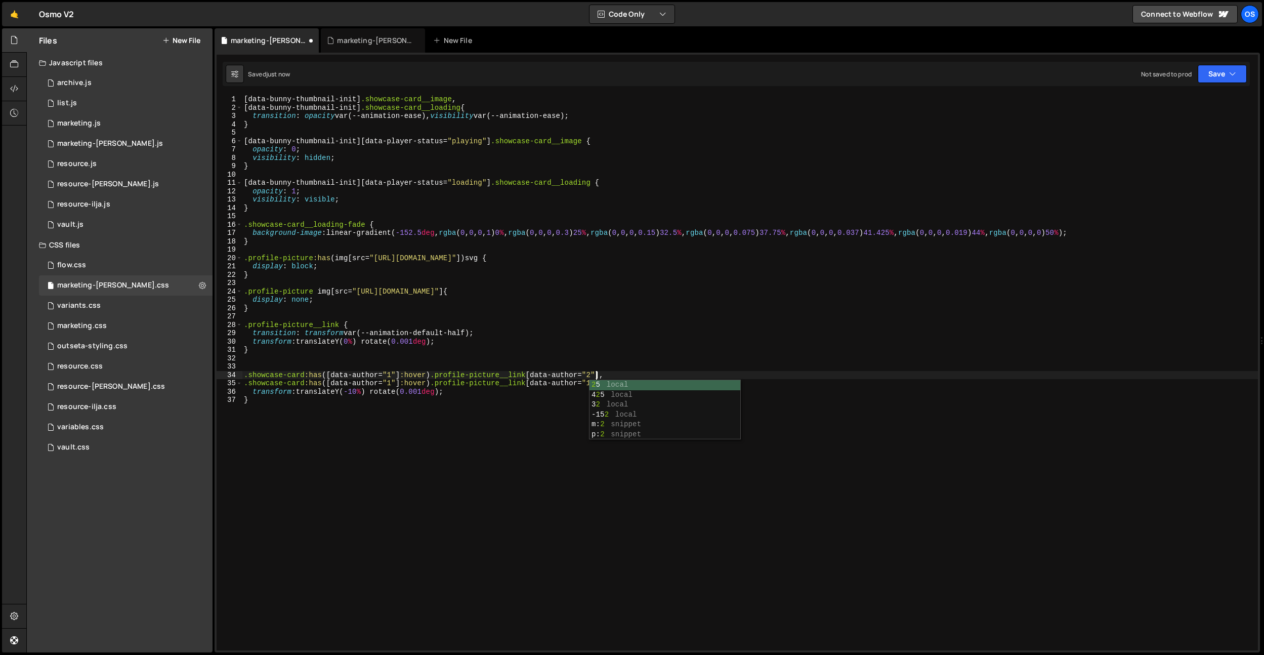
click at [390, 376] on div "[ data-bunny-thumbnail-init ] .showcase-card__image , [ data-bunny-thumbnail-in…" at bounding box center [750, 381] width 1016 height 572
click at [595, 383] on div "[ data-bunny-thumbnail-init ] .showcase-card__image , [ data-bunny-thumbnail-in…" at bounding box center [750, 381] width 1016 height 572
click at [390, 383] on div "[ data-bunny-thumbnail-init ] .showcase-card__image , [ data-bunny-thumbnail-in…" at bounding box center [750, 381] width 1016 height 572
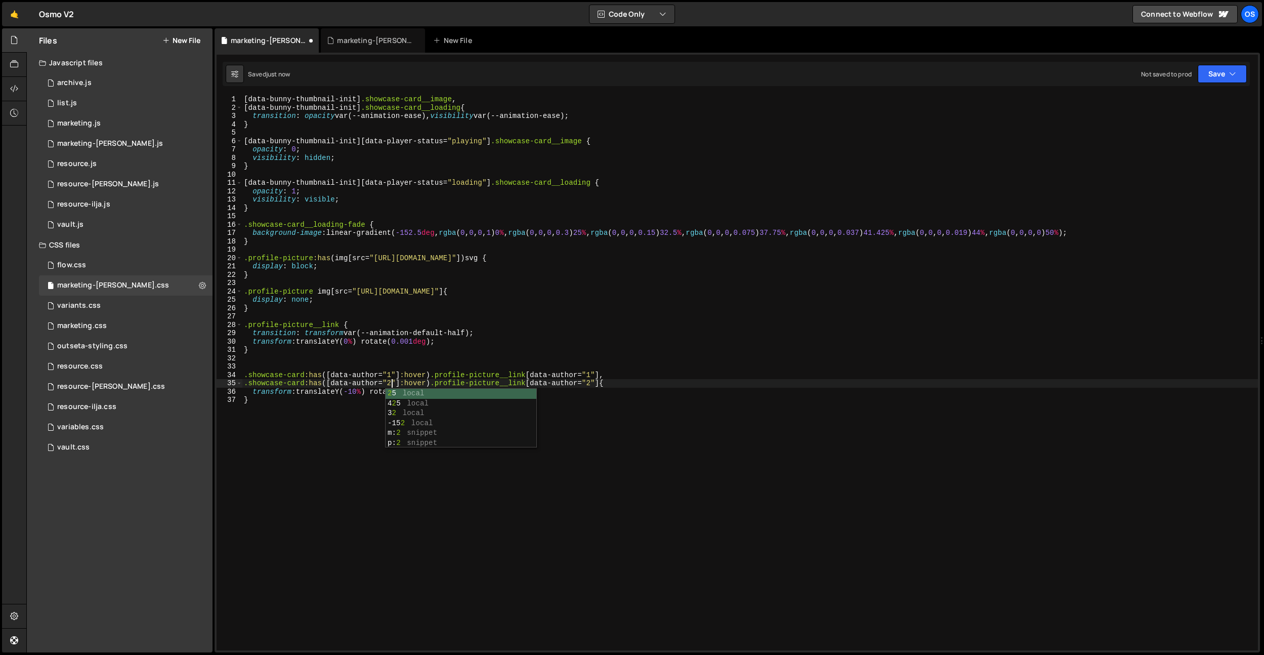
scroll to position [0, 11]
type textarea ".showcase-card:has([data-author="2"]:hover) .profile-picture__link[data-author=…"
click at [565, 357] on div "[ data-bunny-thumbnail-init ] .showcase-card__image , [ data-bunny-thumbnail-in…" at bounding box center [750, 381] width 1016 height 572
click at [463, 394] on div "[ data-bunny-thumbnail-init ] .showcase-card__image , [ data-bunny-thumbnail-in…" at bounding box center [750, 381] width 1016 height 572
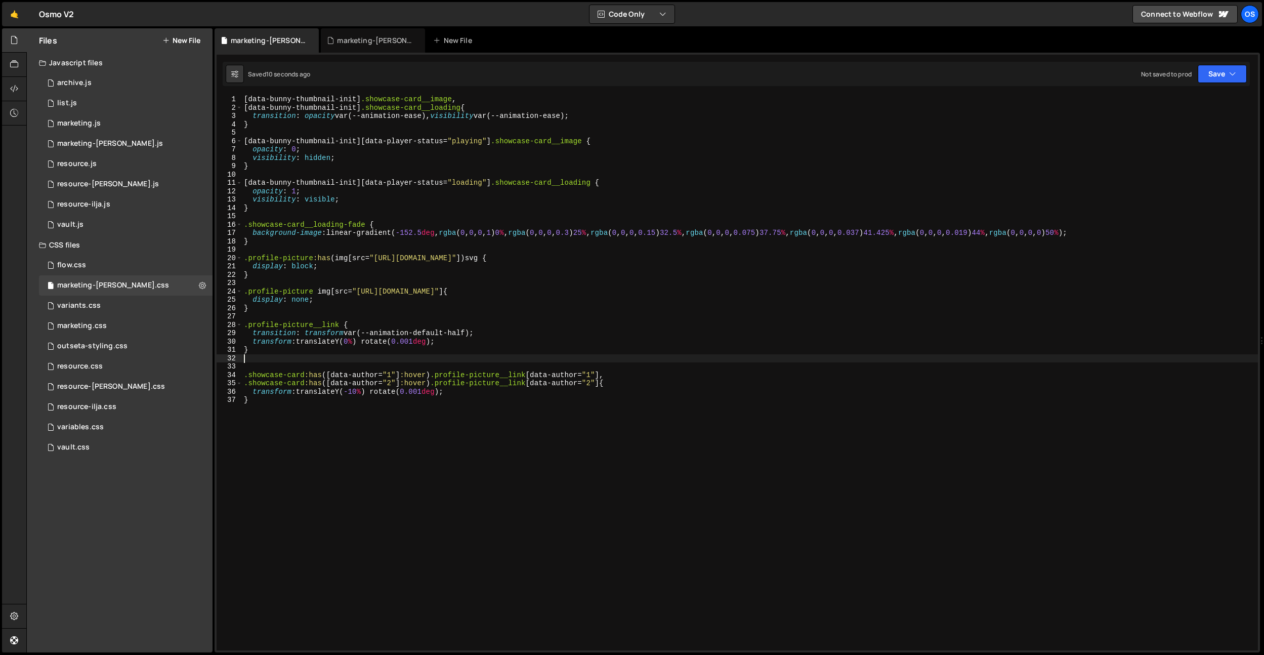
type textarea "transform: translateY(-10%) rotate(0.001deg);"
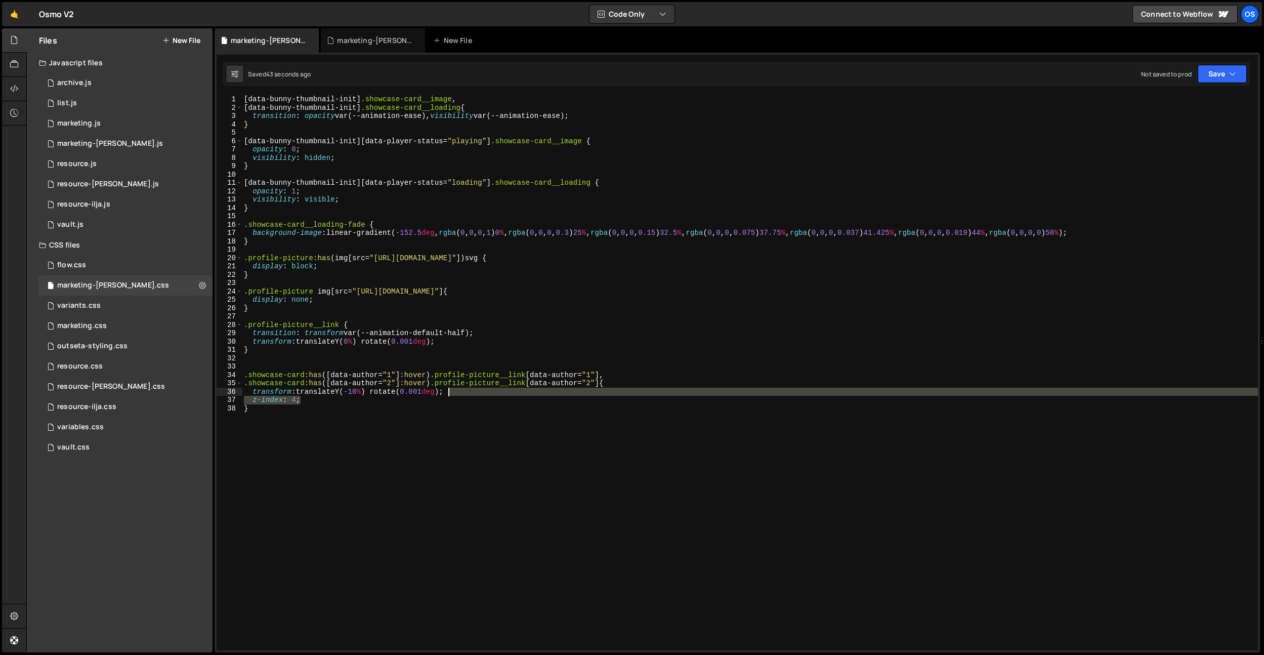
drag, startPoint x: 310, startPoint y: 398, endPoint x: 477, endPoint y: 395, distance: 166.5
click at [477, 395] on div "[ data-bunny-thumbnail-init ] .showcase-card__image , [ data-bunny-thumbnail-in…" at bounding box center [750, 381] width 1016 height 572
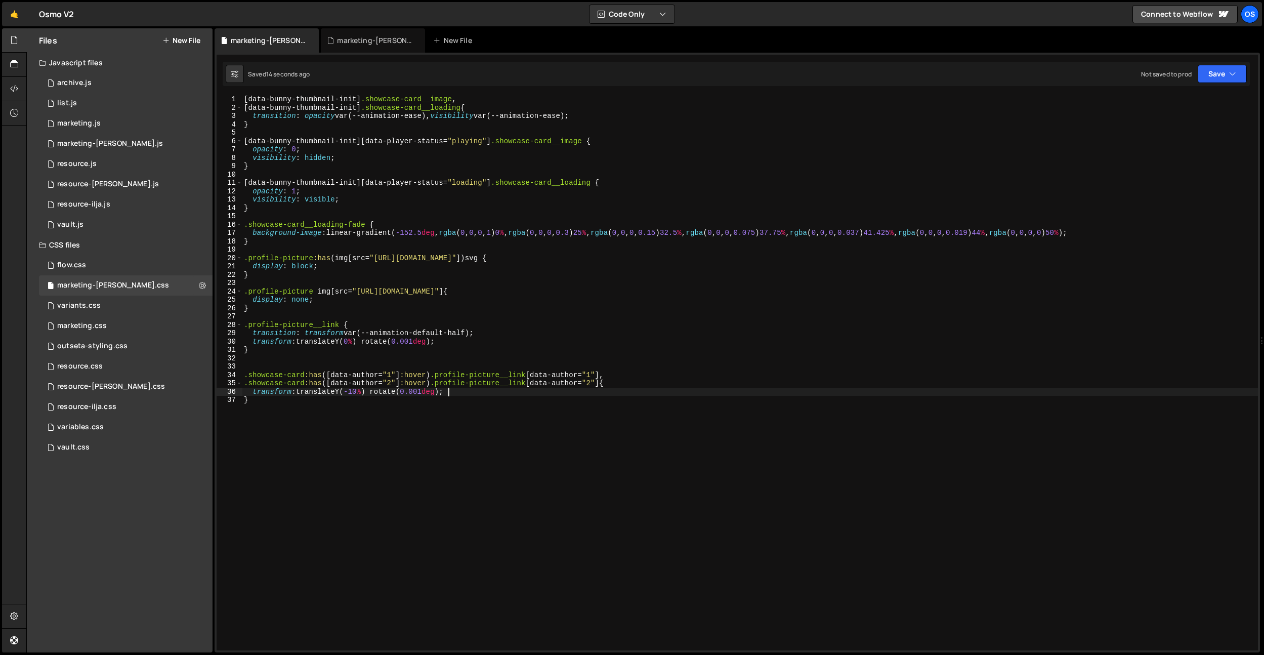
click at [439, 392] on div "[ data-bunny-thumbnail-init ] .showcase-card__image , [ data-bunny-thumbnail-in…" at bounding box center [750, 381] width 1016 height 572
click at [365, 392] on div "[ data-bunny-thumbnail-init ] .showcase-card__image , [ data-bunny-thumbnail-in…" at bounding box center [750, 381] width 1016 height 572
click at [353, 342] on div "[ data-bunny-thumbnail-init ] .showcase-card__image , [ data-bunny-thumbnail-in…" at bounding box center [750, 381] width 1016 height 572
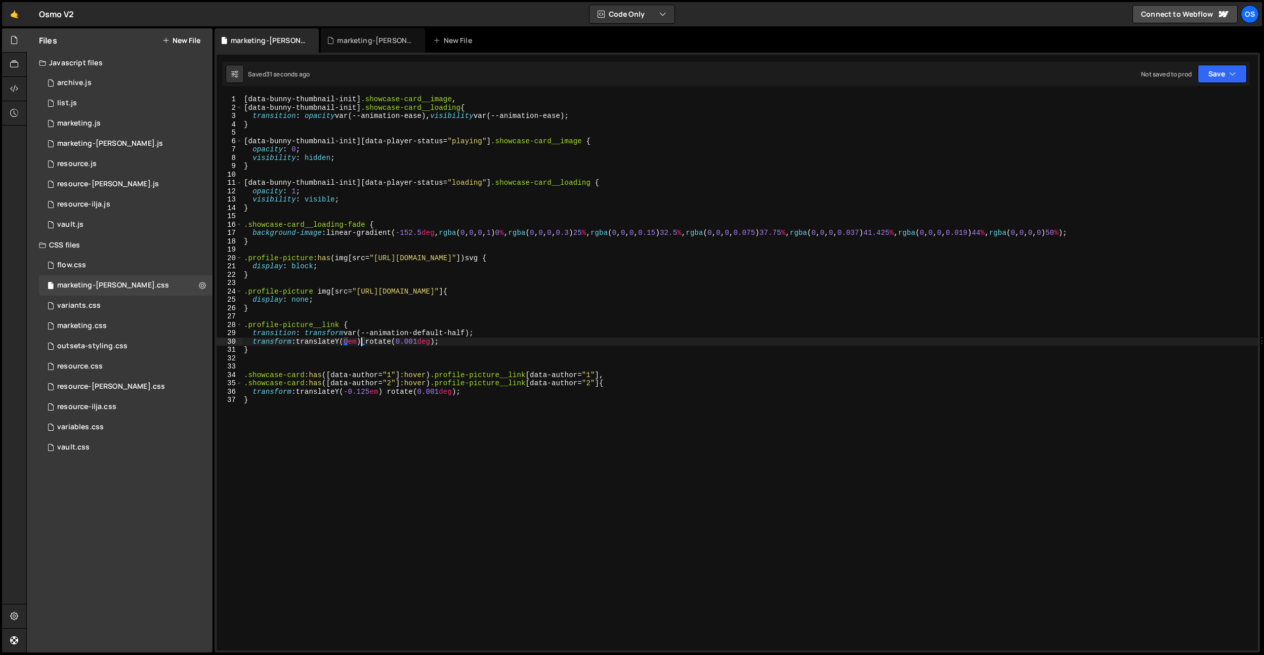
click at [289, 413] on div "[ data-bunny-thumbnail-init ] .showcase-card__image , [ data-bunny-thumbnail-in…" at bounding box center [750, 381] width 1016 height 572
type textarea "}"
paste textarea "}"
type textarea "}"
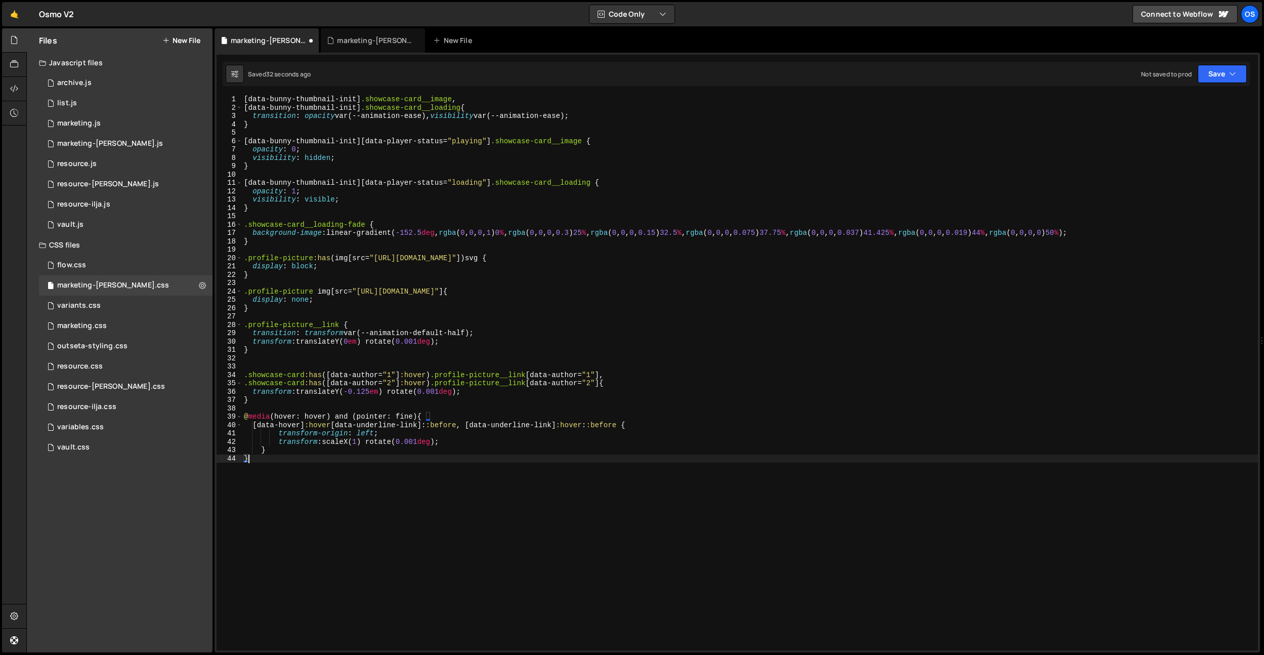
click at [352, 405] on div "[ data-bunny-thumbnail-init ] .showcase-card__image , [ data-bunny-thumbnail-in…" at bounding box center [750, 381] width 1016 height 572
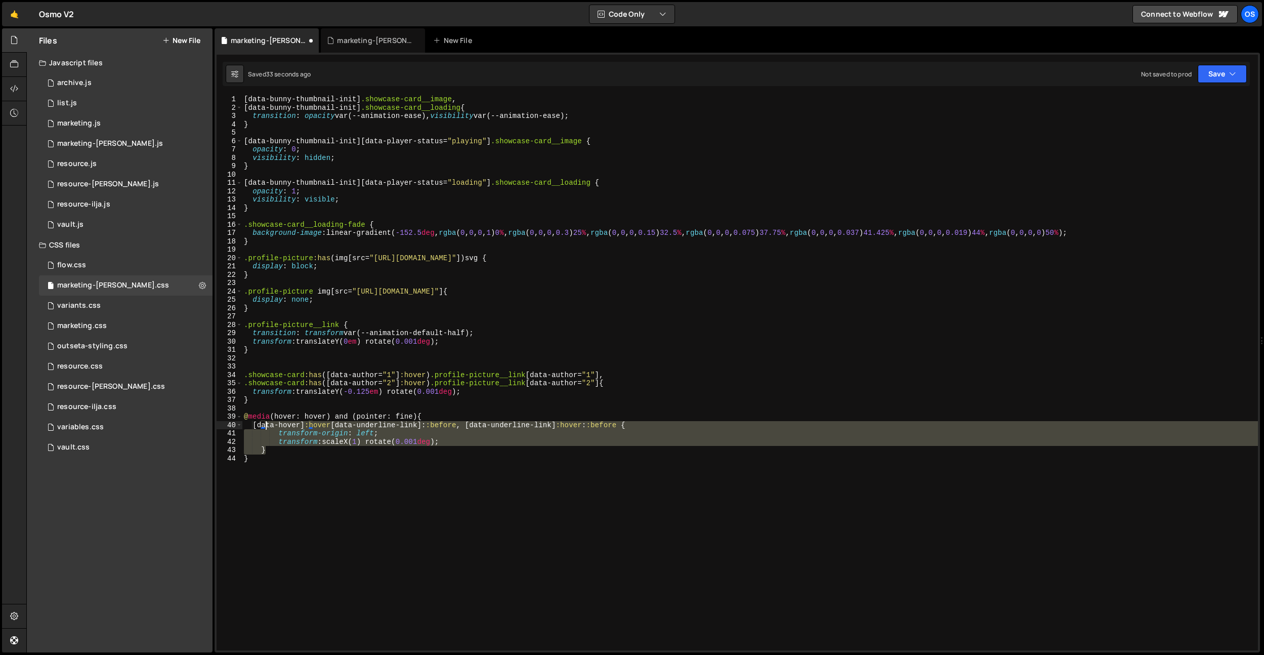
drag, startPoint x: 266, startPoint y: 449, endPoint x: 263, endPoint y: 426, distance: 23.4
click at [263, 426] on div "[ data-bunny-thumbnail-init ] .showcase-card__image , [ data-bunny-thumbnail-in…" at bounding box center [750, 381] width 1016 height 572
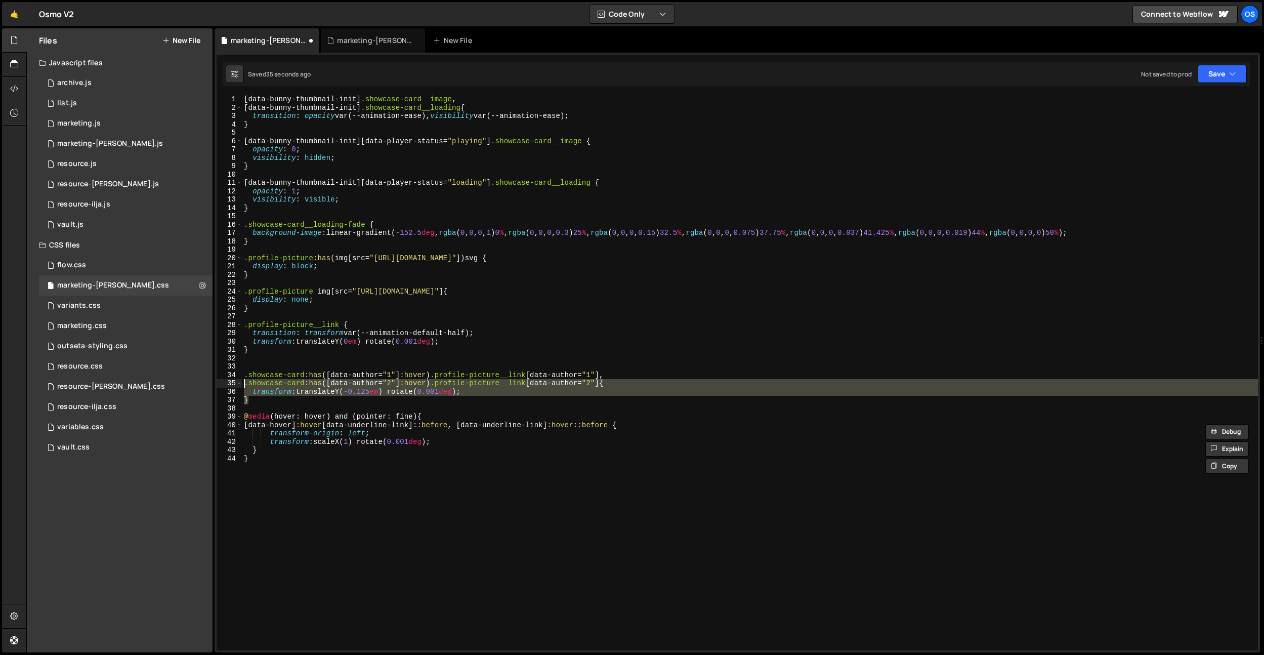
drag, startPoint x: 259, startPoint y: 400, endPoint x: 234, endPoint y: 371, distance: 37.3
click at [234, 371] on div "[data-hover]:hover [data-underline-link]::before, [data-underline-link]:hover::…" at bounding box center [737, 372] width 1041 height 555
type textarea ".showcase-card:has([data-author="1"]:hover) .profile-picture__link[data-author=…"
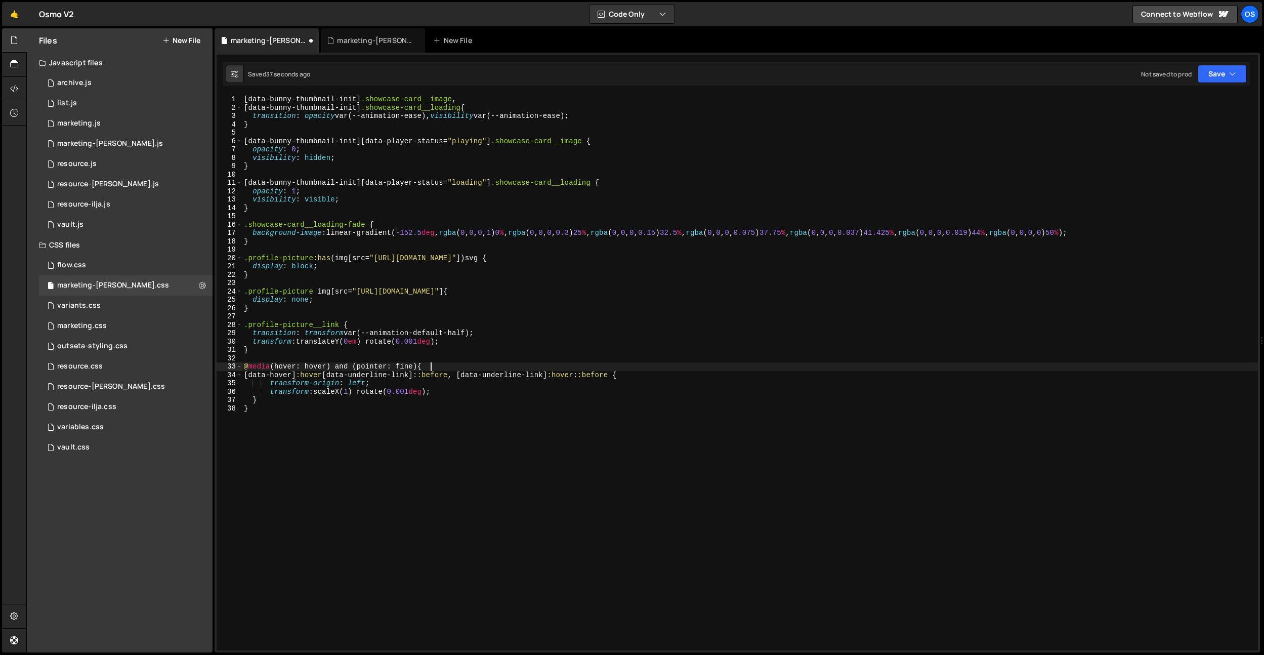
click at [453, 370] on div "[ data-bunny-thumbnail-init ] .showcase-card__image , [ data-bunny-thumbnail-in…" at bounding box center [750, 381] width 1016 height 572
type textarea "@media (hover: hover) and (pointer: fine) {"
paste textarea "}"
type textarea "}"
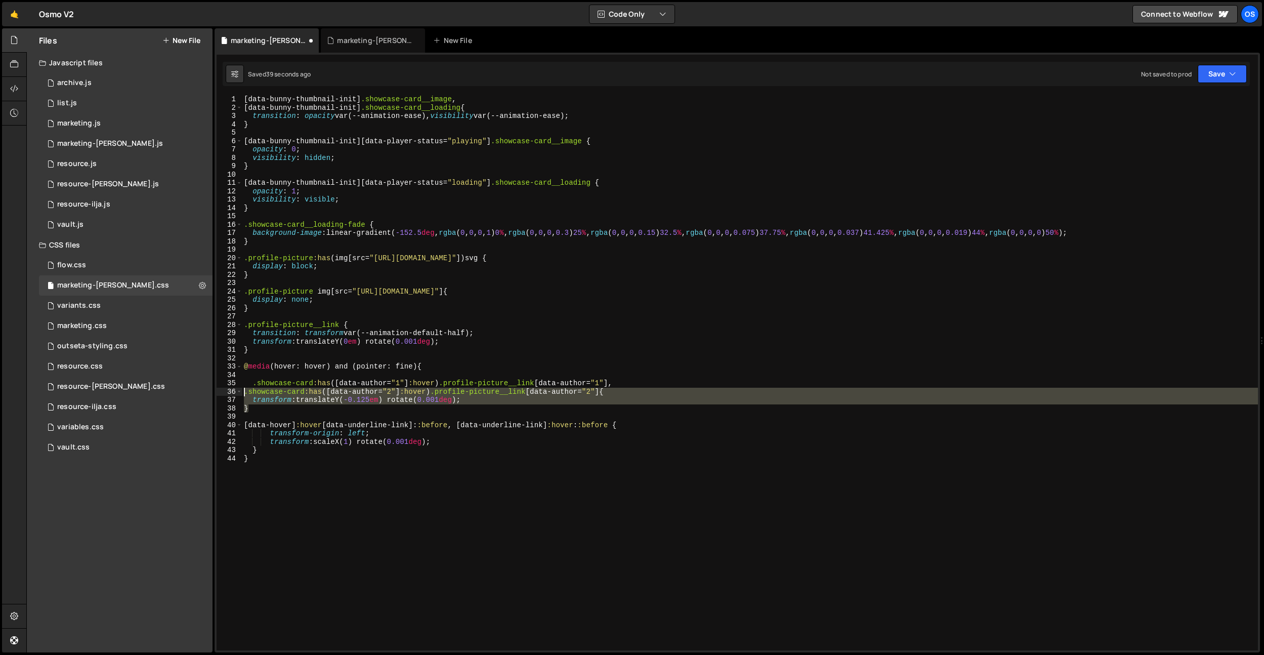
drag, startPoint x: 259, startPoint y: 407, endPoint x: 244, endPoint y: 389, distance: 23.7
click at [232, 393] on div "1 2 3 4 5 6 7 8 9 10 11 12 13 14 15 16 17 18 19 20 21 22 23 24 25 26 27 28 29 3…" at bounding box center [737, 372] width 1041 height 555
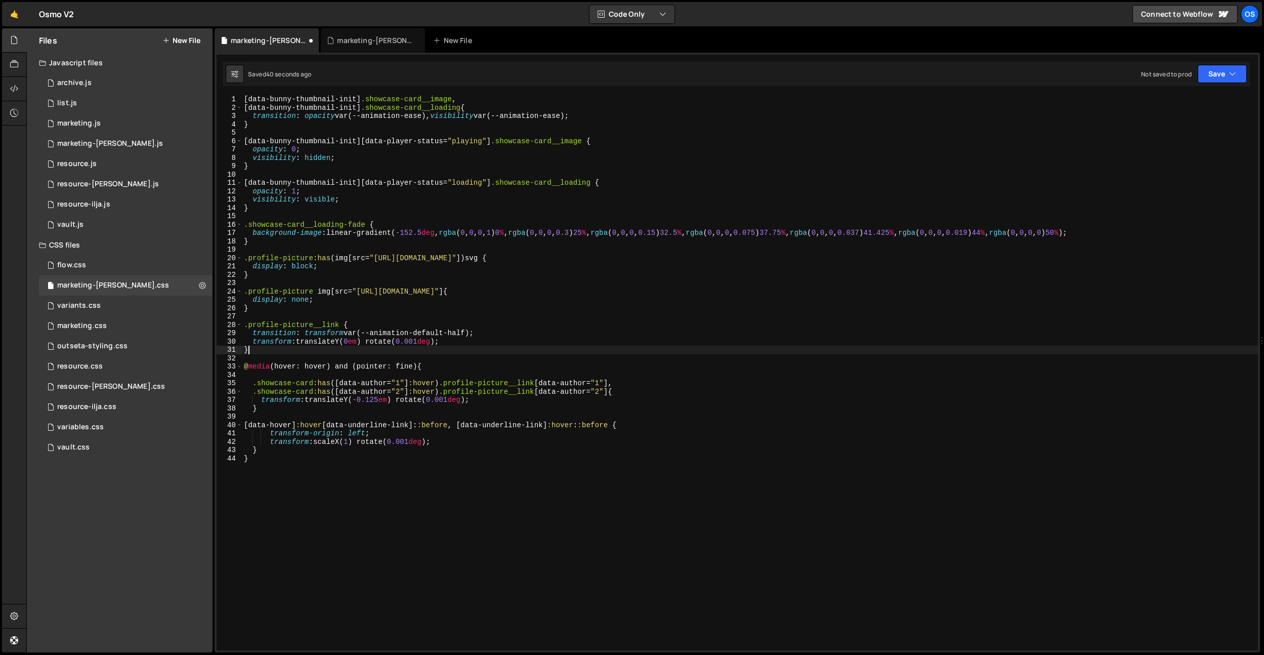
click at [295, 348] on div "[ data-bunny-thumbnail-init ] .showcase-card__image , [ data-bunny-thumbnail-in…" at bounding box center [750, 381] width 1016 height 572
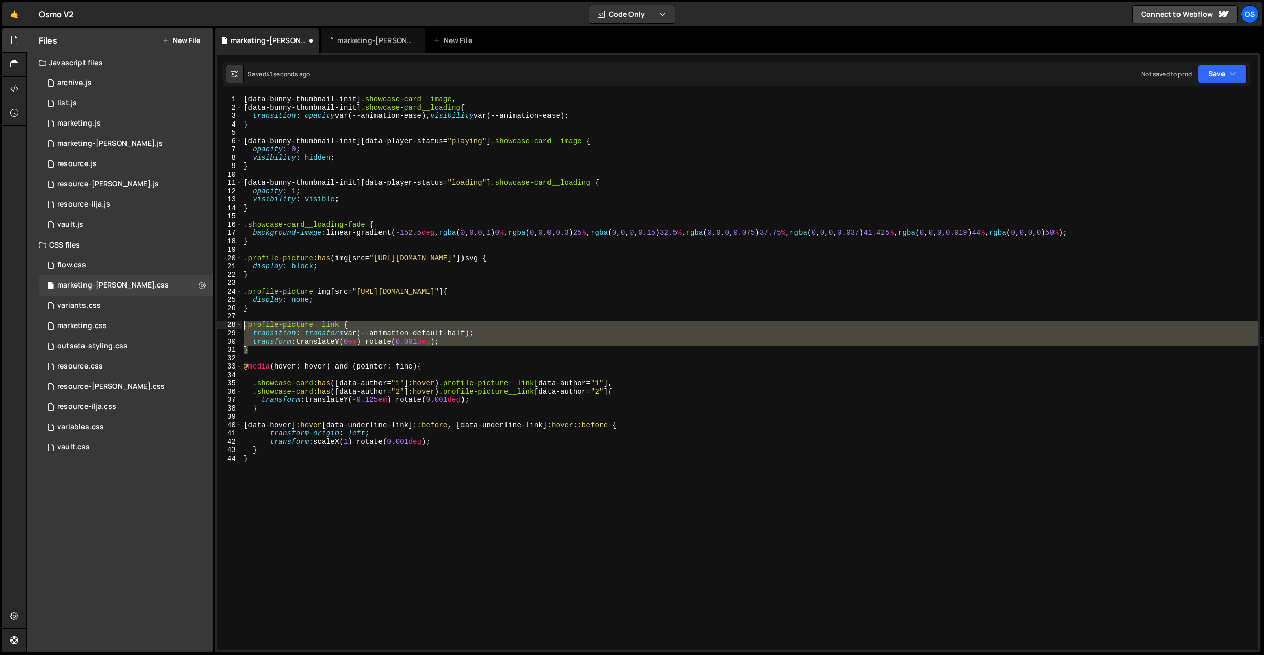
drag, startPoint x: 269, startPoint y: 348, endPoint x: 229, endPoint y: 325, distance: 46.4
click at [229, 325] on div "} 1 2 3 4 5 6 7 8 9 10 11 12 13 14 15 16 17 18 19 20 21 22 23 24 25 26 27 28 29…" at bounding box center [737, 372] width 1041 height 555
type textarea ".profile-picture__link { transition: transform var(--animation-default-half);"
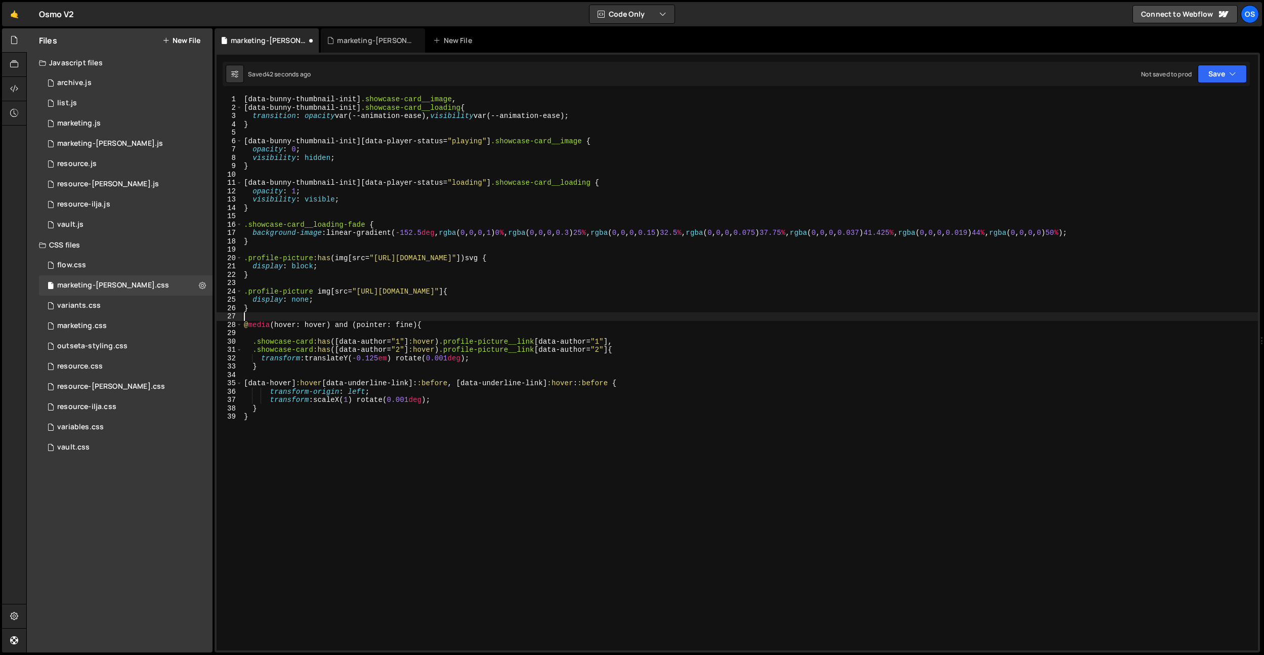
click at [441, 327] on div "[ data-bunny-thumbnail-init ] .showcase-card__image , [ data-bunny-thumbnail-in…" at bounding box center [750, 381] width 1016 height 572
type textarea "@media (hover: hover) and (pointer: fine) {"
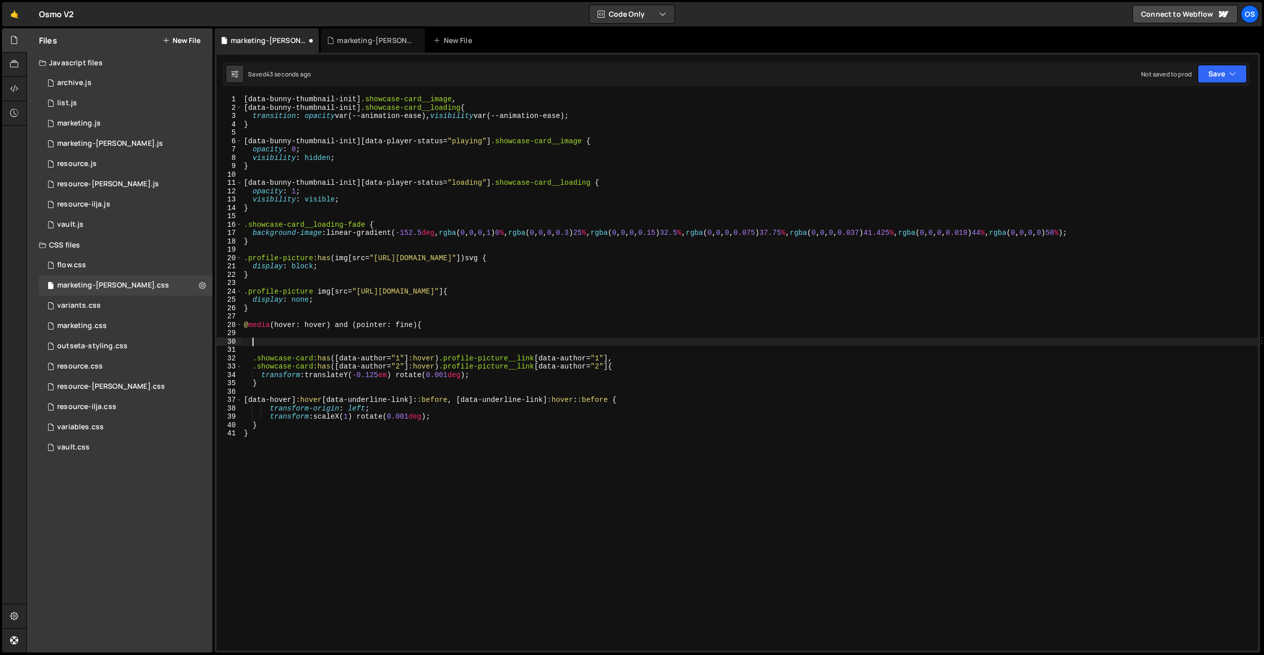
paste textarea "}"
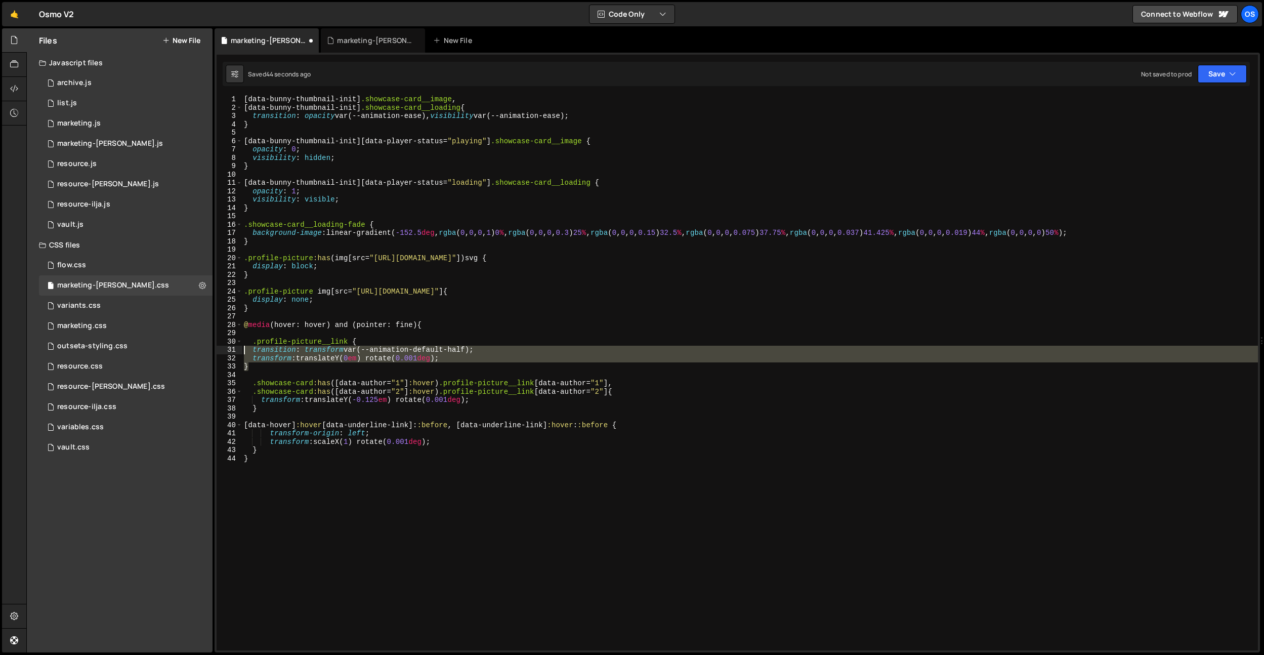
drag, startPoint x: 263, startPoint y: 366, endPoint x: 270, endPoint y: 364, distance: 7.5
click at [236, 349] on div "transition: transform var(--animation-default-half); transform: translateY(0em)…" at bounding box center [737, 372] width 1041 height 555
click at [271, 366] on div "[ data-bunny-thumbnail-init ] .showcase-card__image , [ data-bunny-thumbnail-in…" at bounding box center [750, 372] width 1016 height 555
type textarea "}"
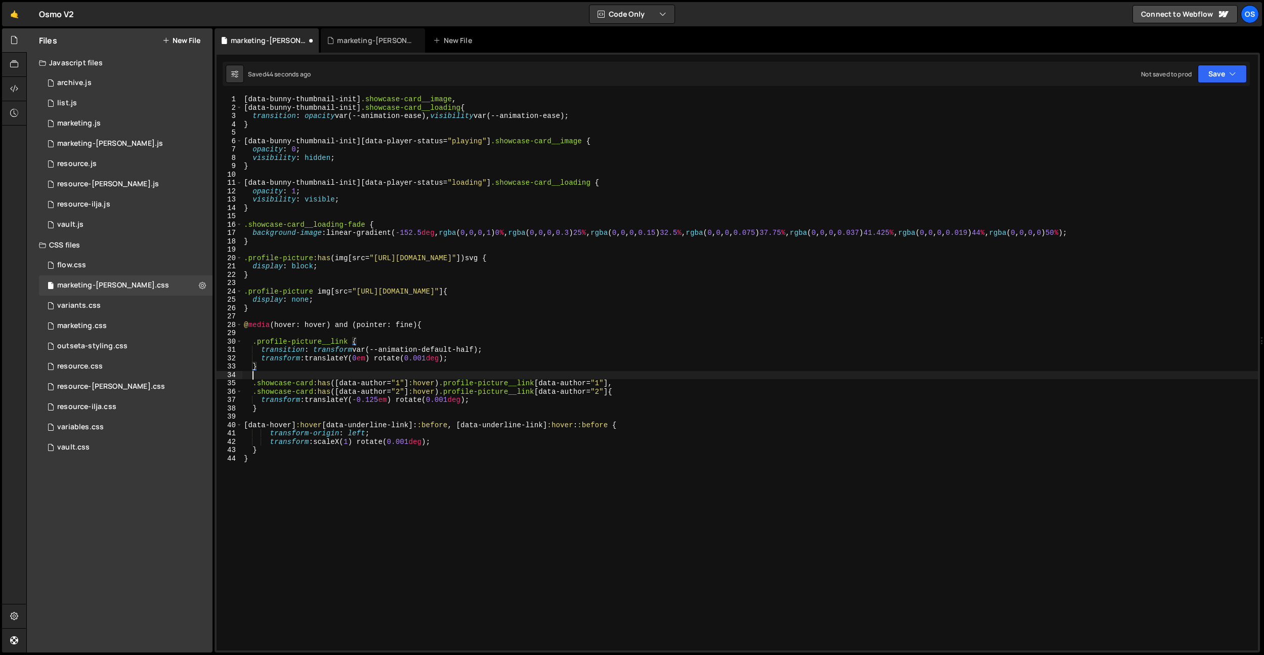
click at [262, 374] on div "[ data-bunny-thumbnail-init ] .showcase-card__image , [ data-bunny-thumbnail-in…" at bounding box center [750, 381] width 1016 height 572
click at [384, 424] on div "[ data-bunny-thumbnail-init ] .showcase-card__image , [ data-bunny-thumbnail-in…" at bounding box center [750, 381] width 1016 height 572
click at [383, 455] on div "[ data-bunny-thumbnail-init ] .showcase-card__image , [ data-bunny-thumbnail-in…" at bounding box center [750, 381] width 1016 height 572
type textarea "}"
click at [407, 375] on div "[ data-bunny-thumbnail-init ] .showcase-card__image , [ data-bunny-thumbnail-in…" at bounding box center [750, 381] width 1016 height 572
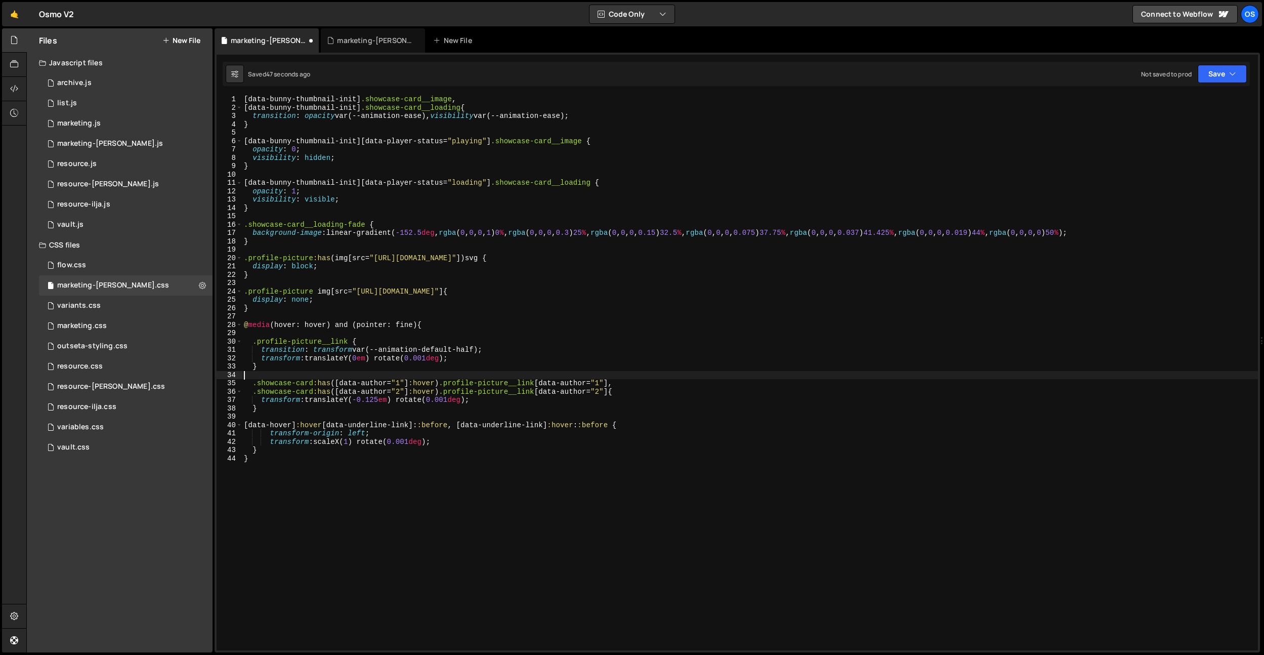
click at [393, 357] on div "[ data-bunny-thumbnail-init ] .showcase-card__image , [ data-bunny-thumbnail-in…" at bounding box center [750, 381] width 1016 height 572
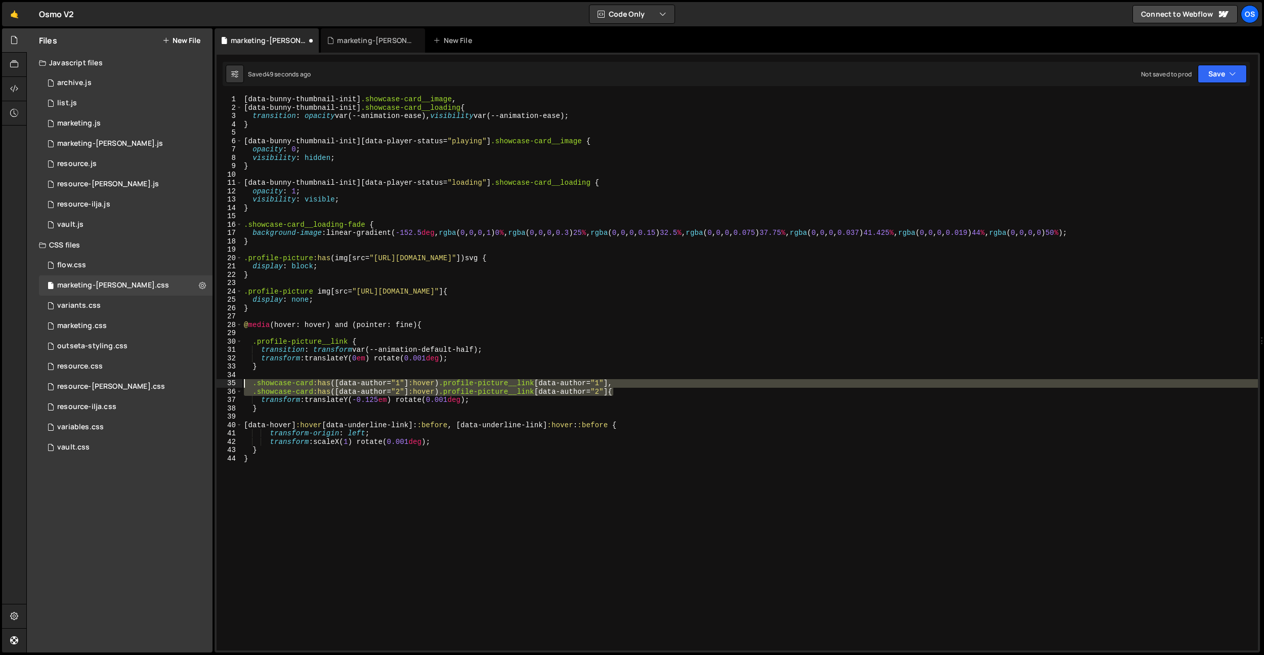
drag, startPoint x: 612, startPoint y: 389, endPoint x: 275, endPoint y: 405, distance: 337.4
click at [218, 383] on div "transform: translateY(0em) rotate(0.001deg); 1 2 3 4 5 6 7 8 9 10 11 12 13 14 1…" at bounding box center [737, 372] width 1041 height 555
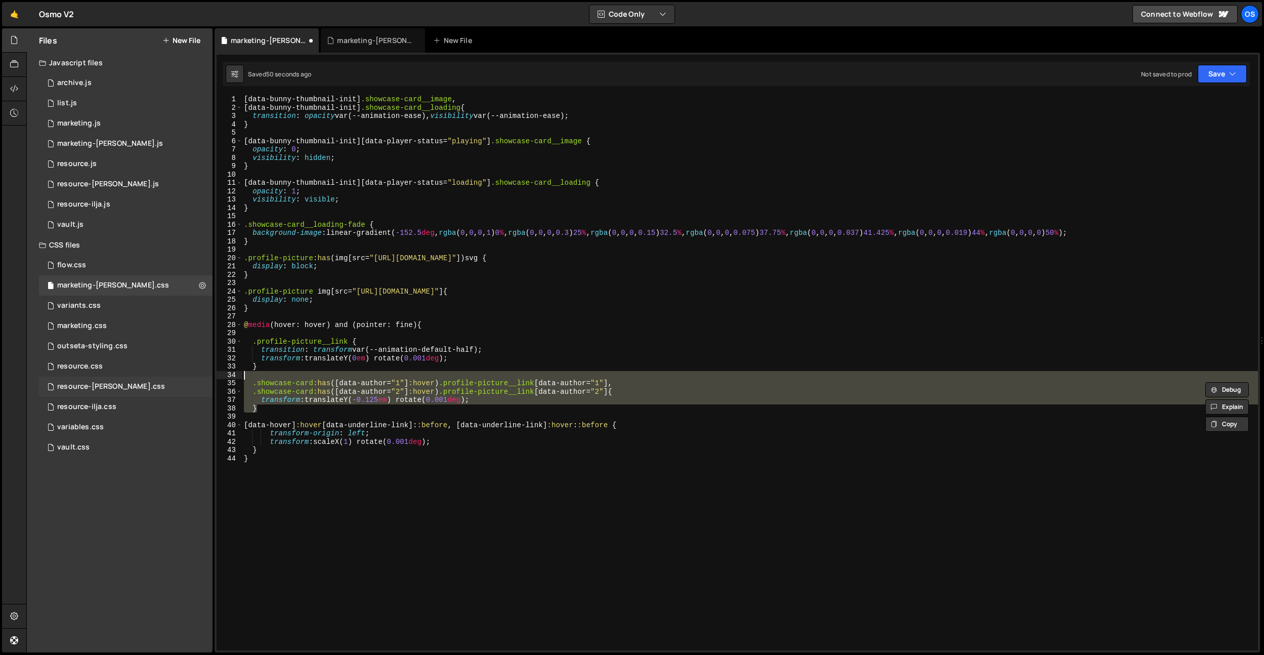
drag, startPoint x: 274, startPoint y: 406, endPoint x: 181, endPoint y: 377, distance: 97.3
click at [181, 377] on div "Files New File Javascript files 0 archive.js 0 0 list.js 0 0 marketing.js 0 0 0…" at bounding box center [645, 340] width 1238 height 624
click at [292, 404] on div "[ data-bunny-thumbnail-init ] .showcase-card__image , [ data-bunny-thumbnail-in…" at bounding box center [750, 372] width 1016 height 555
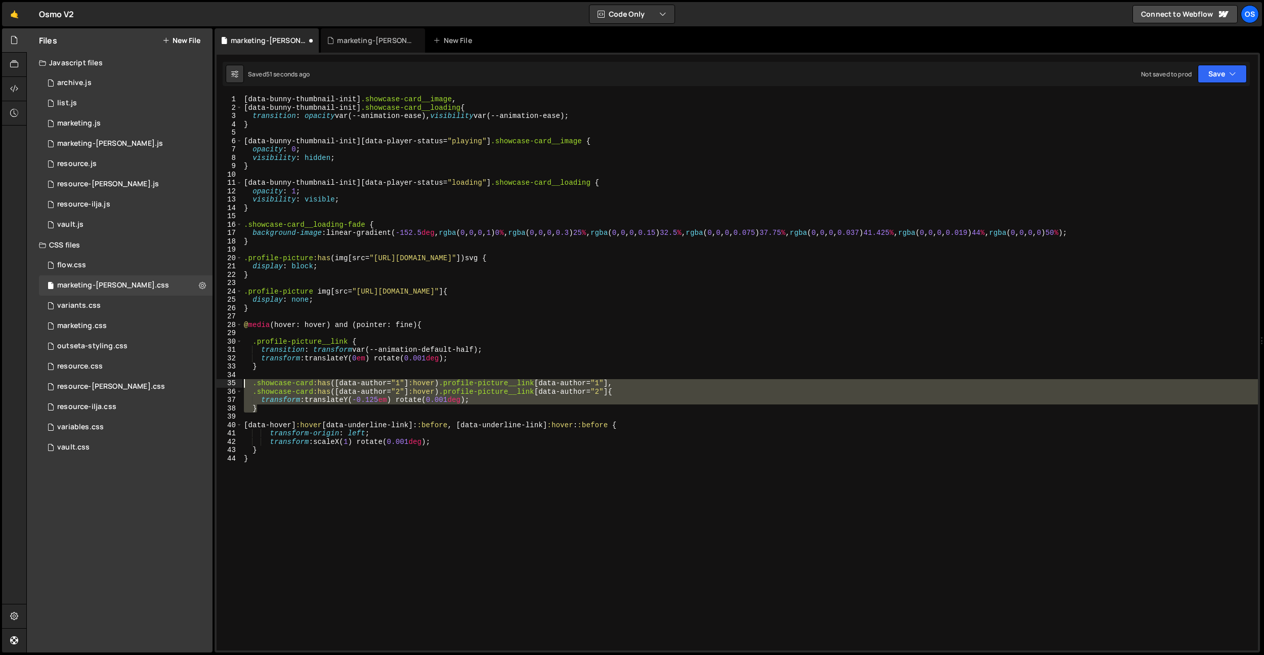
drag, startPoint x: 245, startPoint y: 397, endPoint x: 229, endPoint y: 385, distance: 19.5
click at [229, 385] on div "transform: translateY(-0.125em) rotate(0.001deg); 1 2 3 4 5 6 7 8 9 10 11 12 13…" at bounding box center [737, 372] width 1041 height 555
type textarea "}"
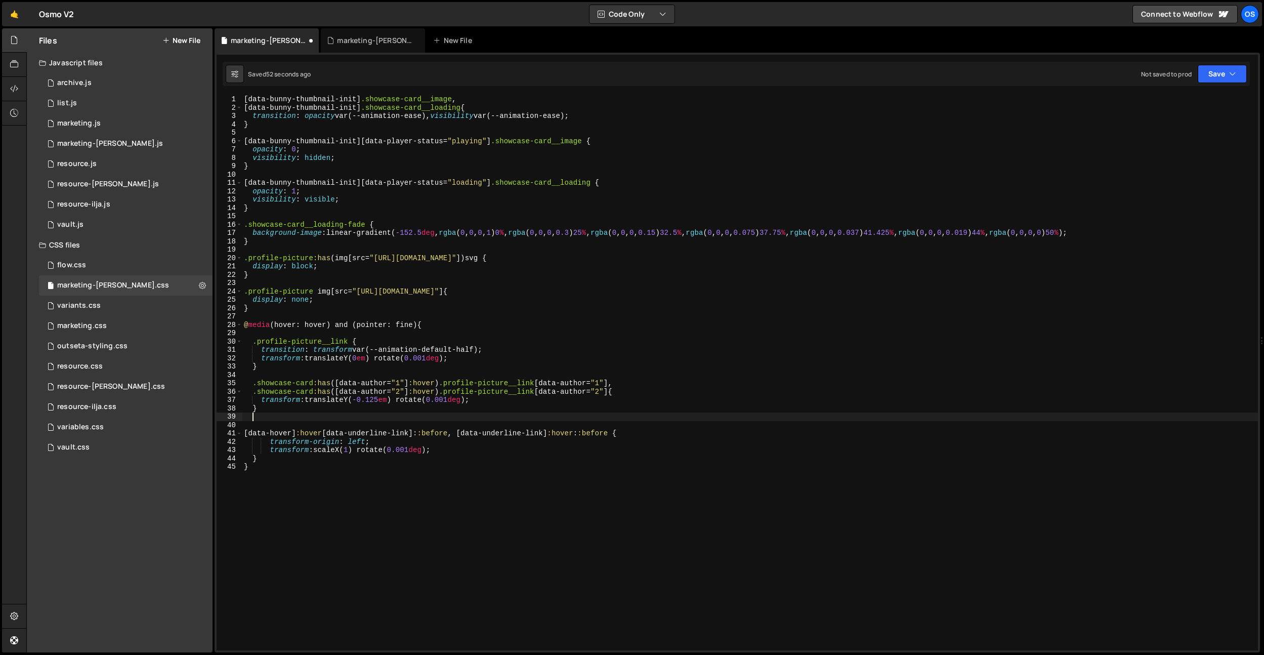
paste textarea "}"
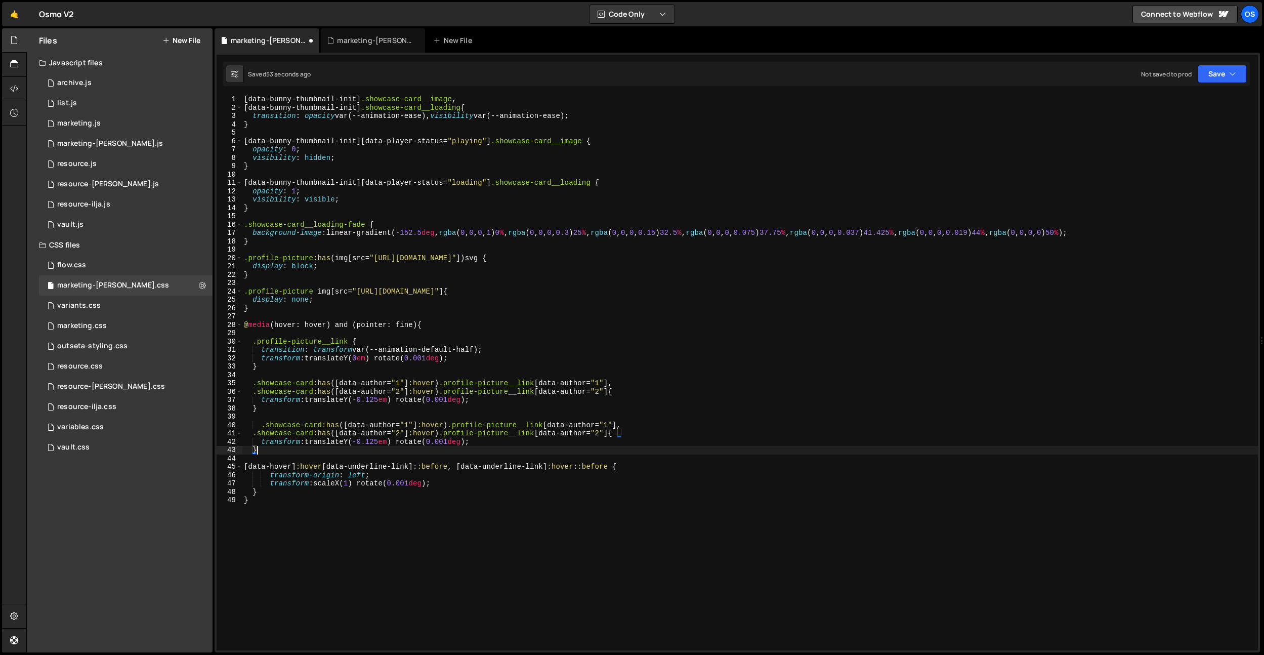
click at [260, 426] on div "[ data-bunny-thumbnail-init ] .showcase-card__image , [ data-bunny-thumbnail-in…" at bounding box center [750, 381] width 1016 height 572
drag, startPoint x: 613, startPoint y: 427, endPoint x: 606, endPoint y: 461, distance: 35.2
click at [613, 427] on div "[ data-bunny-thumbnail-init ] .showcase-card__image , [ data-bunny-thumbnail-in…" at bounding box center [750, 381] width 1016 height 572
drag, startPoint x: 561, startPoint y: 467, endPoint x: 472, endPoint y: 467, distance: 89.1
click at [472, 467] on div "[ data-bunny-thumbnail-init ] .showcase-card__image , [ data-bunny-thumbnail-in…" at bounding box center [750, 381] width 1016 height 572
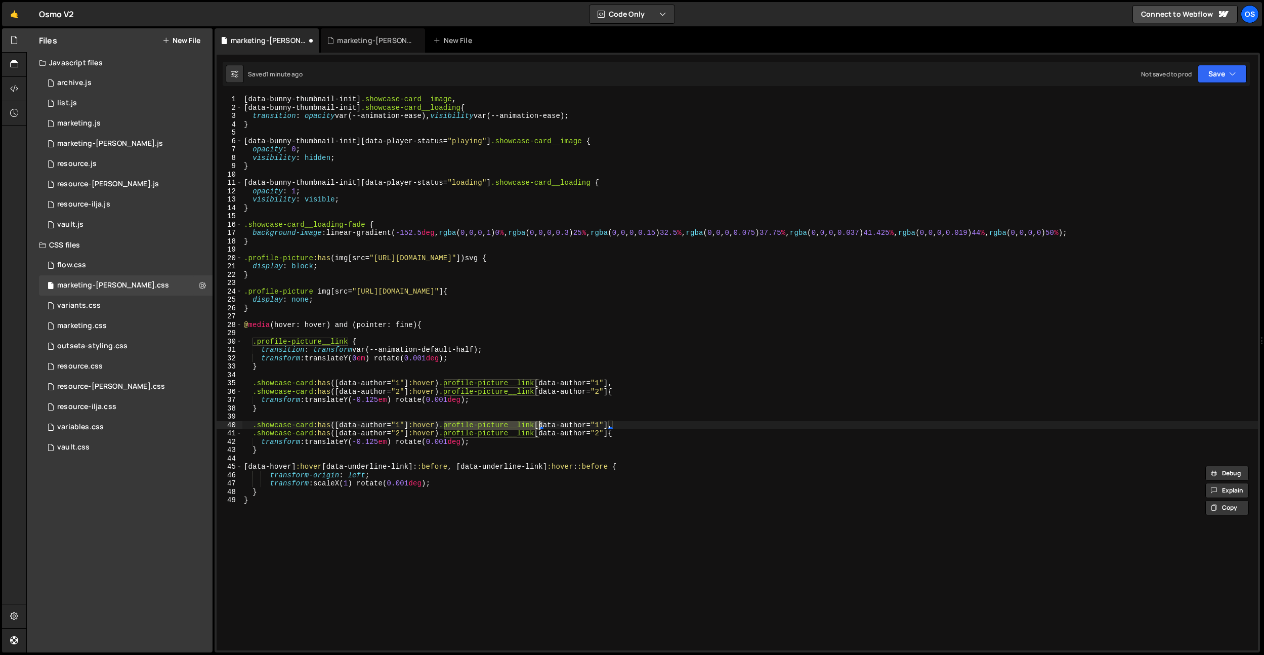
drag, startPoint x: 445, startPoint y: 426, endPoint x: 539, endPoint y: 425, distance: 94.1
click at [539, 425] on div "[ data-bunny-thumbnail-init ] .showcase-card__image , [ data-bunny-thumbnail-in…" at bounding box center [750, 381] width 1016 height 572
paste textarea "[data-underline-link]"
drag, startPoint x: 539, startPoint y: 430, endPoint x: 445, endPoint y: 432, distance: 94.1
click at [445, 432] on div "[ data-bunny-thumbnail-init ] .showcase-card__image , [ data-bunny-thumbnail-in…" at bounding box center [750, 381] width 1016 height 572
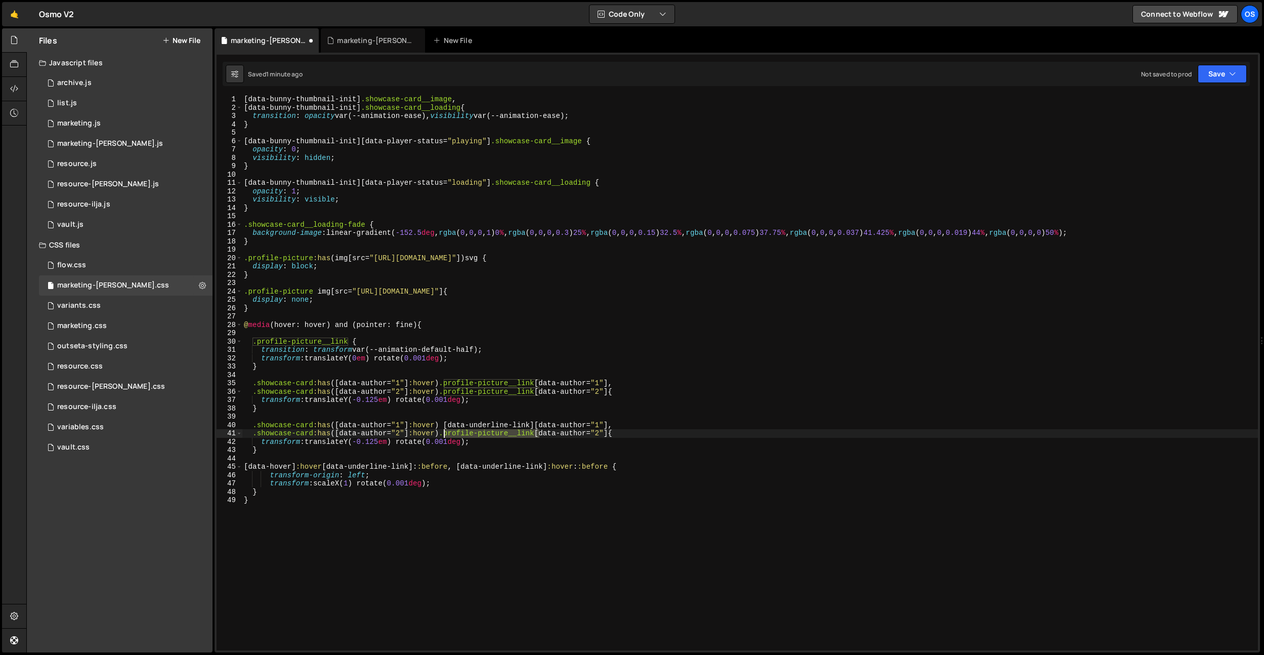
paste textarea "[data-underline-link]"
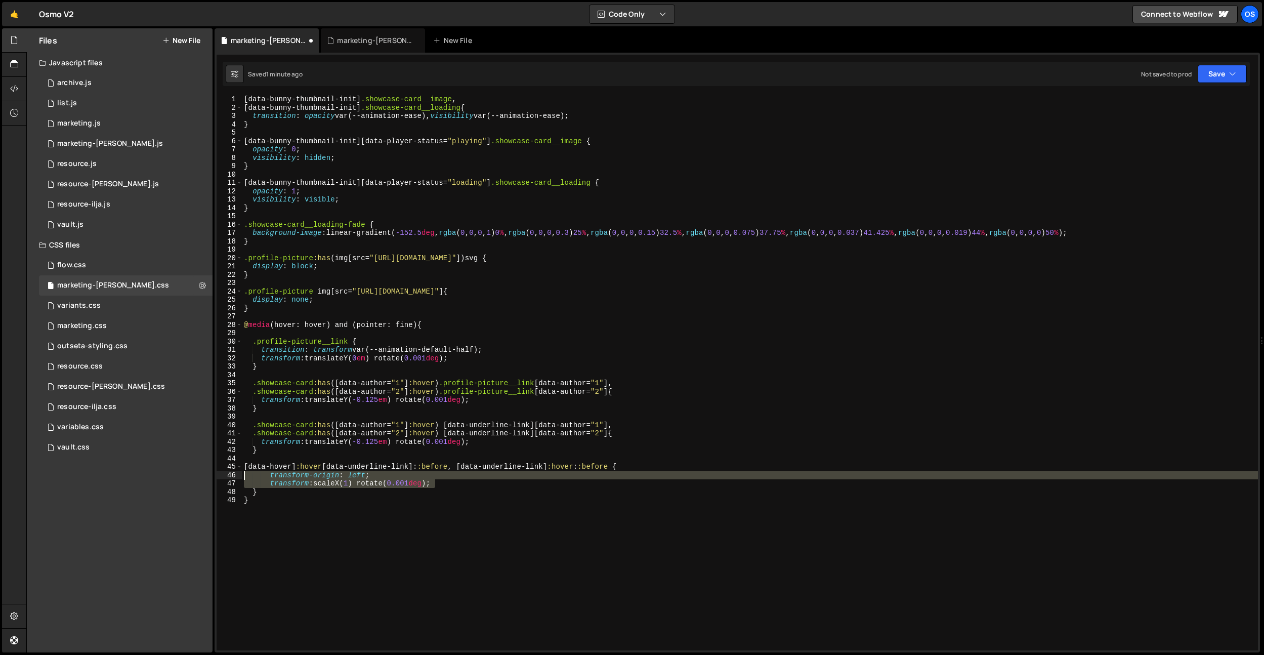
drag, startPoint x: 457, startPoint y: 482, endPoint x: 246, endPoint y: 474, distance: 211.2
click at [244, 475] on div "[ data-bunny-thumbnail-init ] .showcase-card__image , [ data-bunny-thumbnail-in…" at bounding box center [750, 381] width 1016 height 572
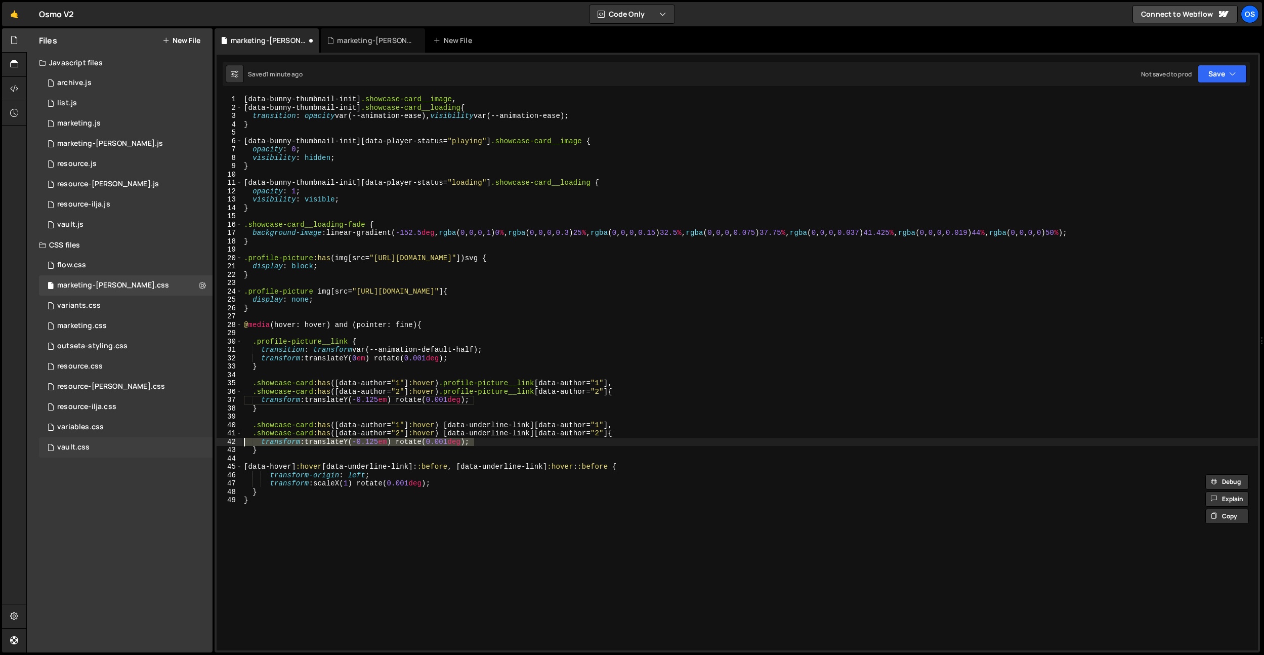
drag, startPoint x: 486, startPoint y: 441, endPoint x: 266, endPoint y: 455, distance: 220.5
click at [207, 441] on div "Files New File Javascript files 0 archive.js 0 0 list.js 0 0 marketing.js 0 0 0…" at bounding box center [645, 340] width 1238 height 624
paste textarea "transform: scaleX(1"
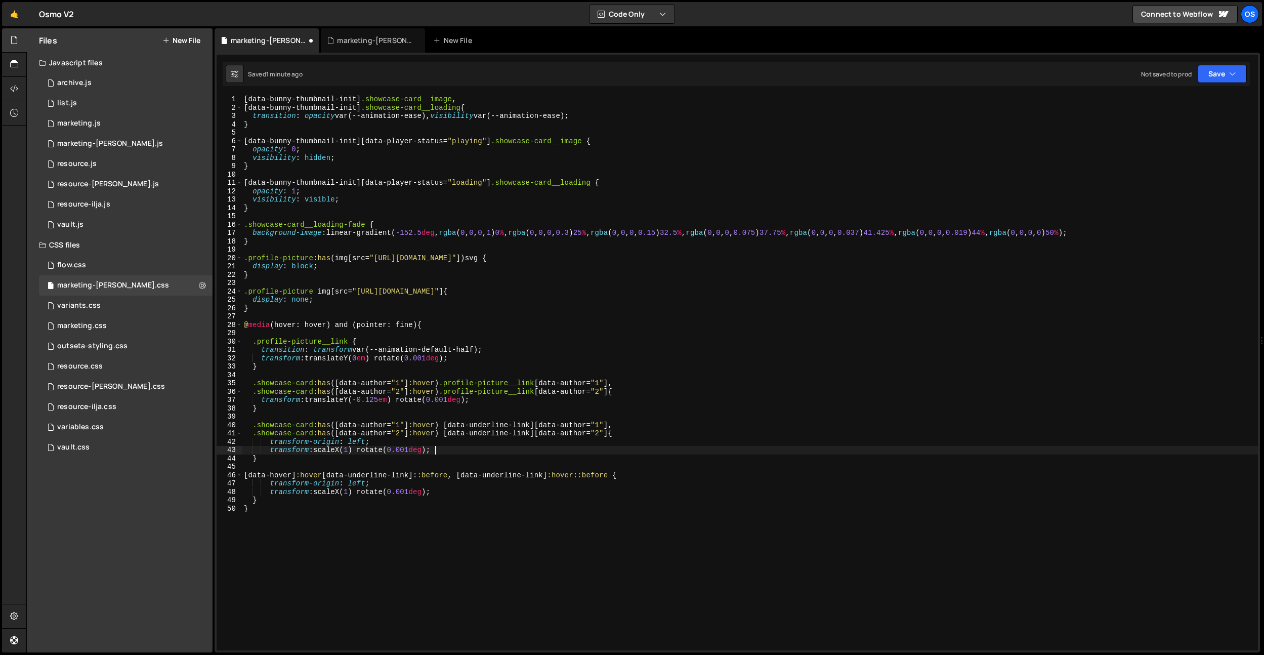
click at [267, 450] on div "[ data-bunny-thumbnail-init ] .showcase-card__image , [ data-bunny-thumbnail-in…" at bounding box center [750, 381] width 1016 height 572
click at [475, 440] on div "[ data-bunny-thumbnail-init ] .showcase-card__image , [ data-bunny-thumbnail-in…" at bounding box center [750, 381] width 1016 height 572
drag, startPoint x: 623, startPoint y: 475, endPoint x: 603, endPoint y: 460, distance: 24.3
click at [593, 476] on div "[ data-bunny-thumbnail-init ] .showcase-card__image , [ data-bunny-thumbnail-in…" at bounding box center [750, 381] width 1016 height 572
drag, startPoint x: 608, startPoint y: 436, endPoint x: 609, endPoint y: 430, distance: 6.8
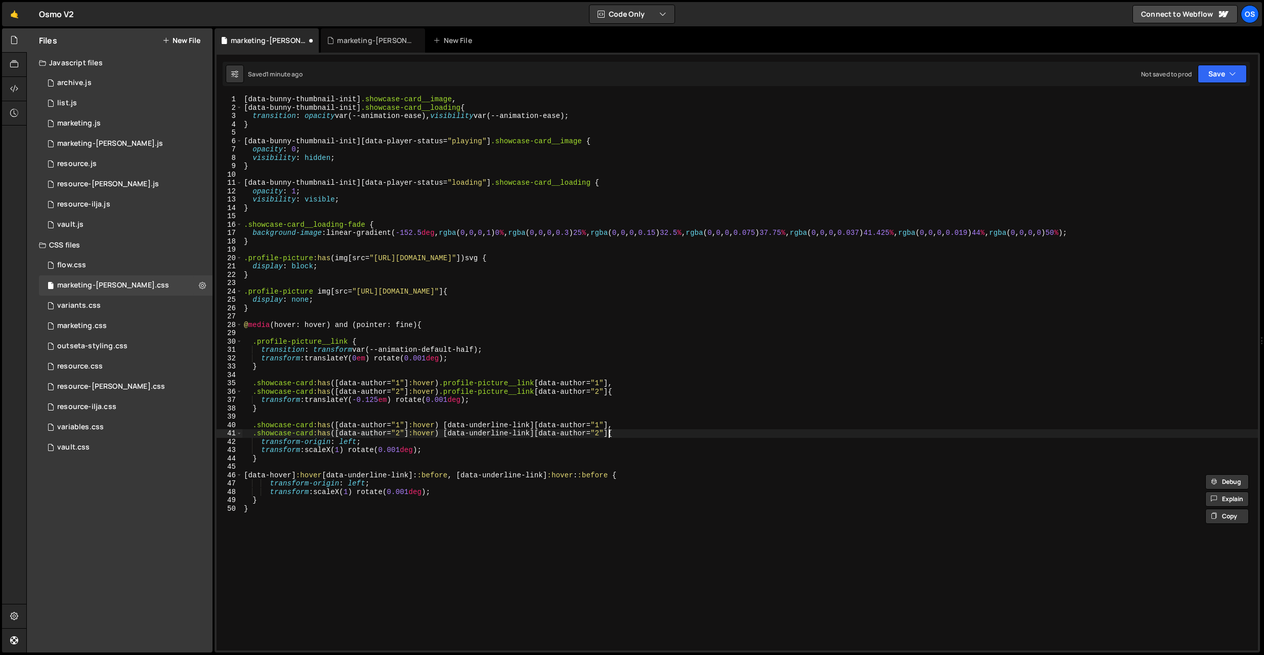
click at [608, 436] on div "[ data-bunny-thumbnail-init ] .showcase-card__image , [ data-bunny-thumbnail-in…" at bounding box center [750, 381] width 1016 height 572
paste textarea ":before"
click at [609, 427] on div "[ data-bunny-thumbnail-init ] .showcase-card__image , [ data-bunny-thumbnail-in…" at bounding box center [750, 381] width 1016 height 572
paste textarea ":before"
type textarea ".showcase-card:has([data-author="1"]:hover) [data-underline-link][data-author="…"
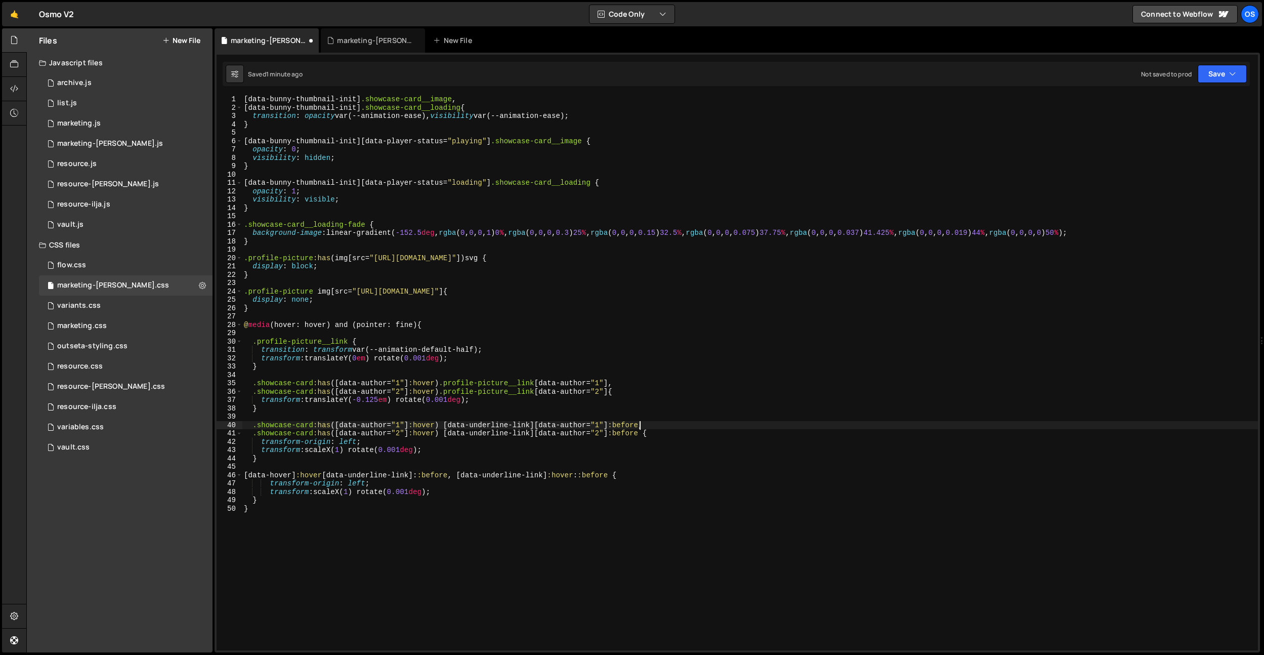
click at [596, 465] on div "[ data-bunny-thumbnail-init ] .showcase-card__image , [ data-bunny-thumbnail-in…" at bounding box center [750, 381] width 1016 height 572
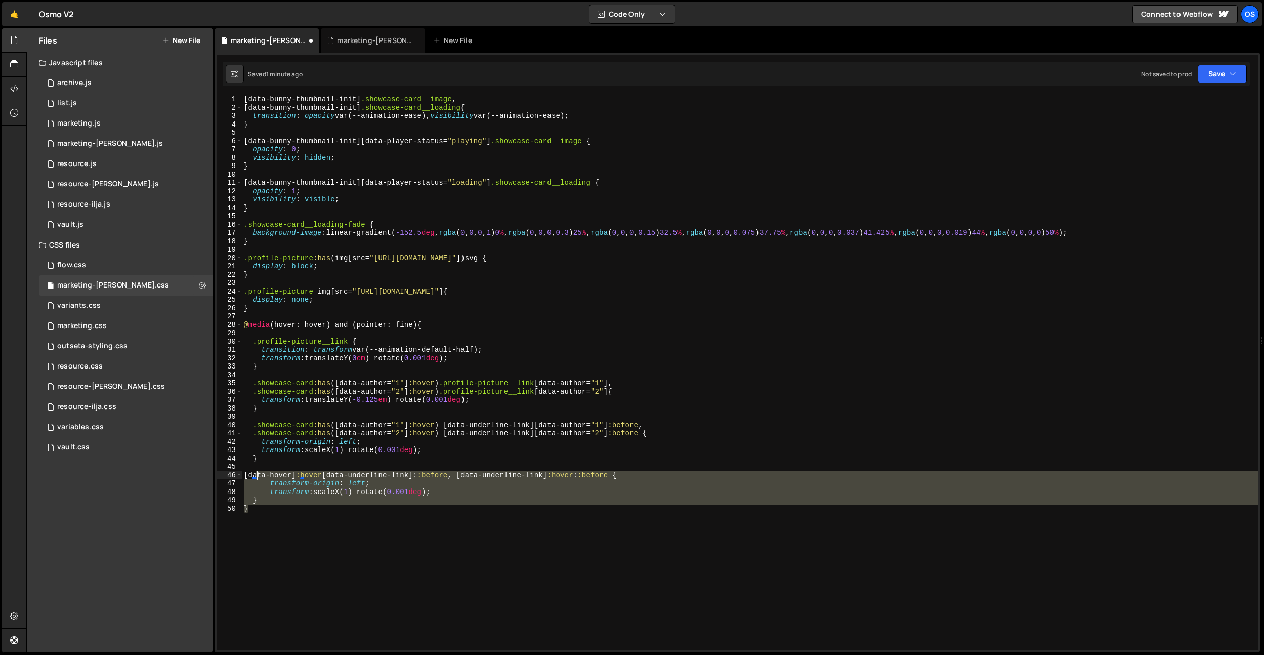
drag, startPoint x: 363, startPoint y: 533, endPoint x: 250, endPoint y: 470, distance: 129.4
click at [250, 470] on div "[ data-bunny-thumbnail-init ] .showcase-card__image , [ data-bunny-thumbnail-in…" at bounding box center [750, 381] width 1016 height 572
type textarea "[data-hover]:hover [data-underline-link]::before, [data-underline-link]:hover::…"
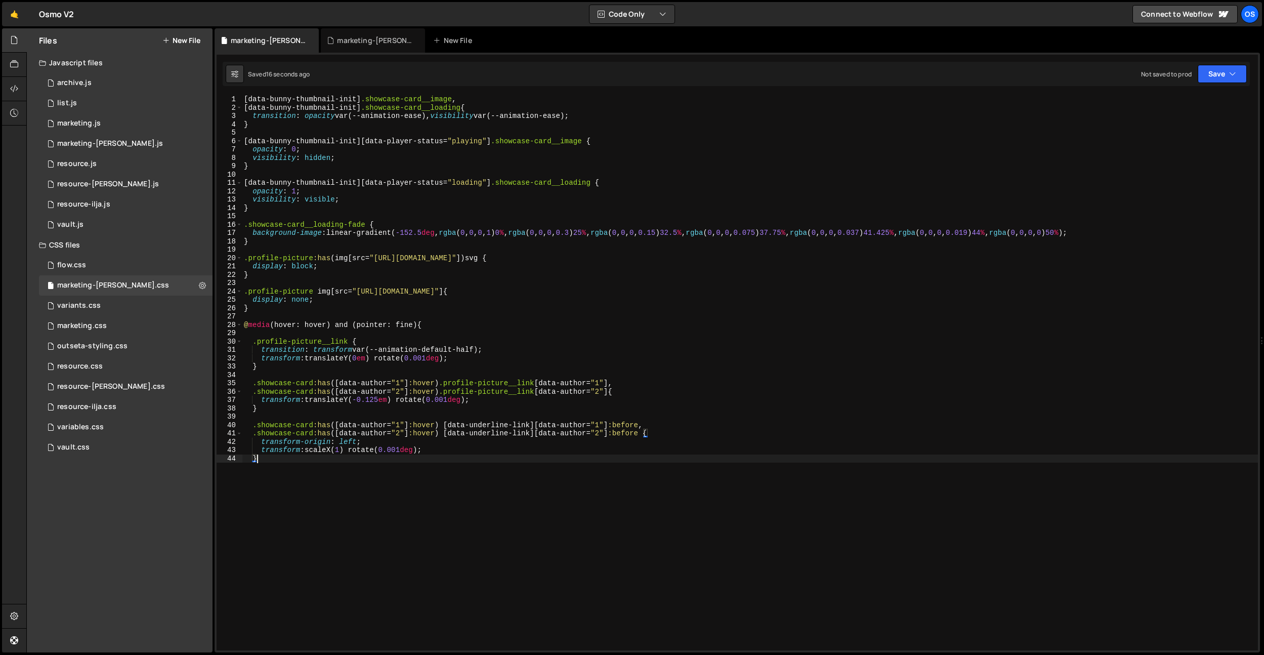
click at [410, 405] on div "[ data-bunny-thumbnail-init ] .showcase-card__image , [ data-bunny-thumbnail-in…" at bounding box center [750, 381] width 1016 height 572
click at [420, 427] on div "[ data-bunny-thumbnail-init ] .showcase-card__image , [ data-bunny-thumbnail-in…" at bounding box center [750, 381] width 1016 height 572
click at [376, 408] on div "[ data-bunny-thumbnail-init ] .showcase-card__image , [ data-bunny-thumbnail-in…" at bounding box center [750, 381] width 1016 height 572
click at [380, 406] on div "[ data-bunny-thumbnail-init ] .showcase-card__image , [ data-bunny-thumbnail-in…" at bounding box center [750, 381] width 1016 height 572
drag, startPoint x: 392, startPoint y: 400, endPoint x: 354, endPoint y: 400, distance: 38.0
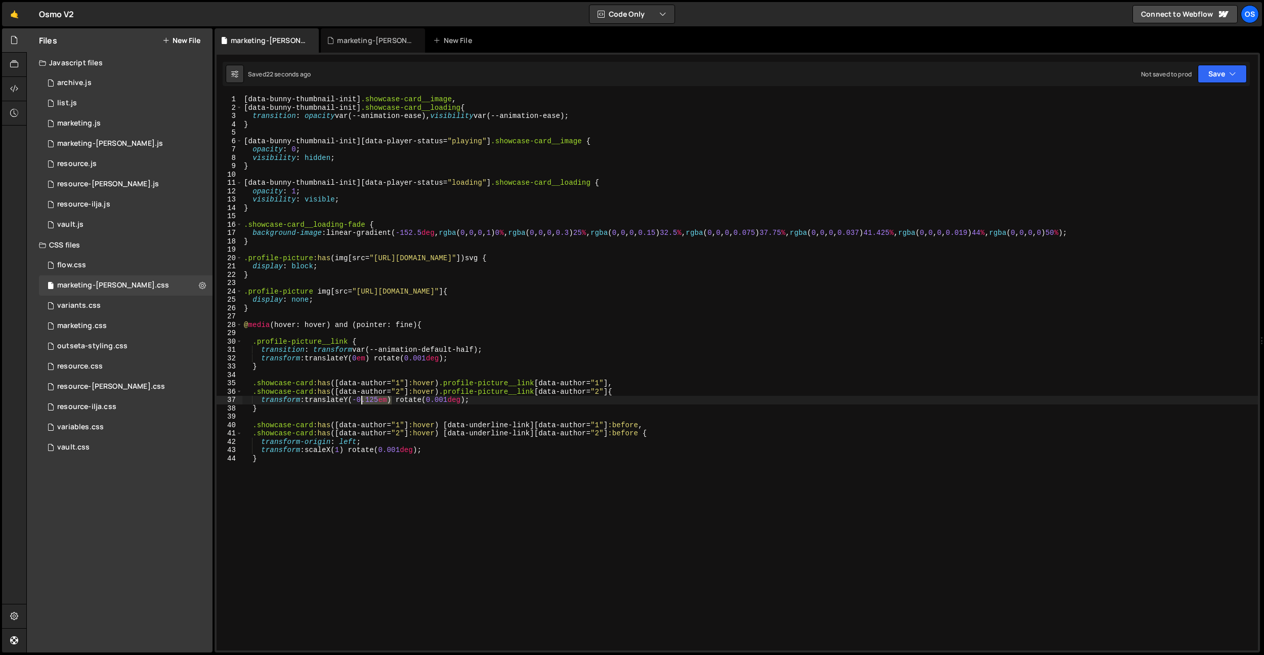
click at [354, 400] on div "[ data-bunny-thumbnail-init ] .showcase-card__image , [ data-bunny-thumbnail-in…" at bounding box center [750, 381] width 1016 height 572
drag, startPoint x: 390, startPoint y: 438, endPoint x: 390, endPoint y: 432, distance: 6.1
click at [390, 433] on div "[ data-bunny-thumbnail-init ] .showcase-card__image , [ data-bunny-thumbnail-in…" at bounding box center [750, 381] width 1016 height 572
drag, startPoint x: 392, startPoint y: 401, endPoint x: 359, endPoint y: 402, distance: 33.4
click at [359, 402] on div "[ data-bunny-thumbnail-init ] .showcase-card__image , [ data-bunny-thumbnail-in…" at bounding box center [750, 381] width 1016 height 572
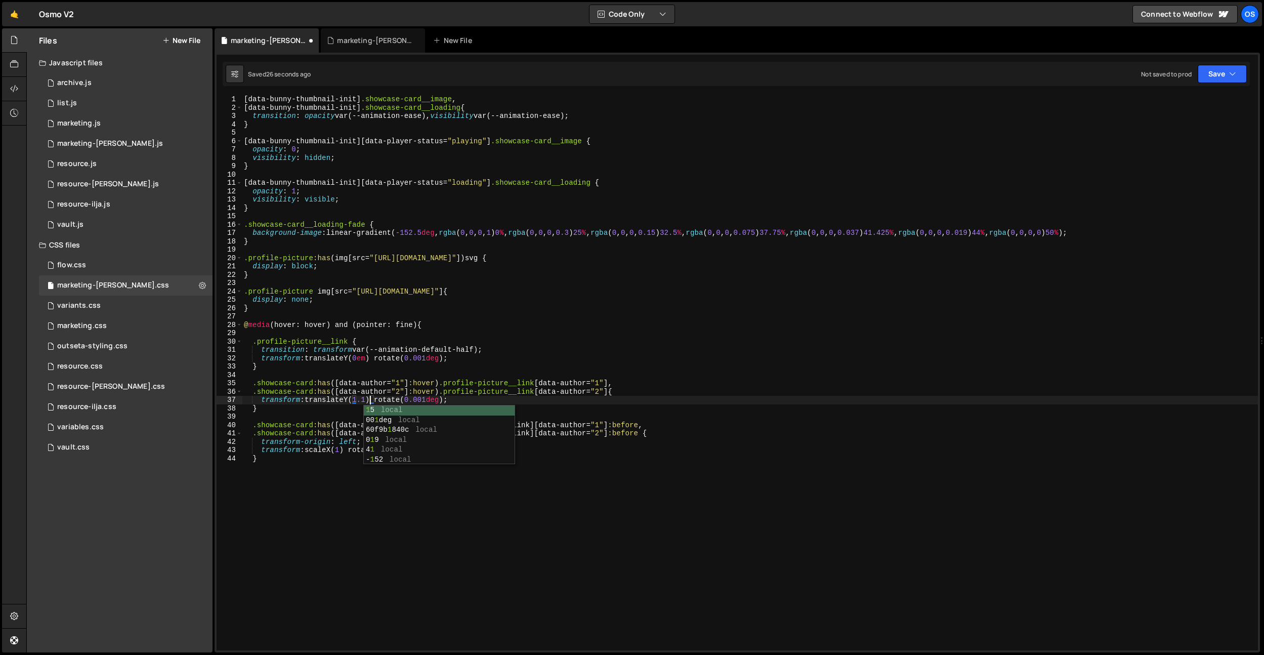
click at [339, 400] on div "[ data-bunny-thumbnail-init ] .showcase-card__image , [ data-bunny-thumbnail-in…" at bounding box center [750, 381] width 1016 height 572
click at [342, 359] on div "[ data-bunny-thumbnail-init ] .showcase-card__image , [ data-bunny-thumbnail-in…" at bounding box center [750, 381] width 1016 height 572
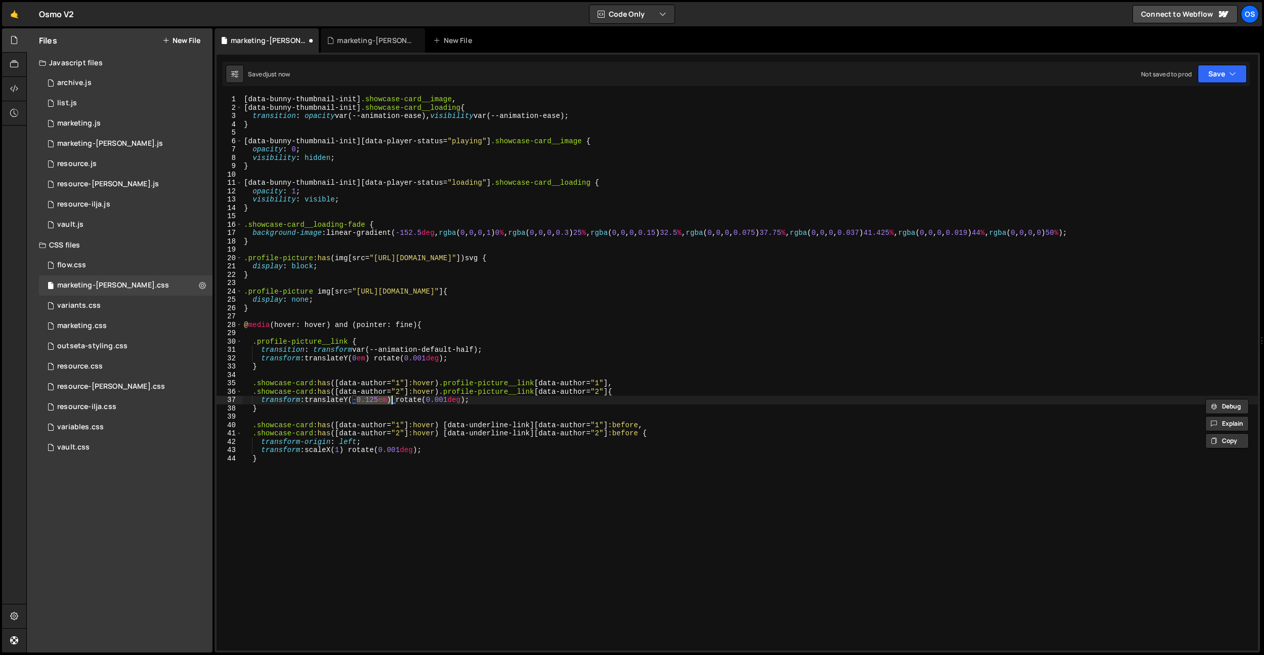
scroll to position [0, 1]
click at [364, 398] on div "[ data-bunny-thumbnail-init ] .showcase-card__image , [ data-bunny-thumbnail-in…" at bounding box center [750, 381] width 1016 height 572
click at [467, 328] on div "[ data-bunny-thumbnail-init ] .showcase-card__image , [ data-bunny-thumbnail-in…" at bounding box center [750, 381] width 1016 height 572
click at [471, 352] on div "[ data-bunny-thumbnail-init ] .showcase-card__image , [ data-bunny-thumbnail-in…" at bounding box center [750, 381] width 1016 height 572
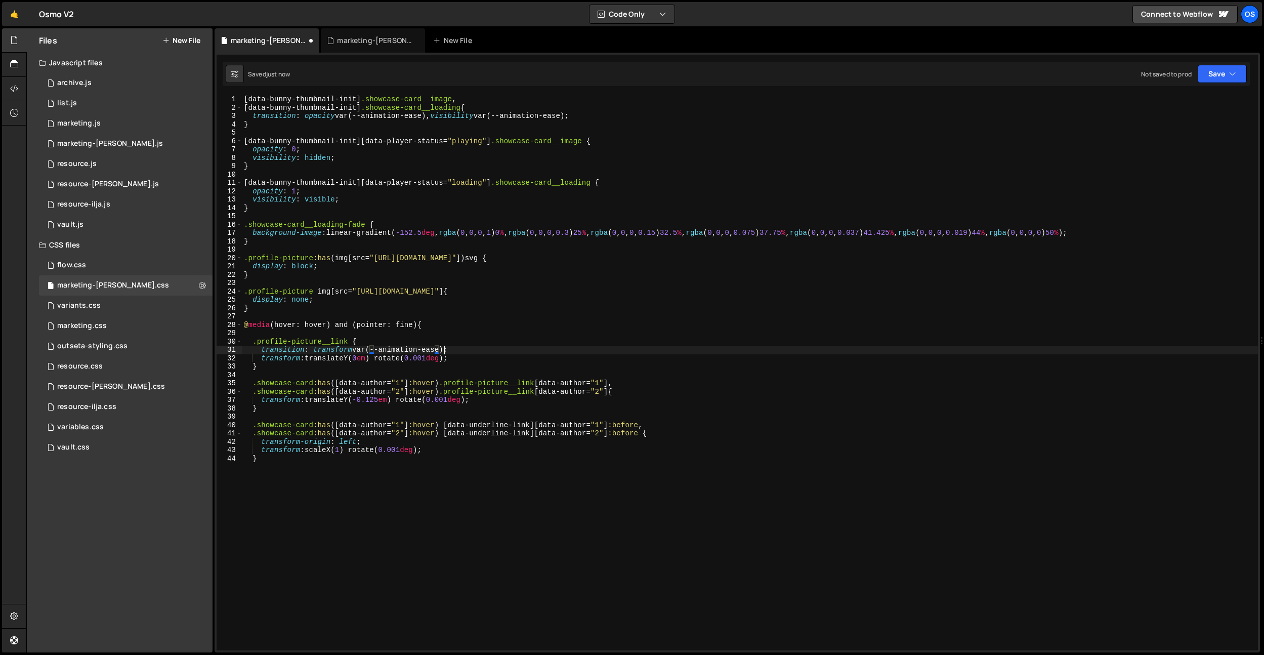
scroll to position [0, 14]
click at [383, 399] on div "[ data-bunny-thumbnail-init ] .showcase-card__image , [ data-bunny-thumbnail-in…" at bounding box center [750, 381] width 1016 height 572
type textarea "transform: translateY(-0.125em) rotate(0.001deg);"
